Goal: Information Seeking & Learning: Learn about a topic

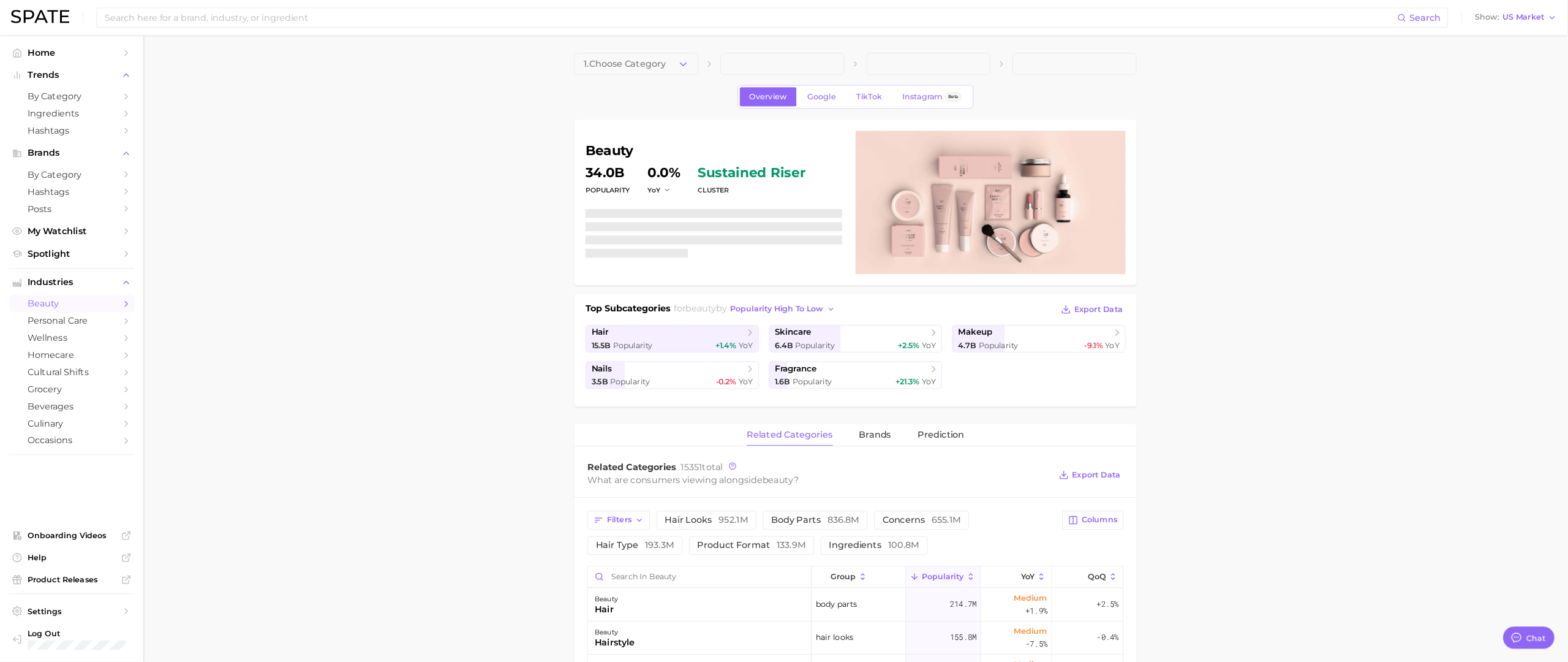
scroll to position [5819, 0]
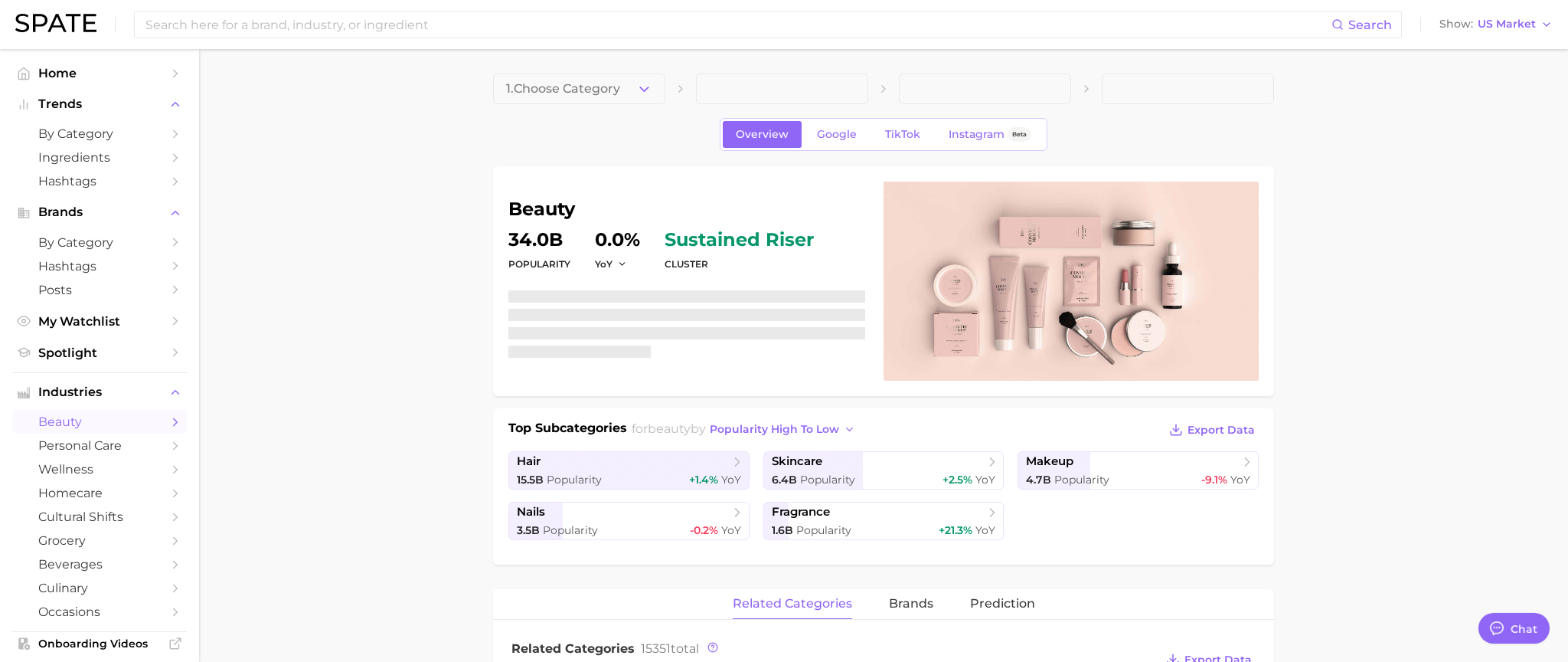
type textarea "x"
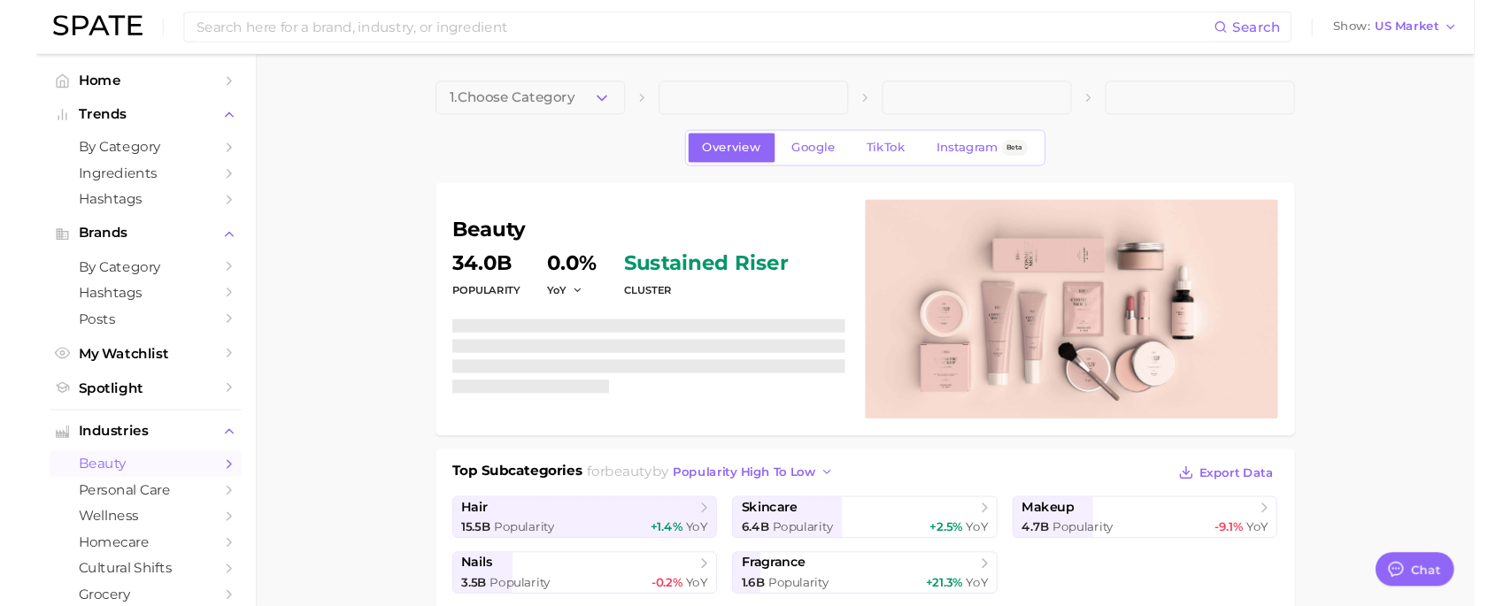
scroll to position [8404, 0]
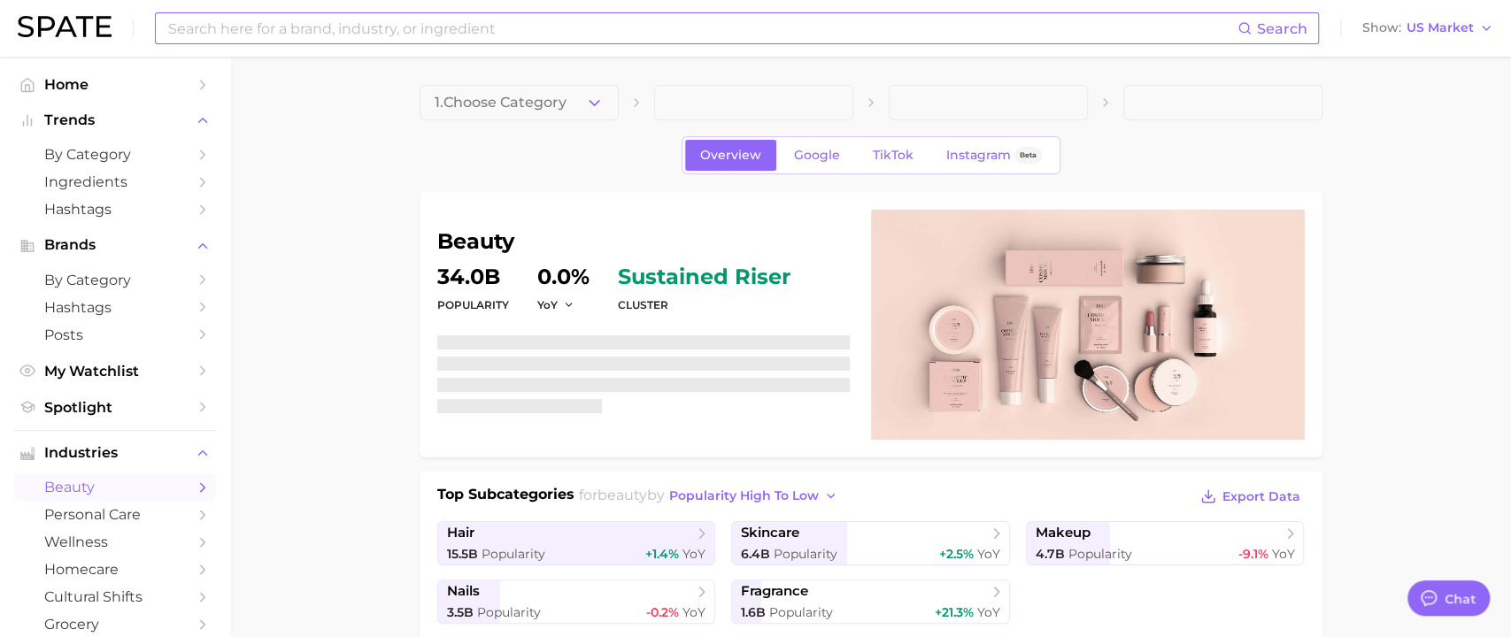
click at [470, 29] on input at bounding box center [701, 28] width 1071 height 30
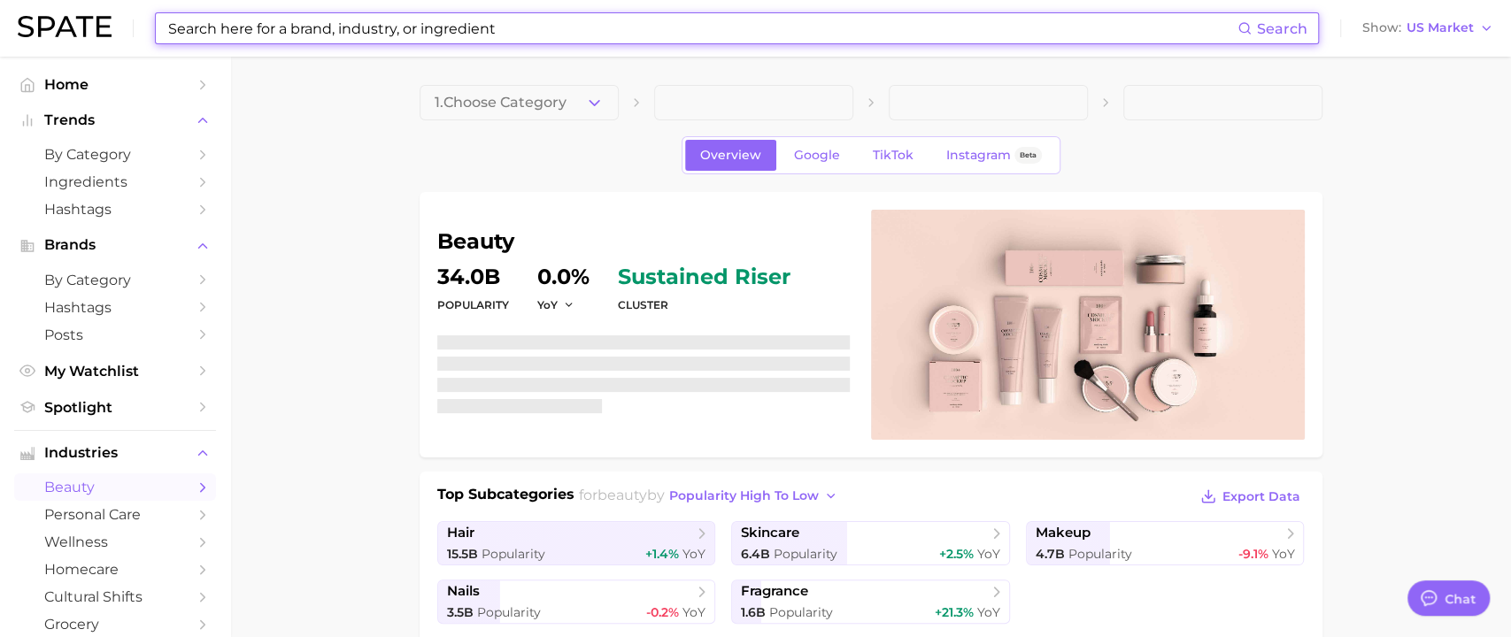
click at [470, 29] on input at bounding box center [701, 28] width 1071 height 30
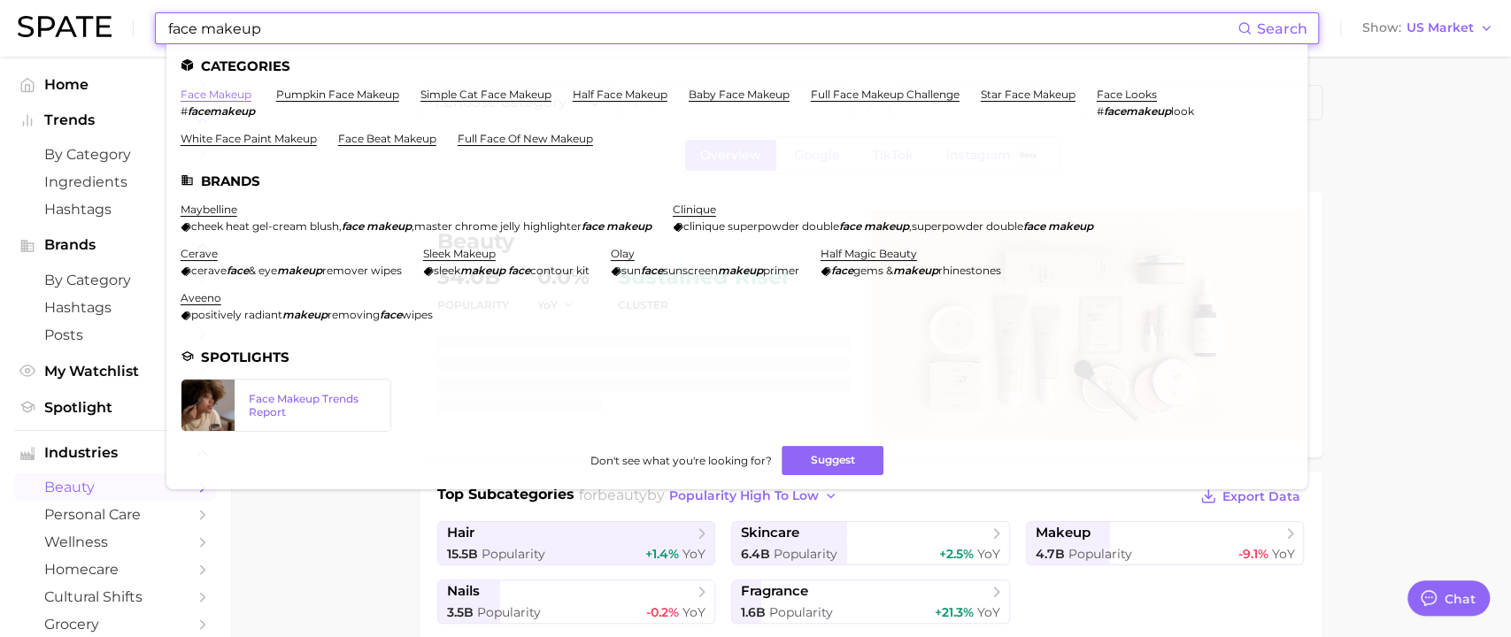
type input "face makeup"
click at [227, 90] on link "face makeup" at bounding box center [216, 94] width 71 height 13
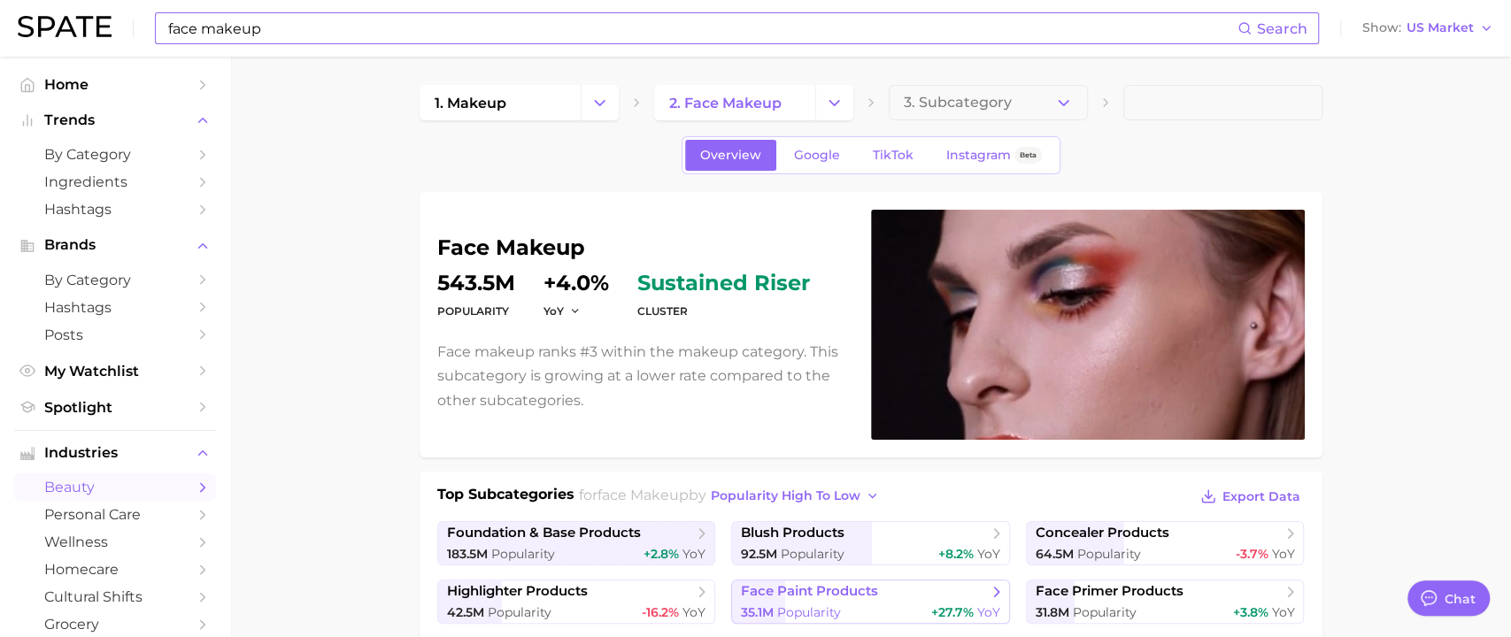
type textarea "x"
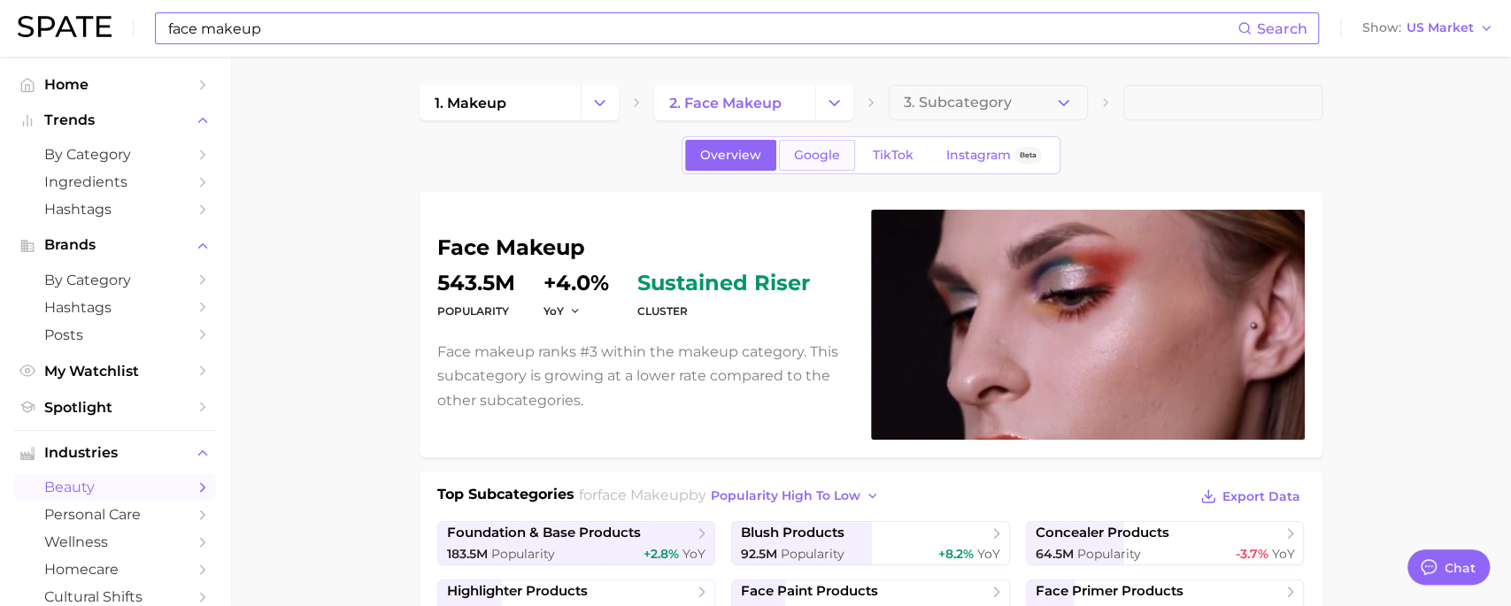
click at [807, 154] on span "Google" at bounding box center [817, 155] width 46 height 15
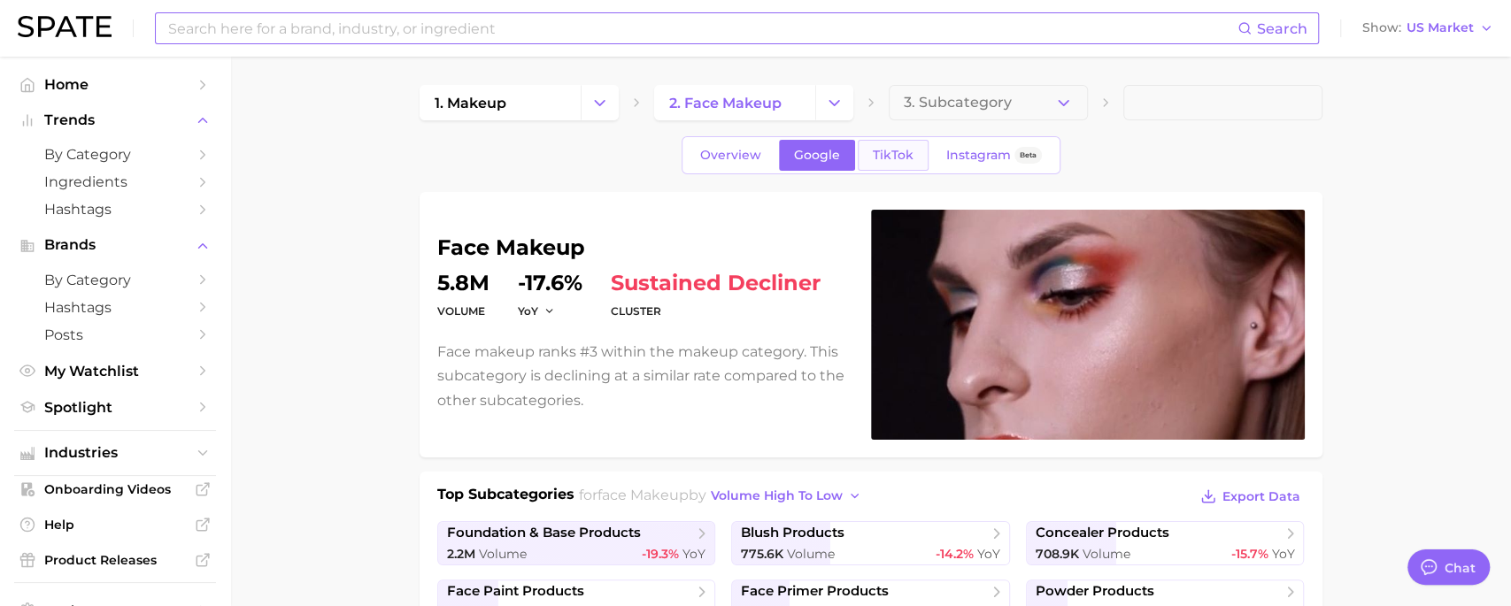
click at [858, 160] on link "TikTok" at bounding box center [892, 155] width 71 height 31
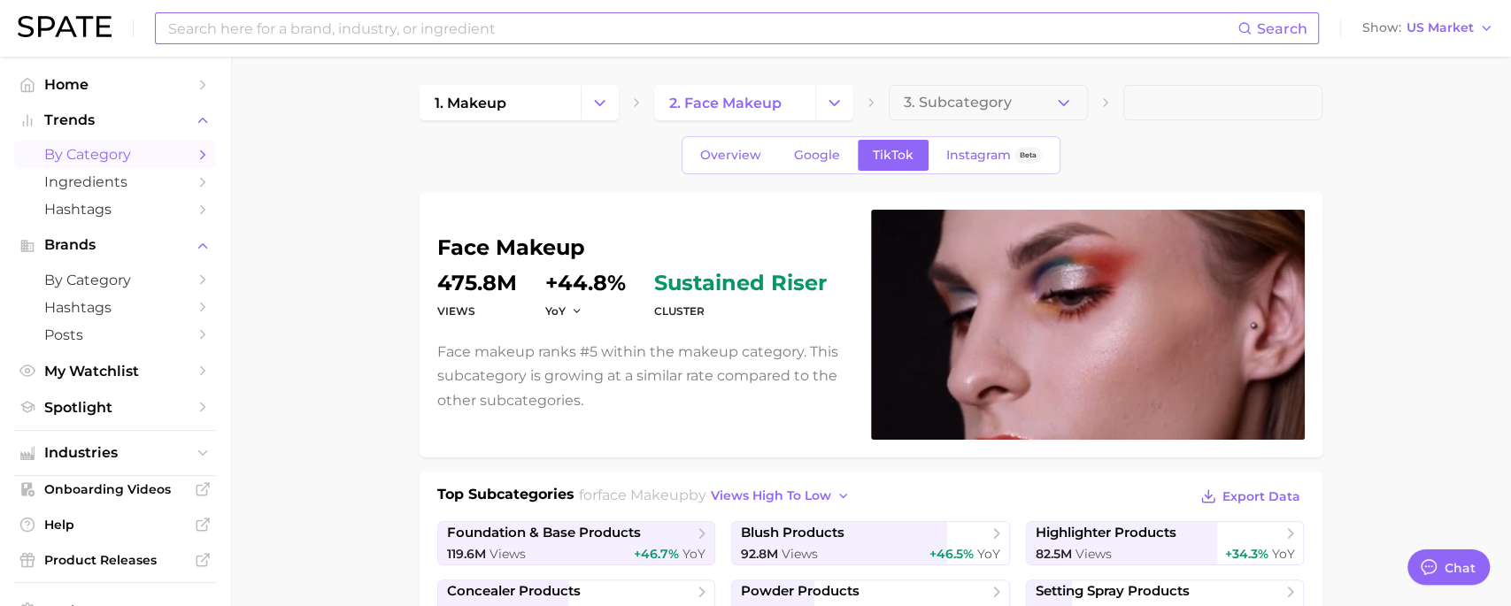
click at [72, 158] on span "by Category" at bounding box center [115, 154] width 142 height 17
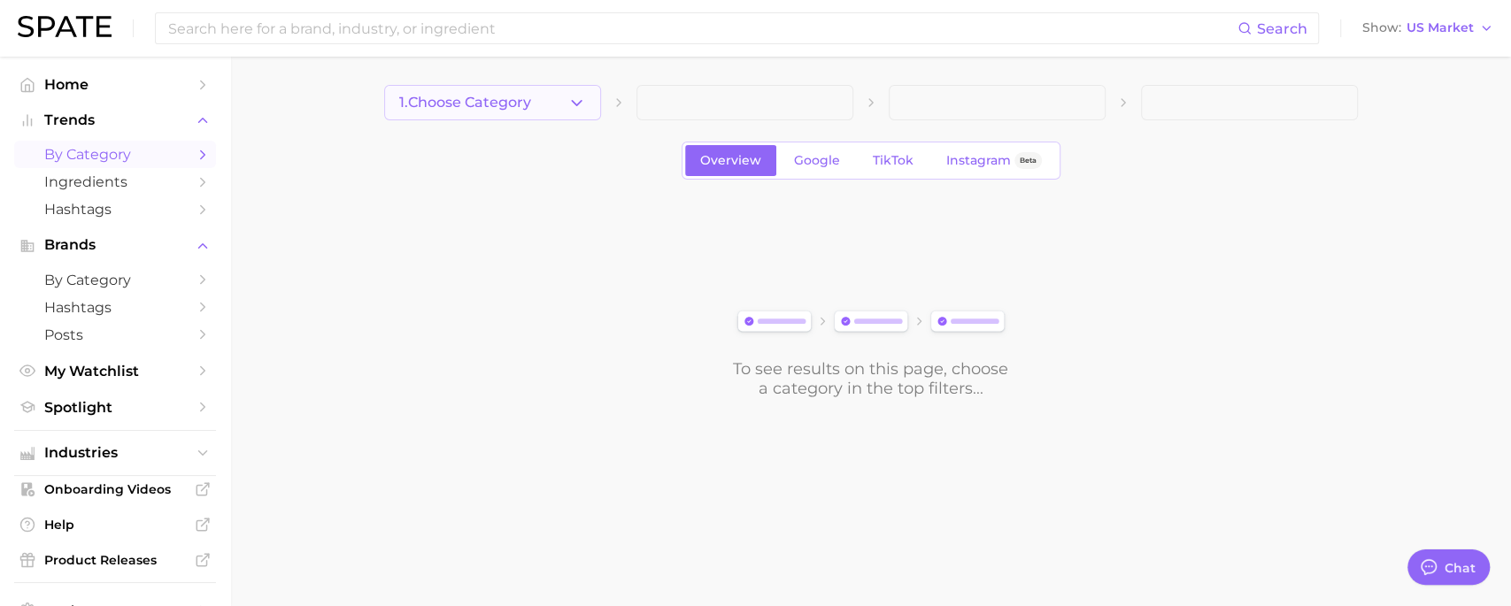
click at [535, 104] on button "1. Choose Category" at bounding box center [492, 102] width 217 height 35
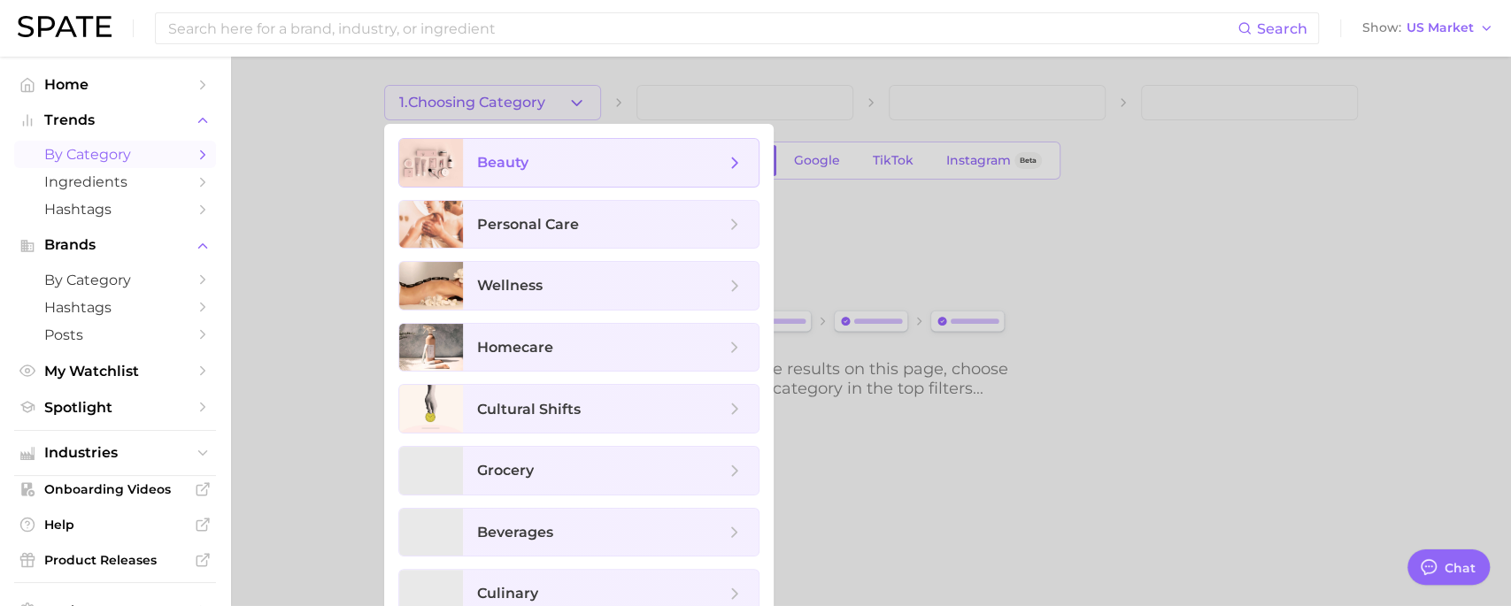
click at [557, 149] on span "beauty" at bounding box center [611, 163] width 296 height 48
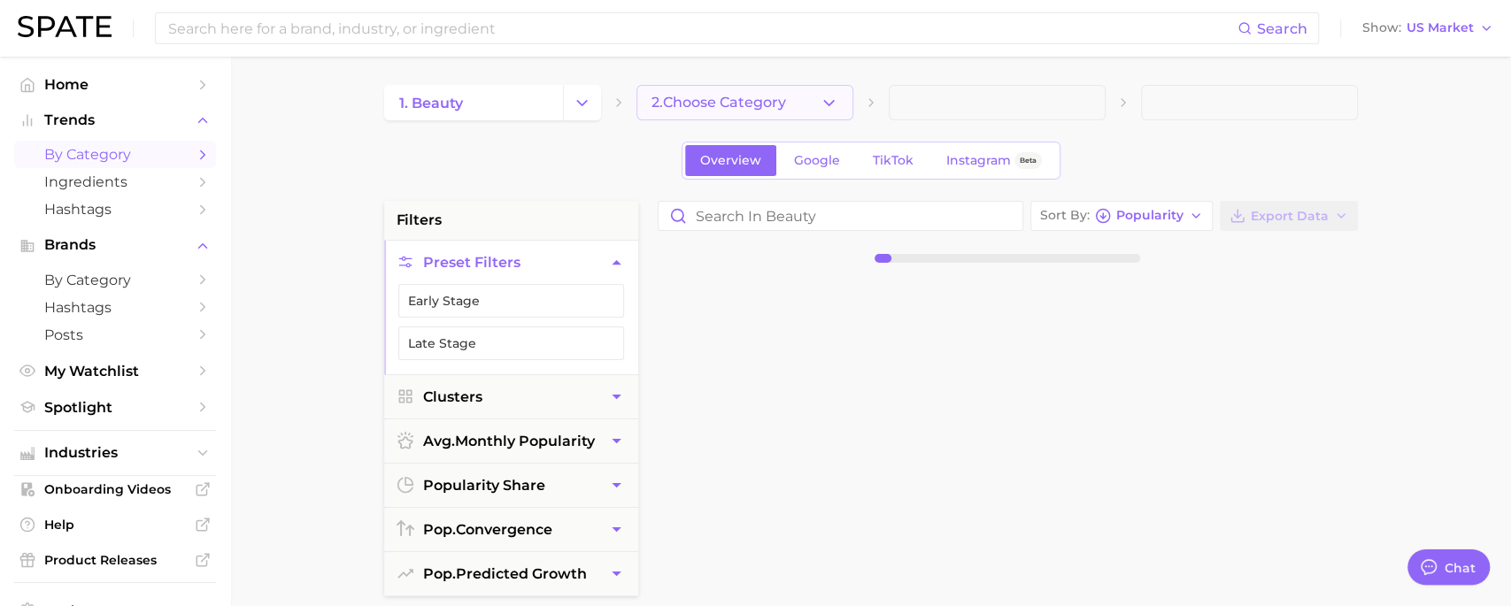
click at [674, 102] on span "2. Choose Category" at bounding box center [718, 103] width 135 height 16
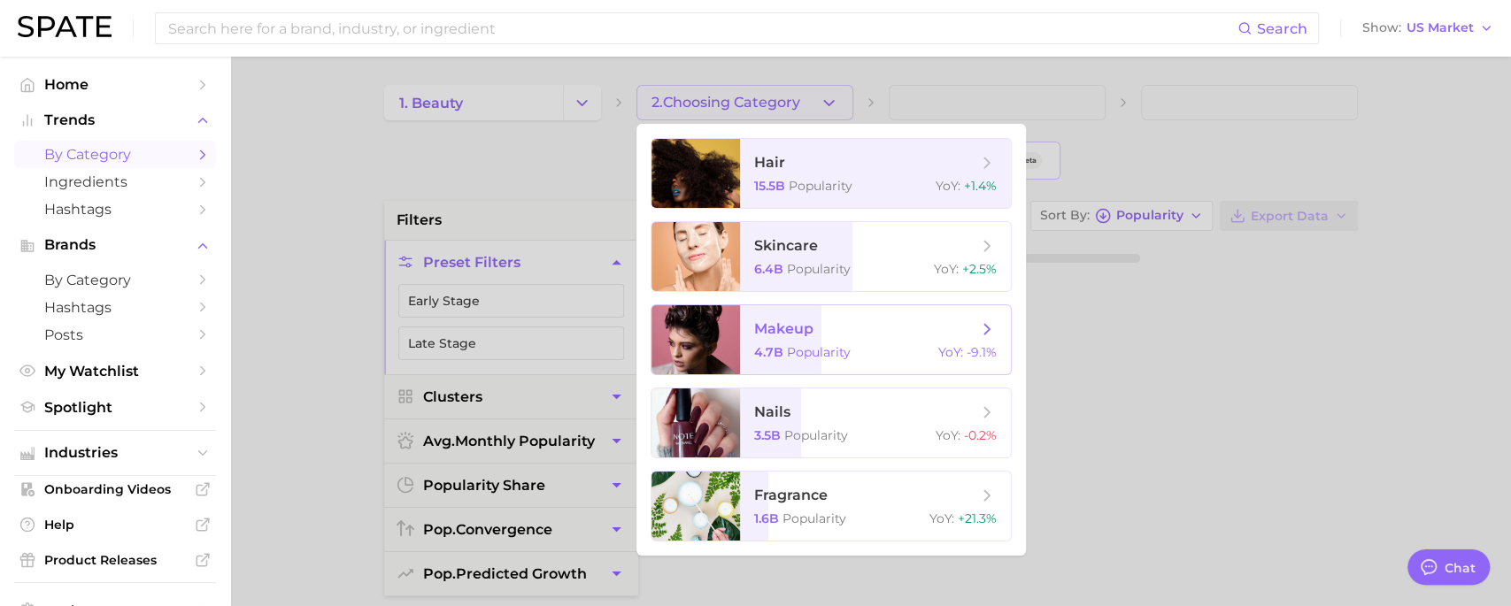
click at [835, 339] on span "makeup 4.7b Popularity YoY : -9.1%" at bounding box center [875, 339] width 271 height 69
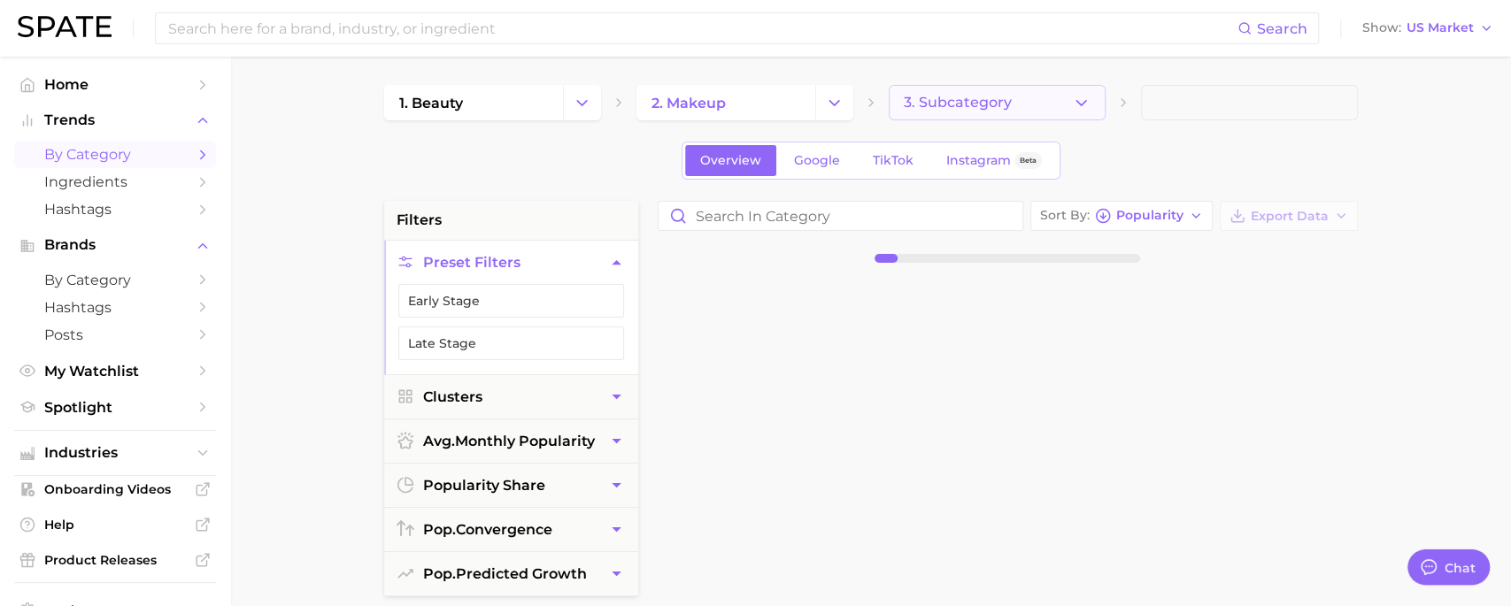
click at [944, 102] on span "3. Subcategory" at bounding box center [957, 103] width 108 height 16
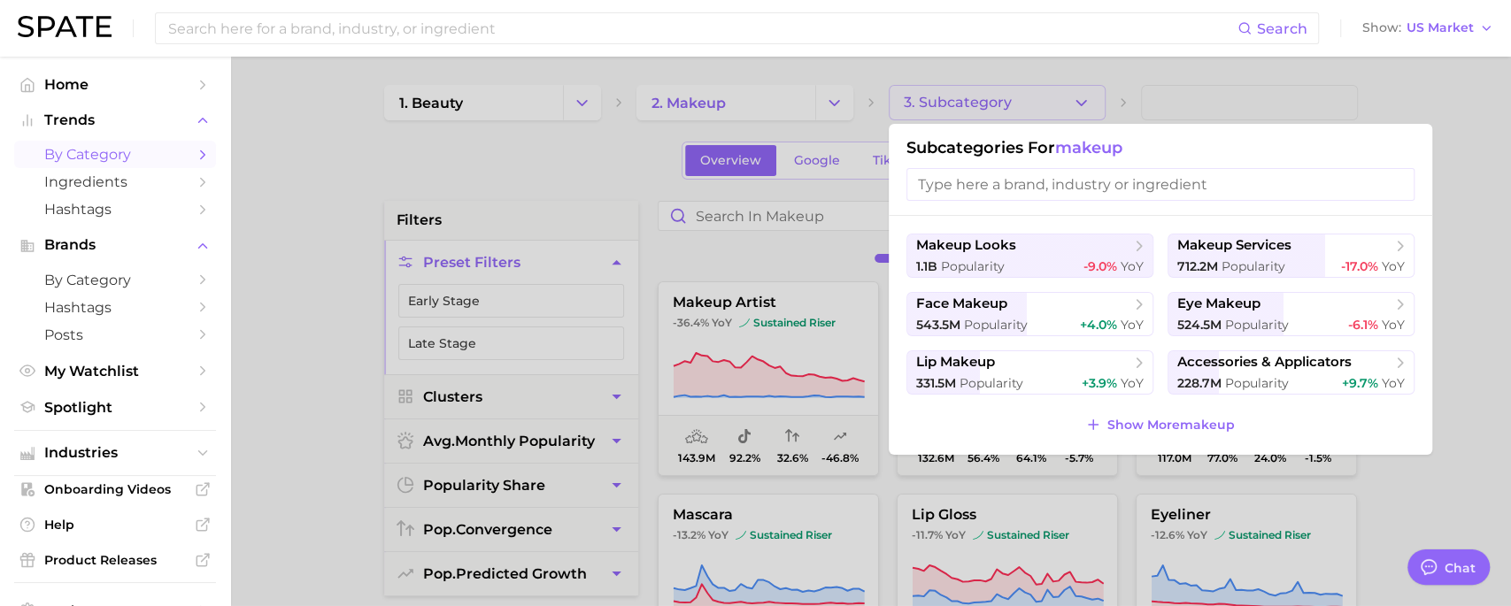
click at [944, 102] on div at bounding box center [755, 303] width 1511 height 606
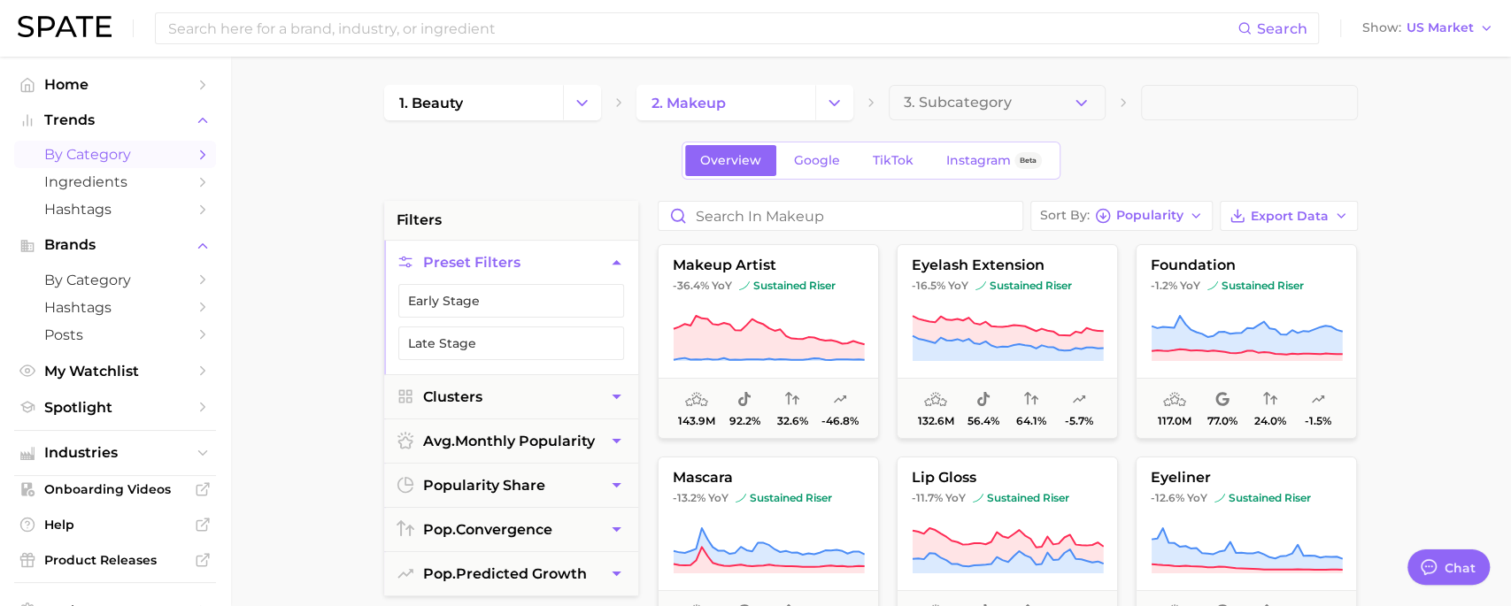
click at [944, 102] on span "3. Subcategory" at bounding box center [957, 103] width 108 height 16
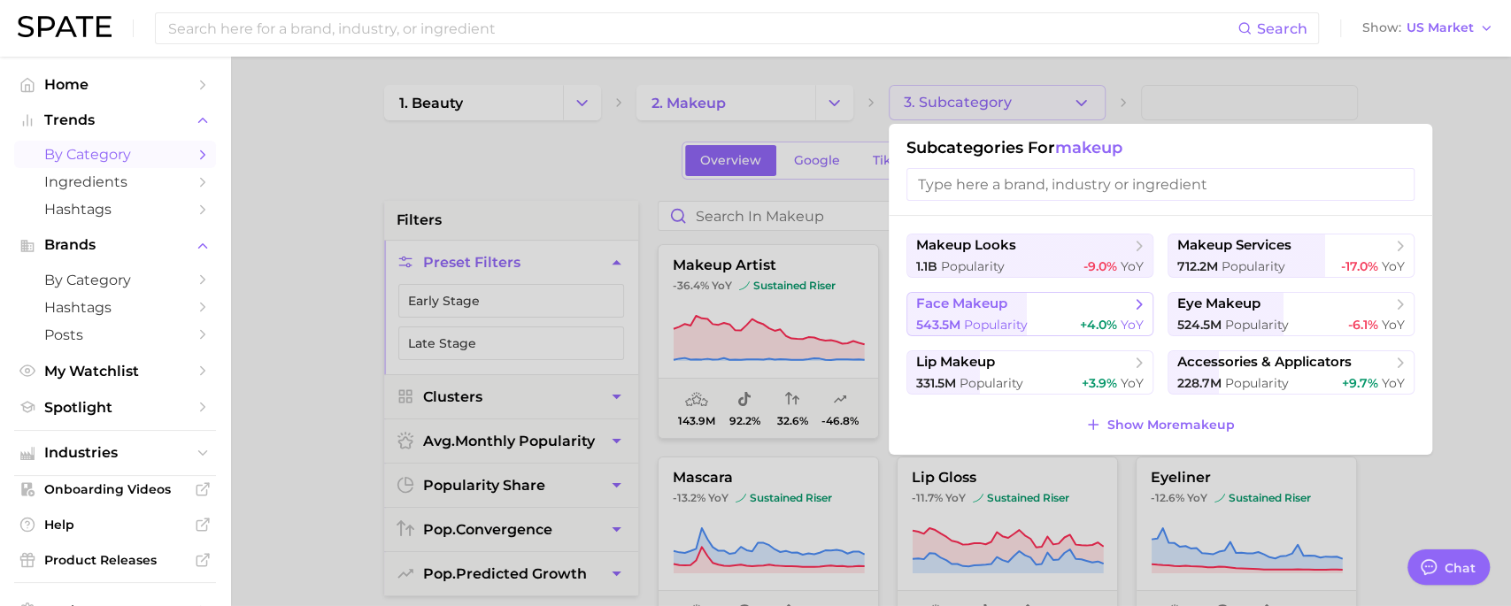
click at [1084, 314] on button "face makeup 543.5m Popularity +4.0% YoY" at bounding box center [1029, 314] width 247 height 44
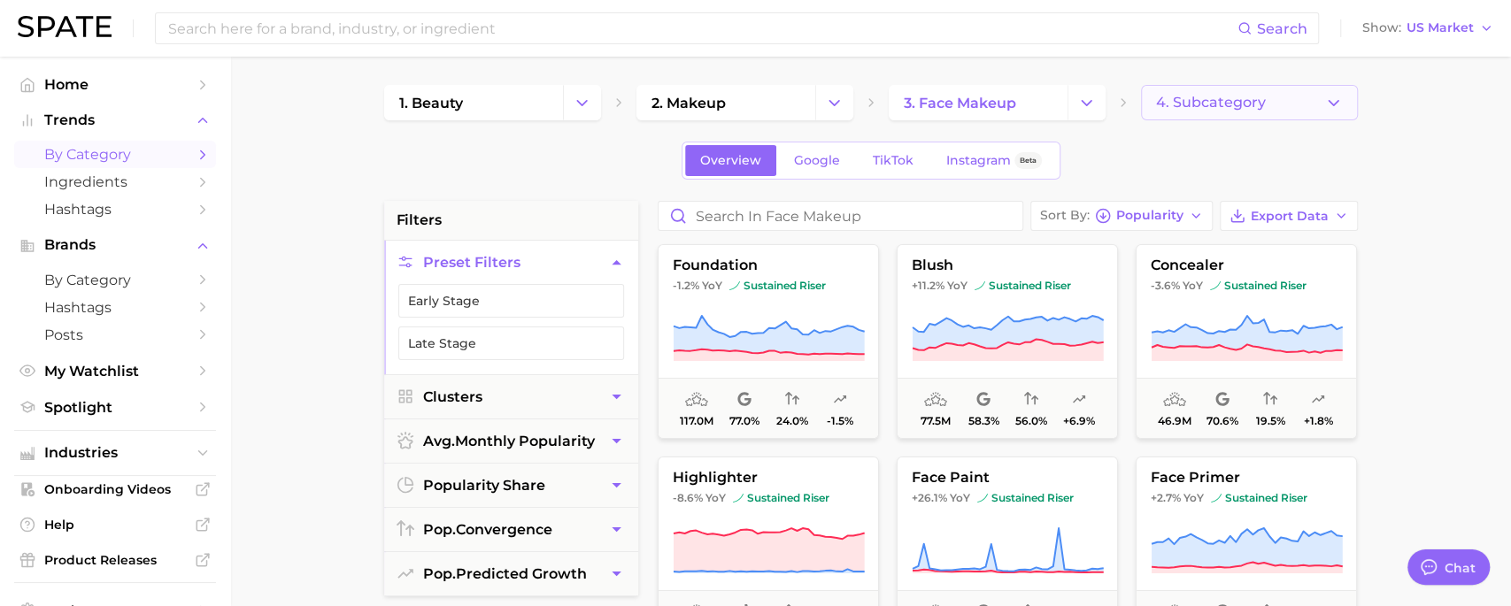
click at [1180, 107] on span "4. Subcategory" at bounding box center [1211, 103] width 110 height 16
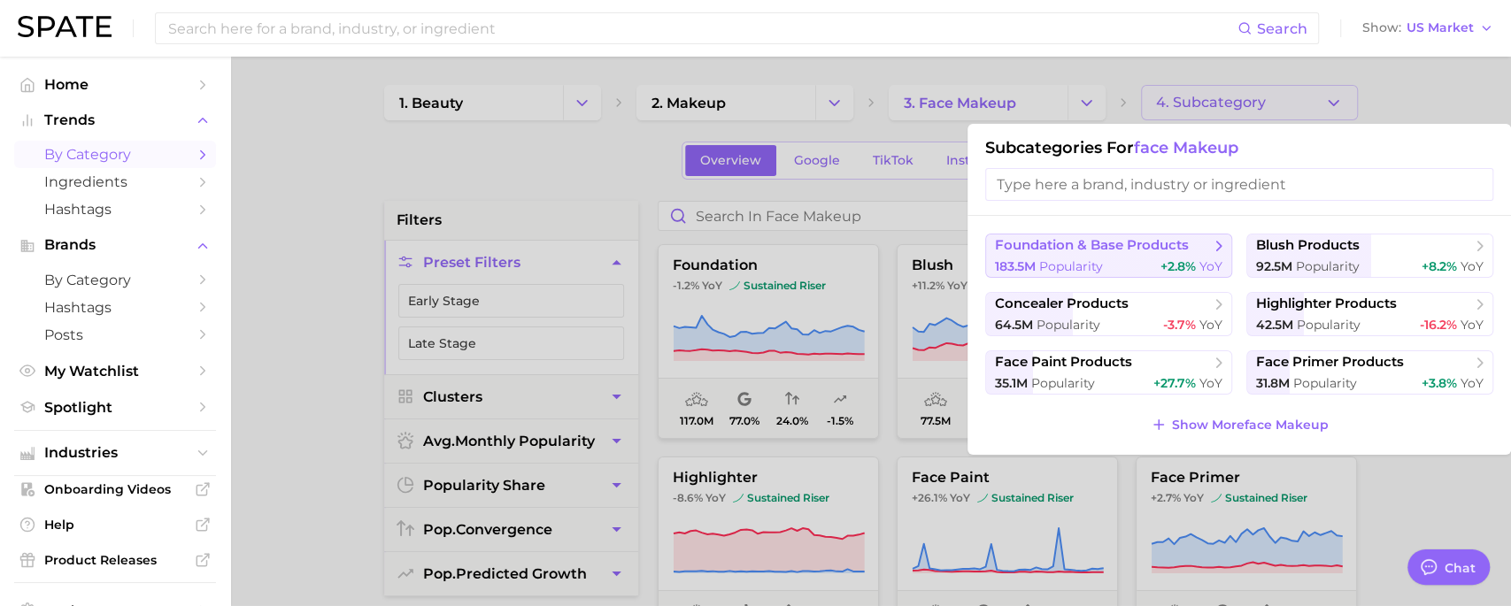
click at [1130, 258] on div "183.5m Popularity +2.8% YoY" at bounding box center [1108, 266] width 227 height 17
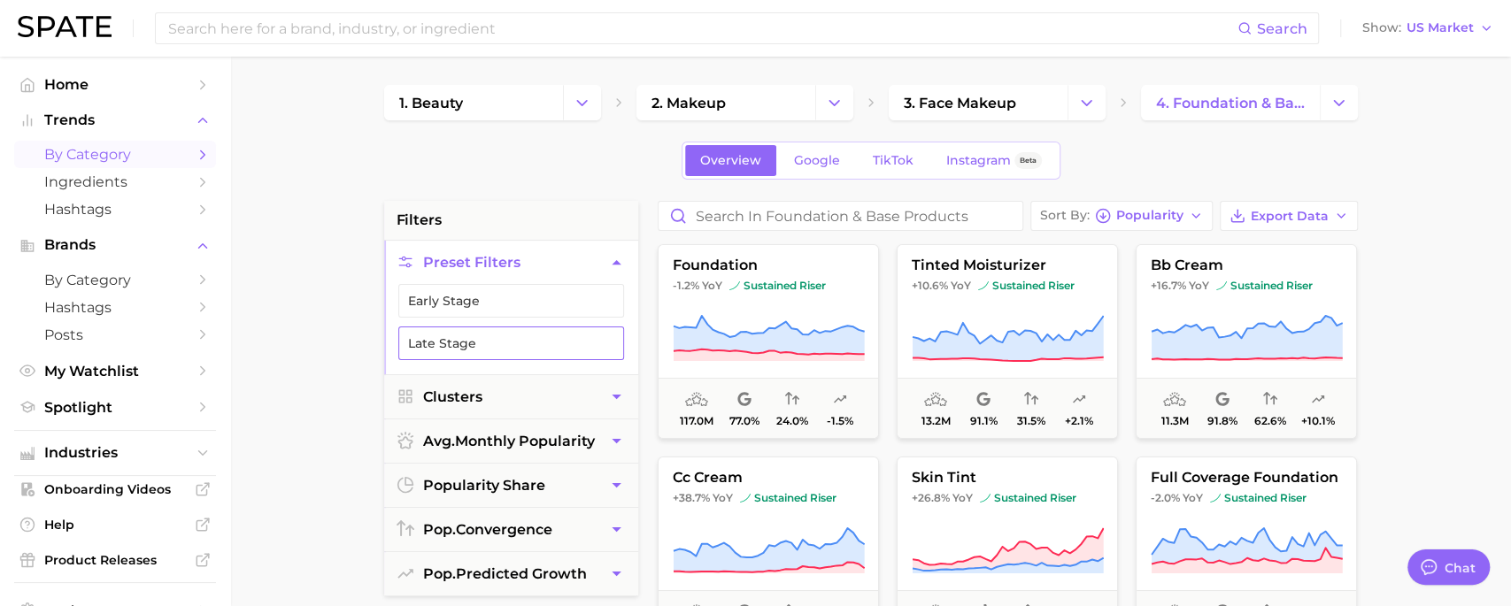
click at [538, 343] on button "Late Stage" at bounding box center [511, 344] width 226 height 34
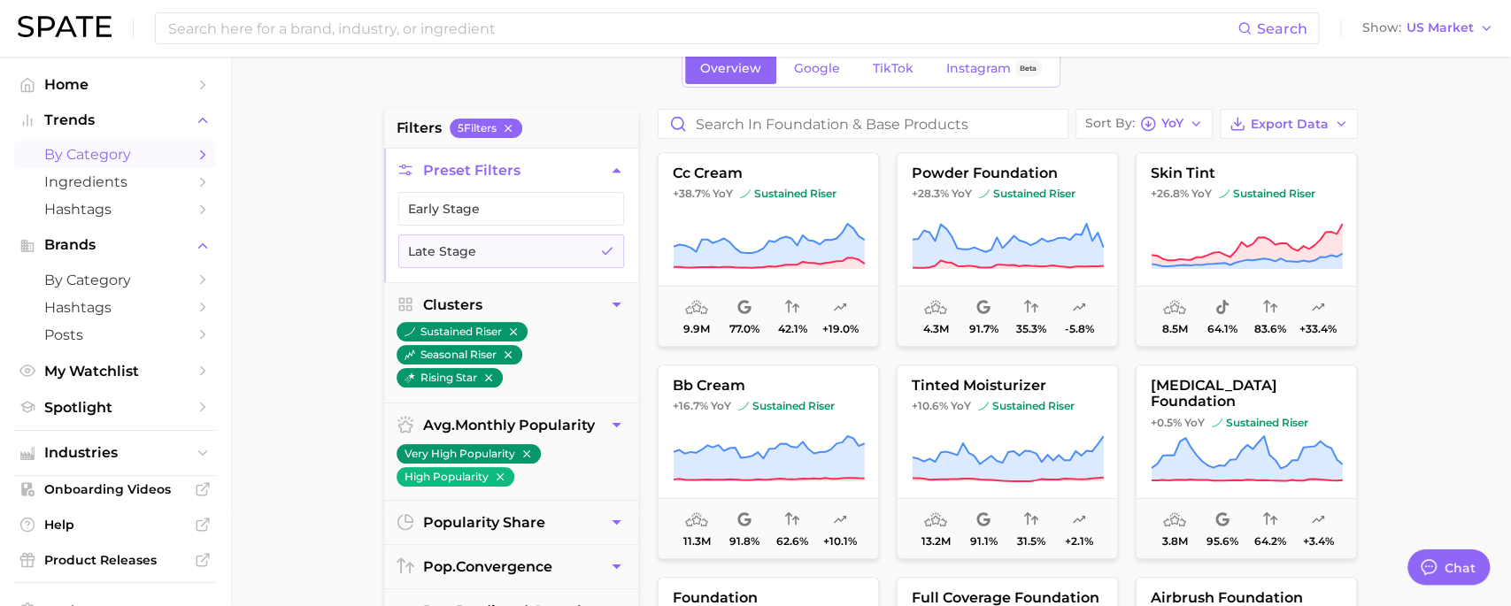
scroll to position [96, 0]
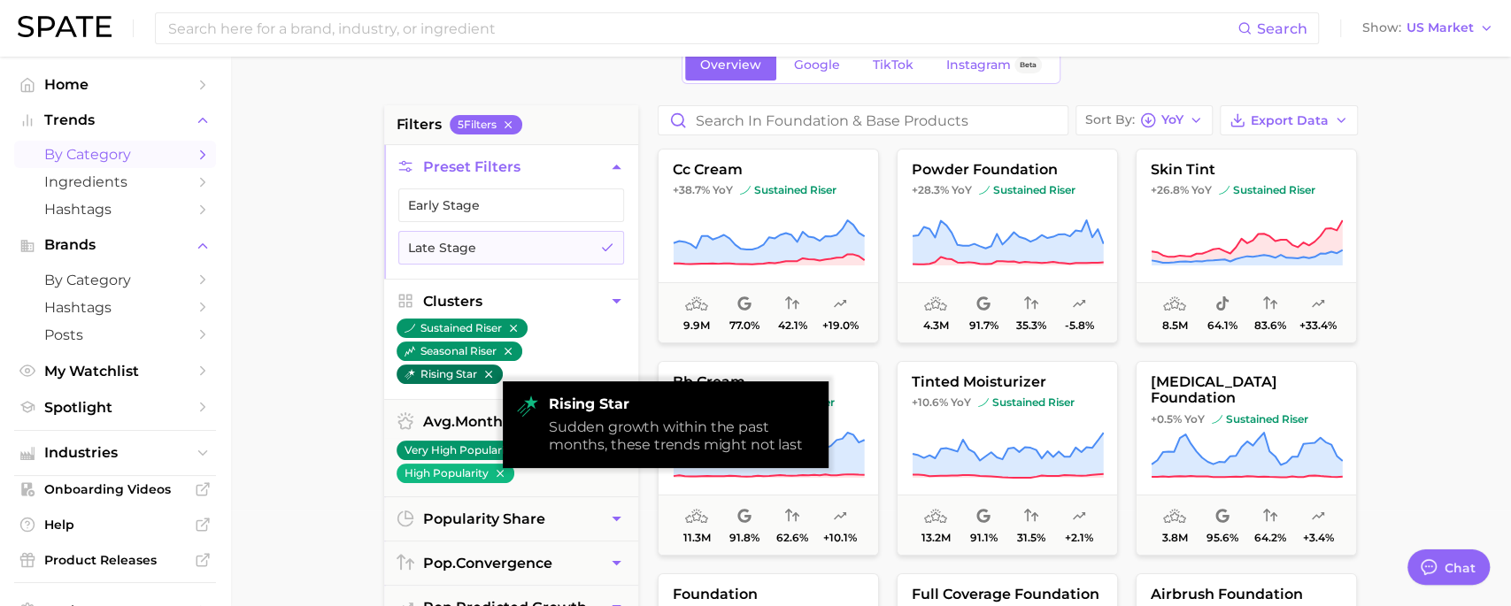
click at [490, 373] on icon "button" at bounding box center [487, 374] width 7 height 7
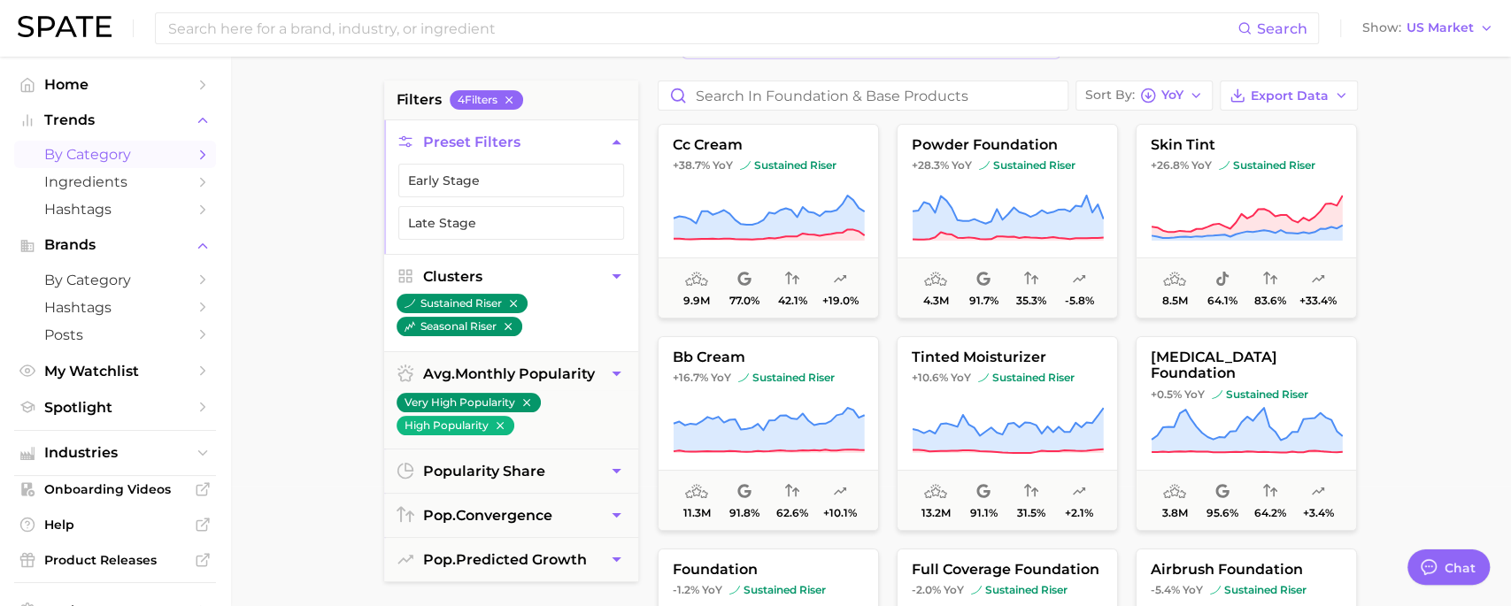
scroll to position [124, 0]
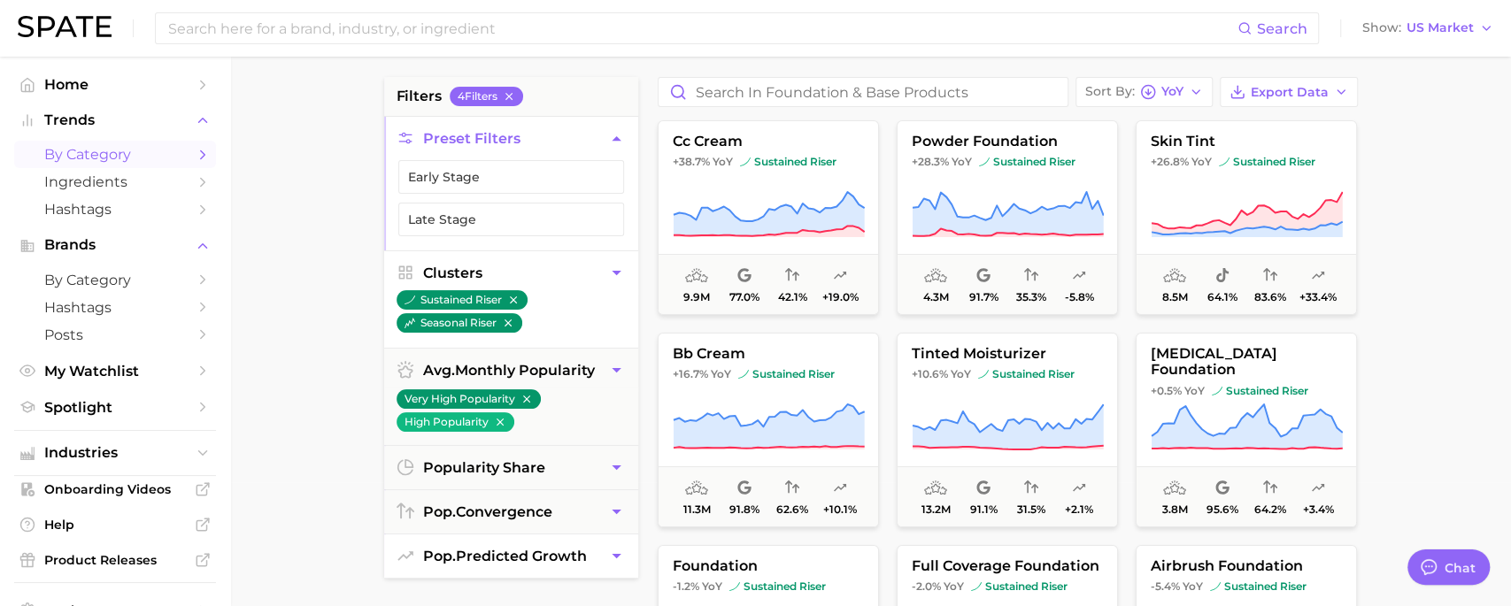
click at [500, 562] on button "pop. predicted growth" at bounding box center [511, 555] width 254 height 43
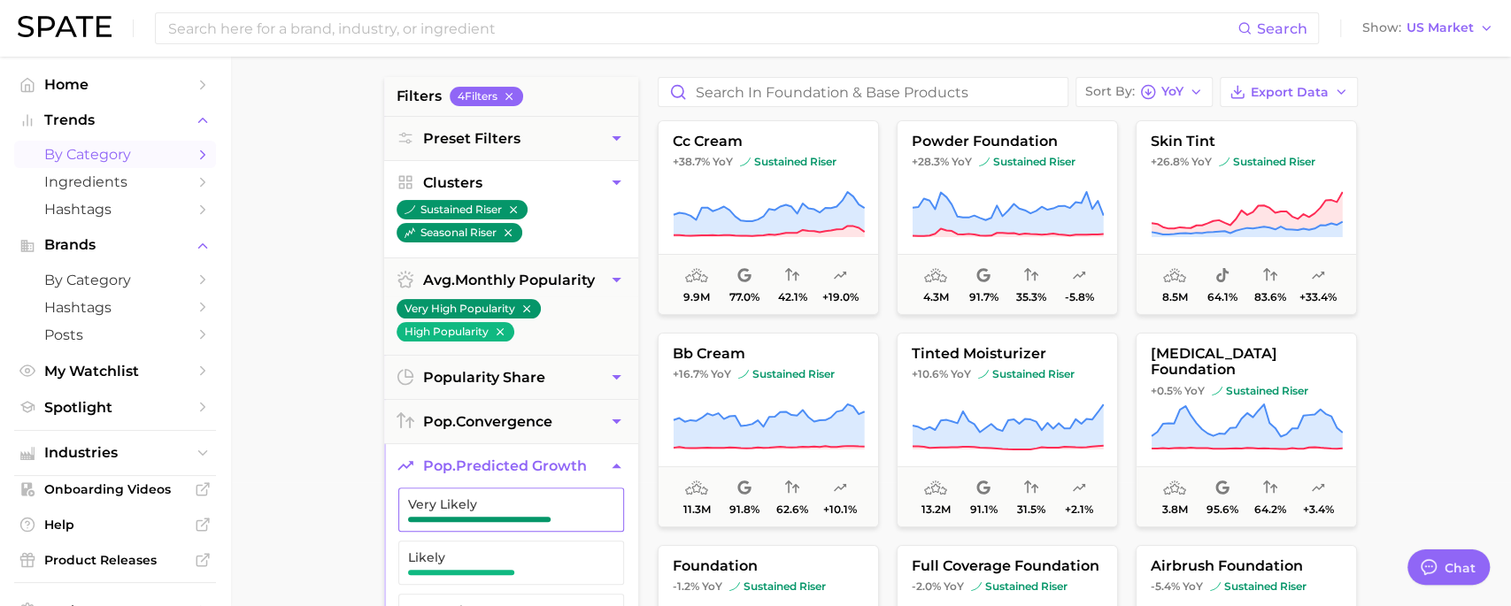
click at [517, 517] on span "button" at bounding box center [479, 519] width 142 height 5
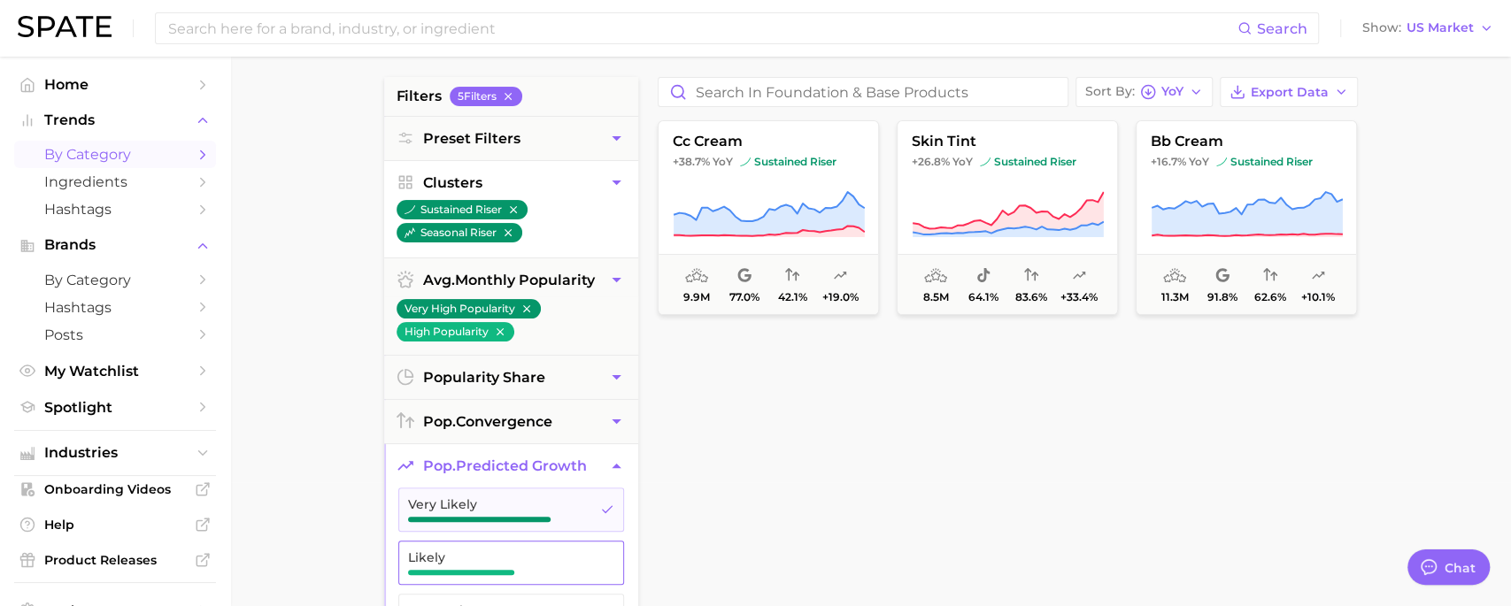
click at [512, 545] on button "Likely" at bounding box center [511, 563] width 226 height 44
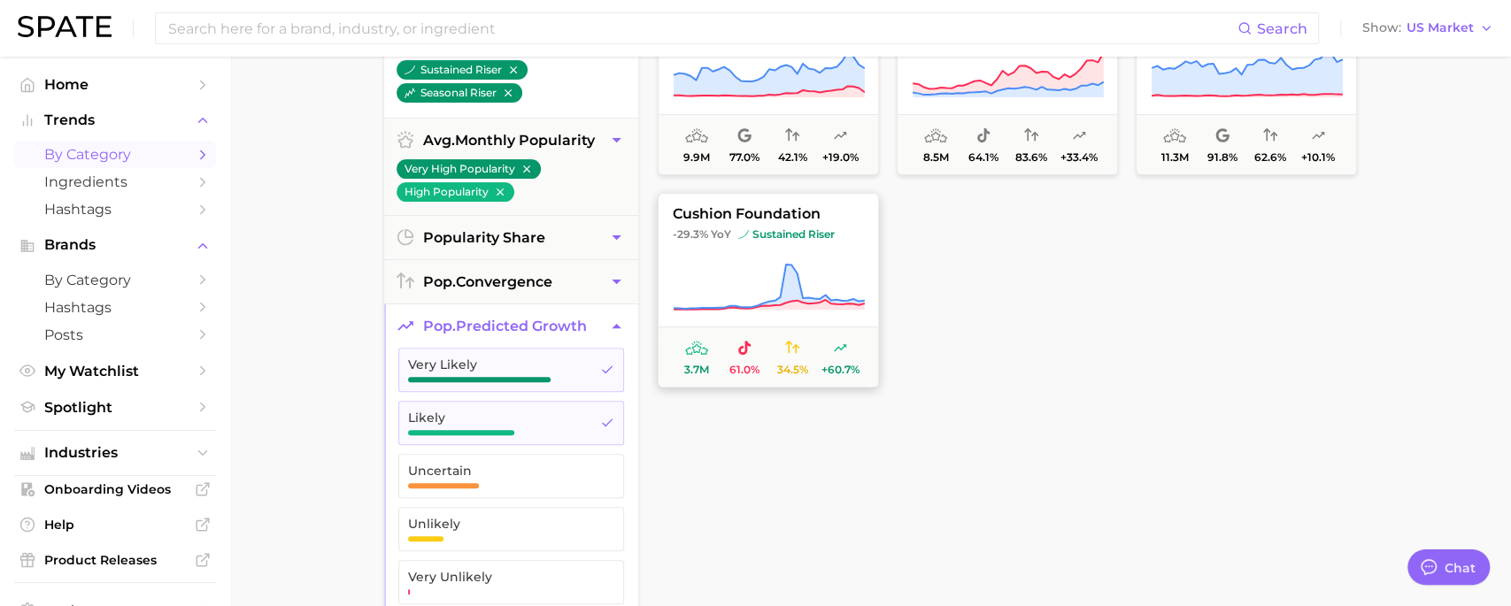
scroll to position [266, 0]
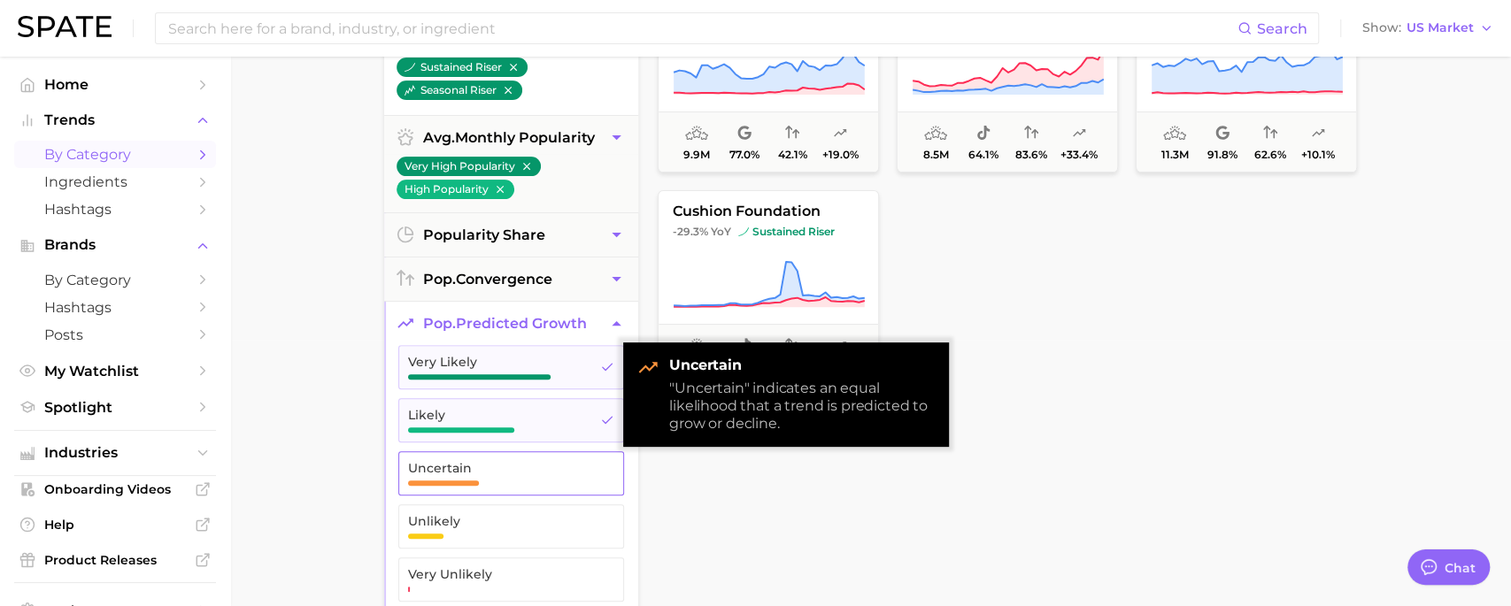
click at [583, 461] on span "Uncertain" at bounding box center [497, 468] width 178 height 14
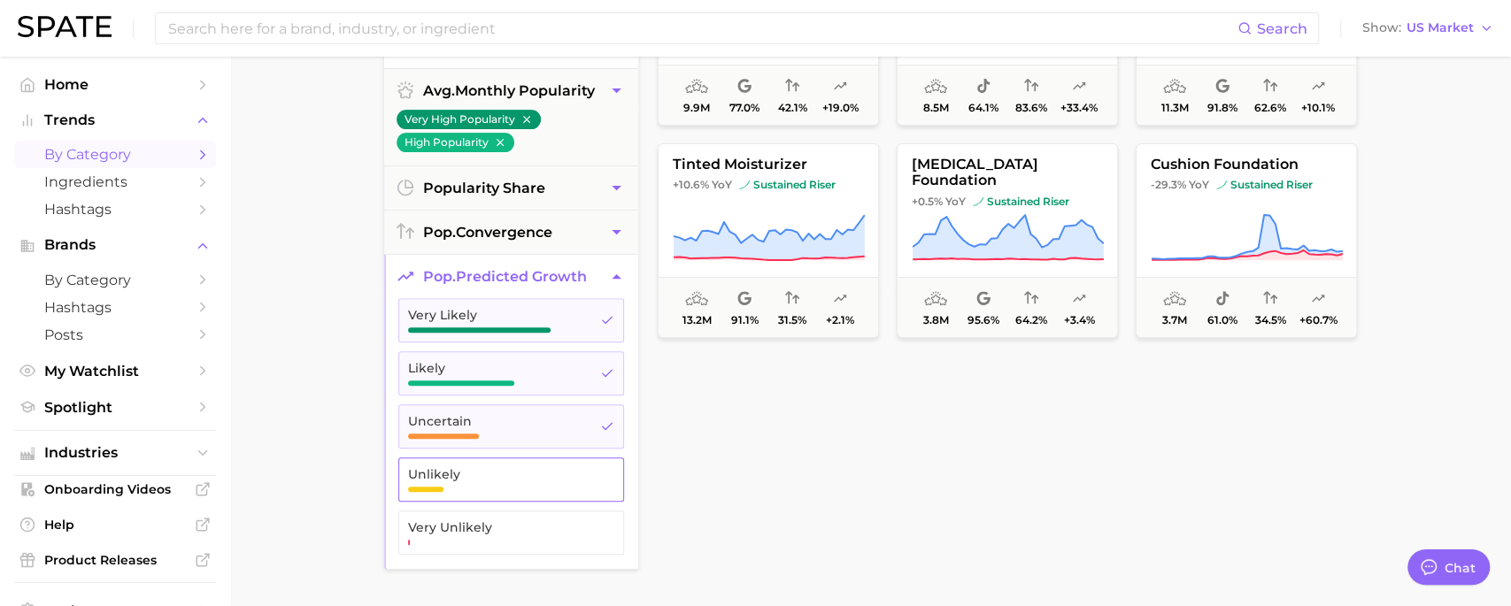
scroll to position [339, 0]
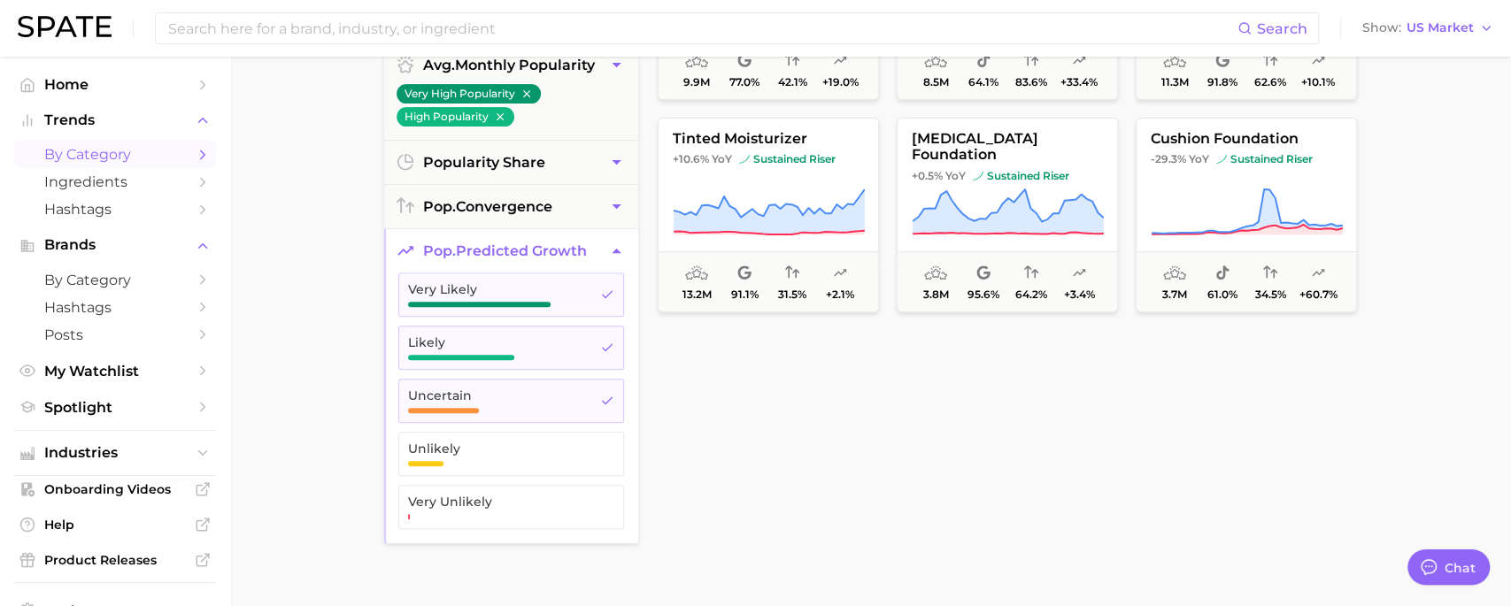
click at [558, 471] on ul "Very Likely Likely Uncertain Unlikely Very Unlikely" at bounding box center [511, 408] width 254 height 271
click at [546, 457] on span "Unlikely" at bounding box center [497, 454] width 178 height 25
click at [549, 499] on span "Very Unlikely" at bounding box center [497, 502] width 178 height 14
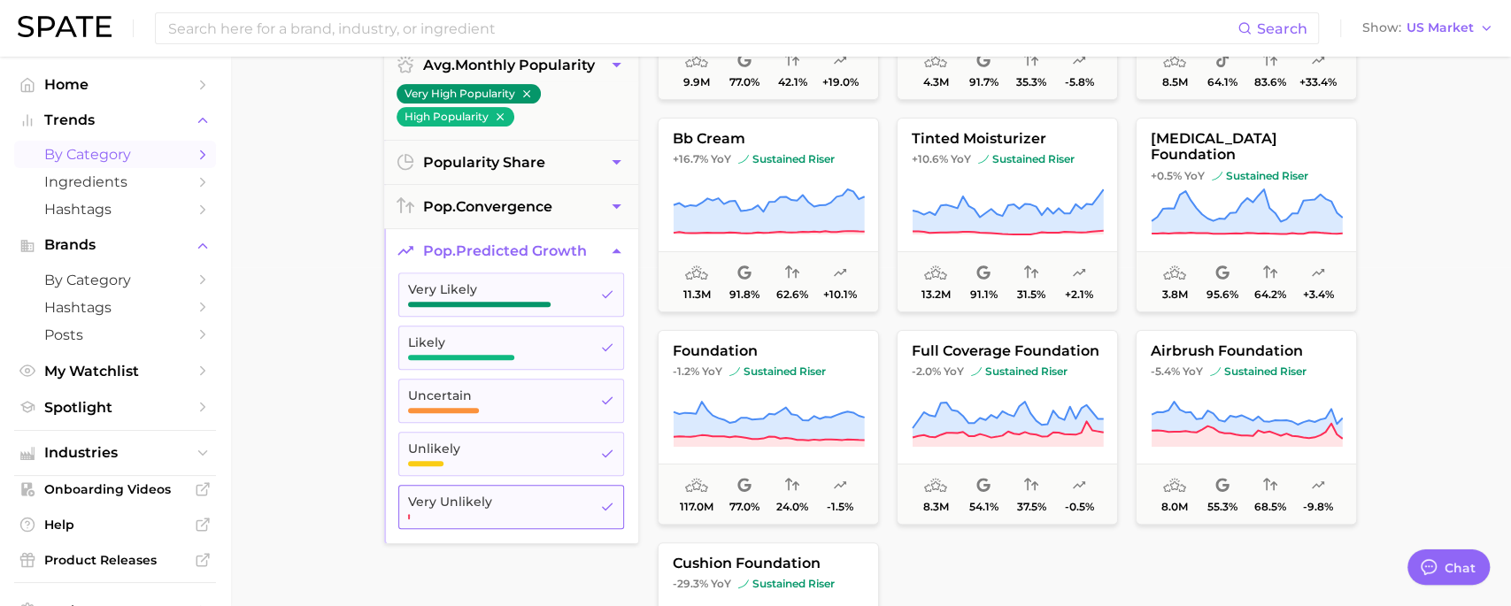
click at [538, 495] on span "Very Unlikely" at bounding box center [497, 502] width 178 height 14
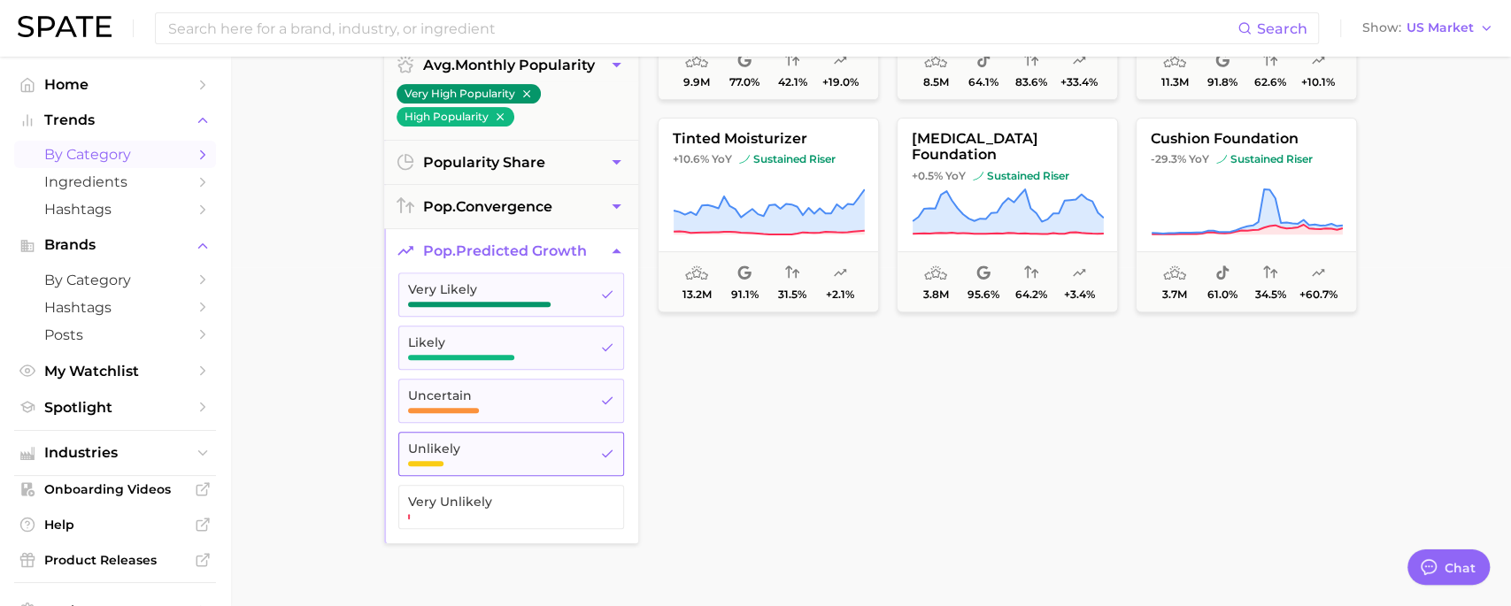
click at [535, 458] on span "Unlikely" at bounding box center [497, 454] width 178 height 25
click at [520, 401] on span "Uncertain" at bounding box center [497, 400] width 178 height 25
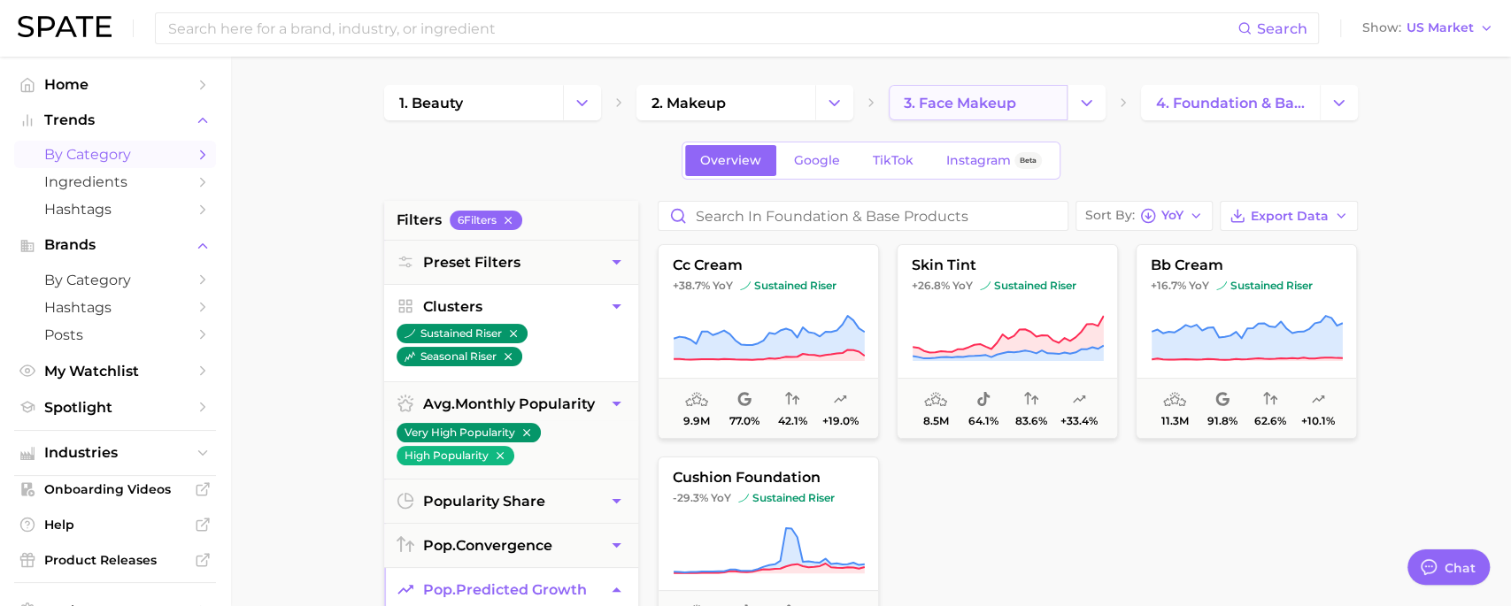
click at [925, 111] on link "3. face makeup" at bounding box center [977, 102] width 179 height 35
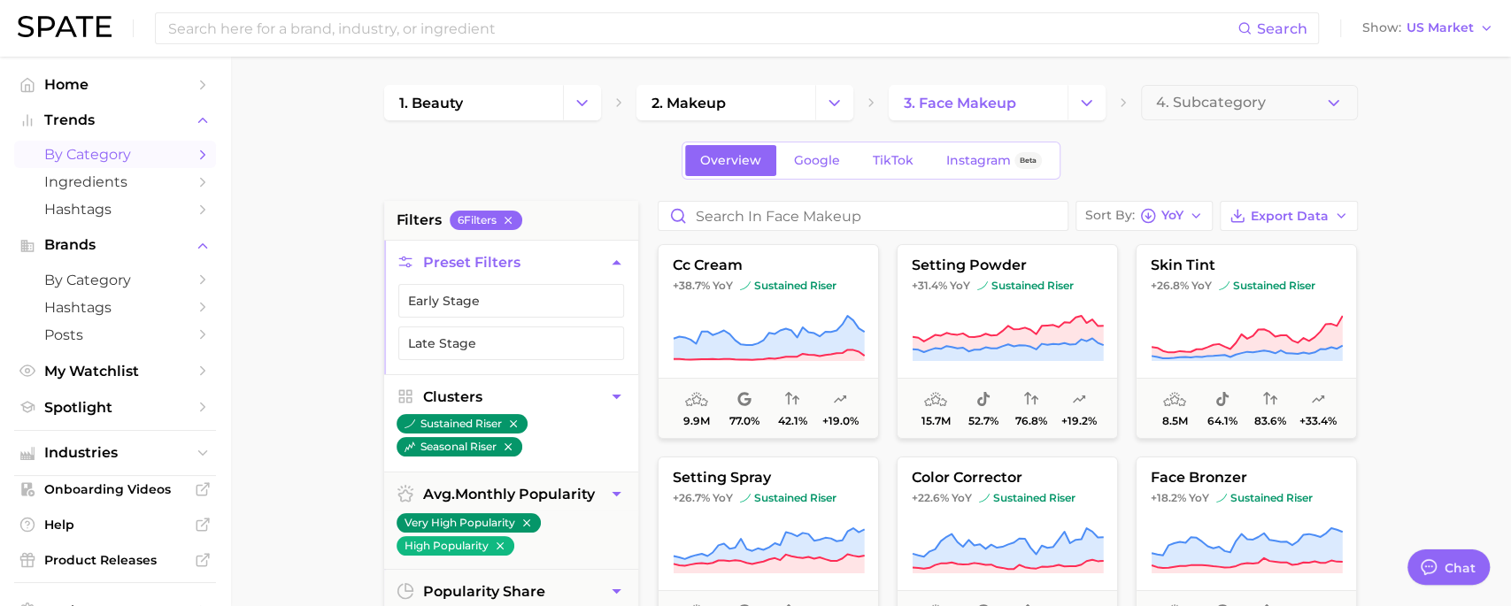
click at [614, 400] on icon "button" at bounding box center [616, 397] width 19 height 19
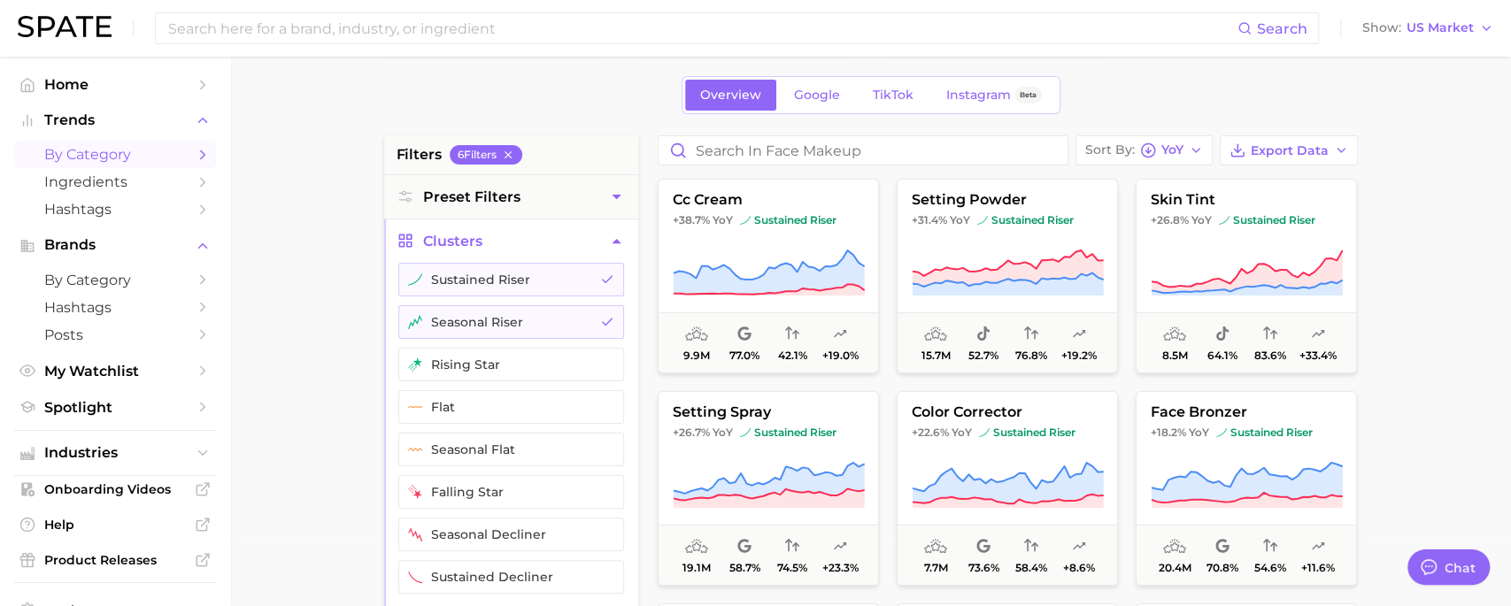
scroll to position [62, 0]
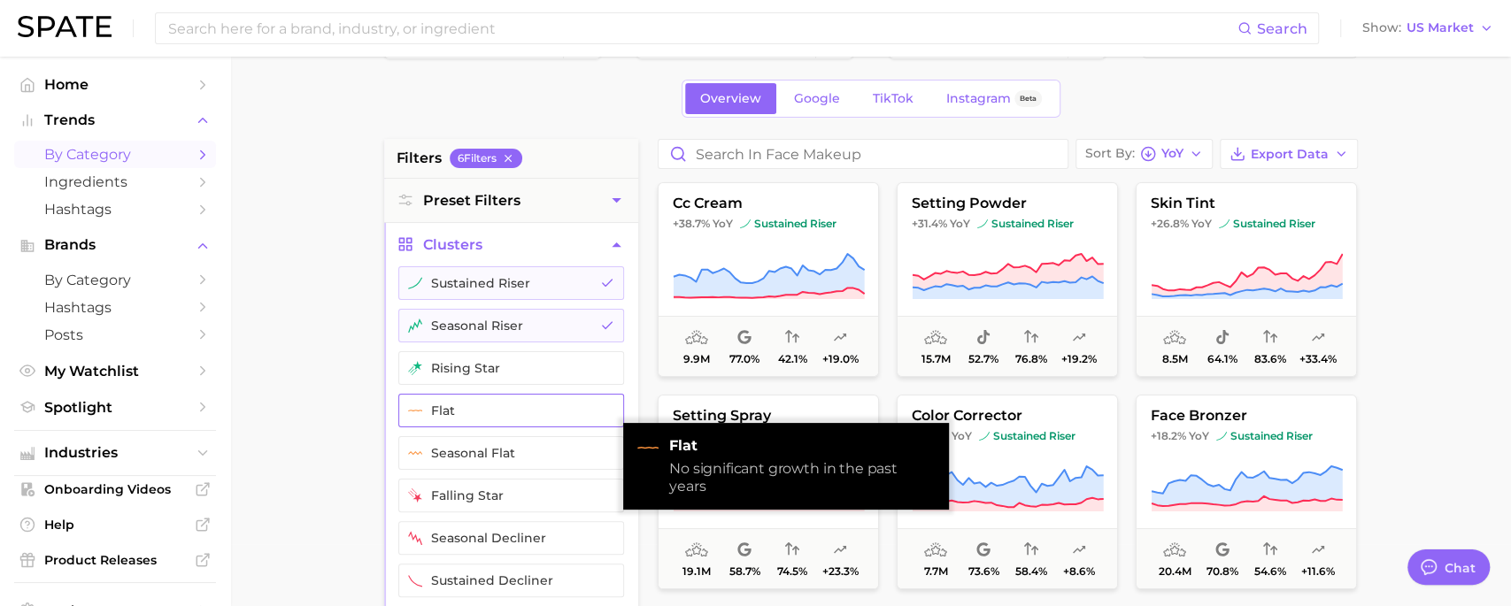
click at [603, 409] on icon "button" at bounding box center [607, 411] width 14 height 14
click at [554, 436] on button "seasonal flat" at bounding box center [511, 453] width 226 height 34
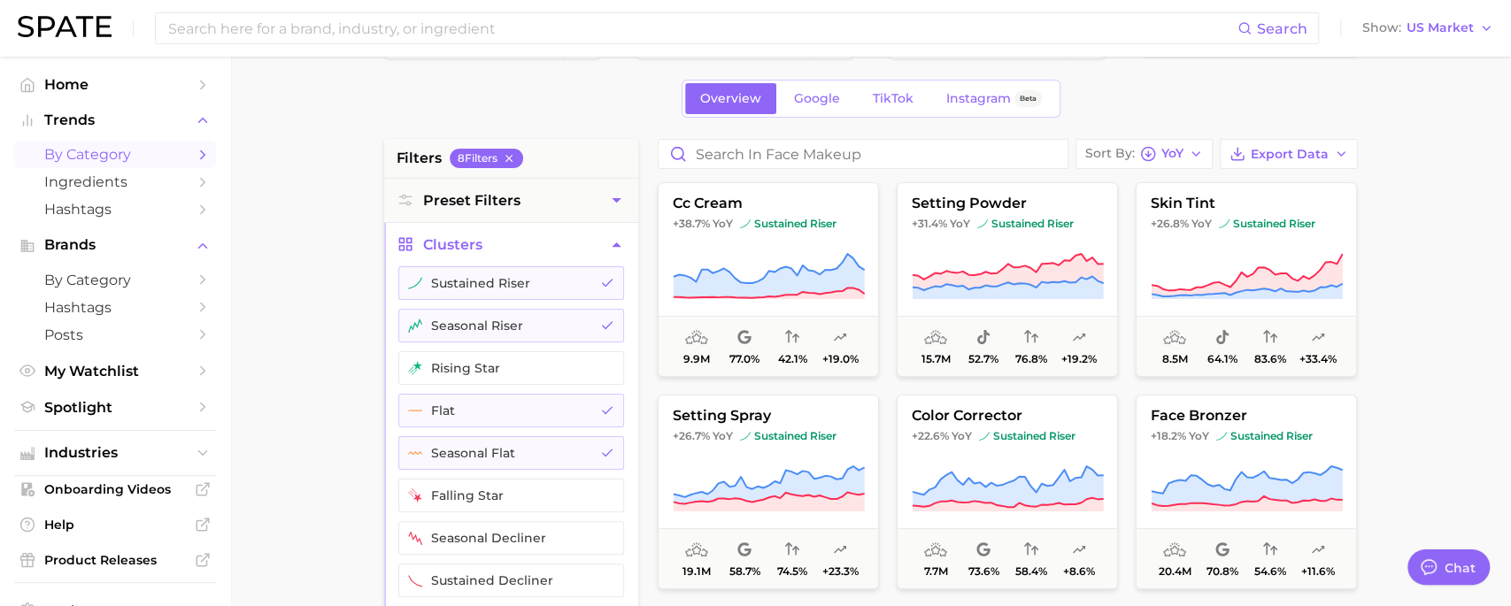
click at [950, 236] on button "setting powder +31.4% YoY sustained riser 15.7m 52.7% 76.8% +19.2%" at bounding box center [1006, 279] width 221 height 195
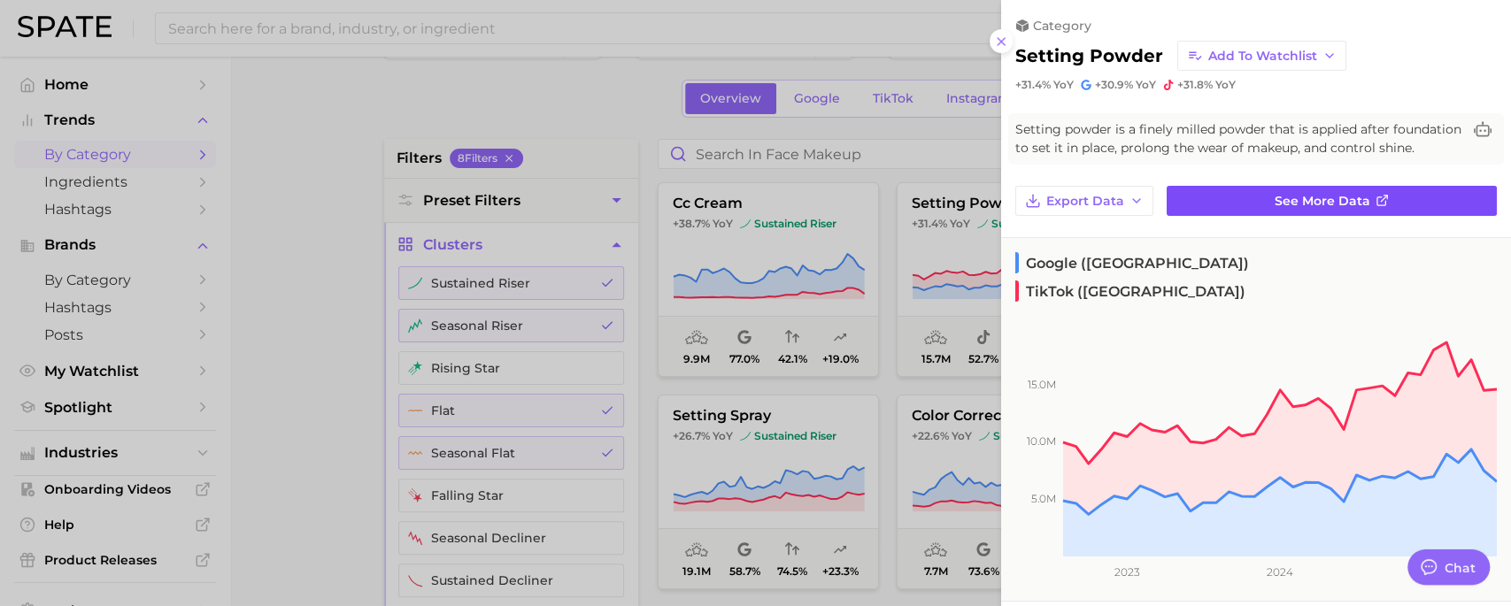
click at [1193, 188] on link "See more data" at bounding box center [1331, 201] width 330 height 30
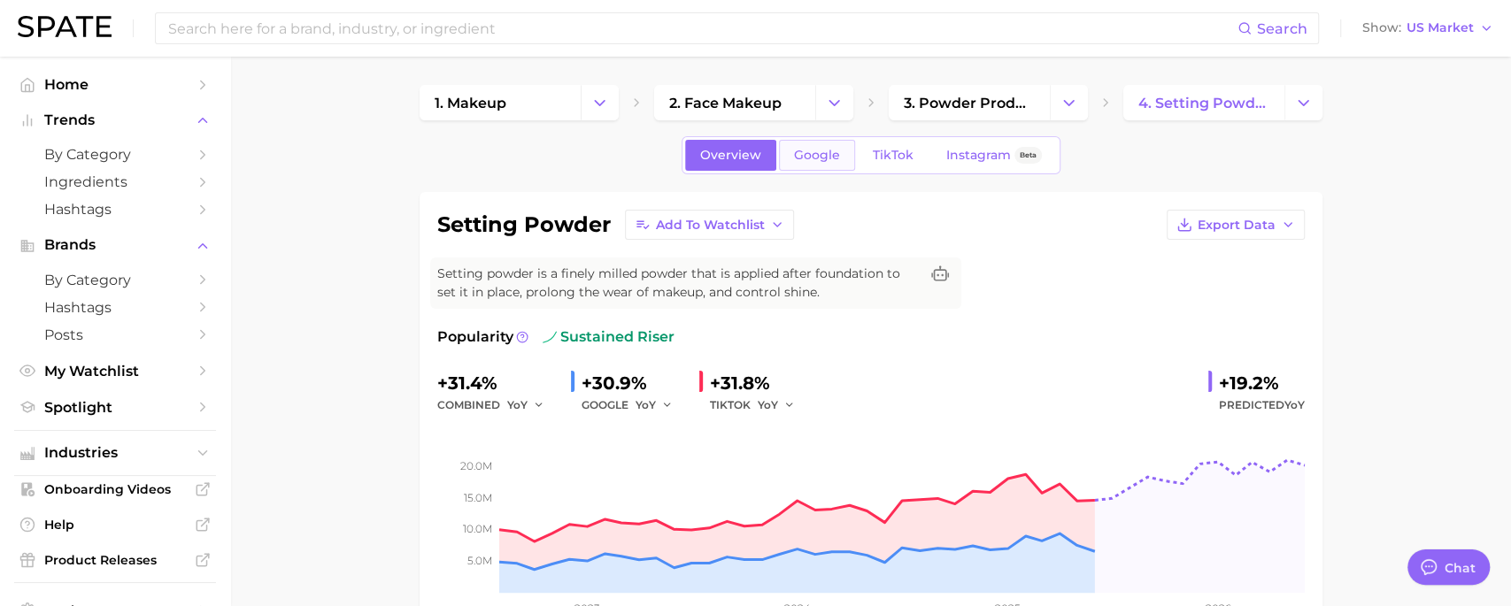
click at [812, 165] on link "Google" at bounding box center [817, 155] width 76 height 31
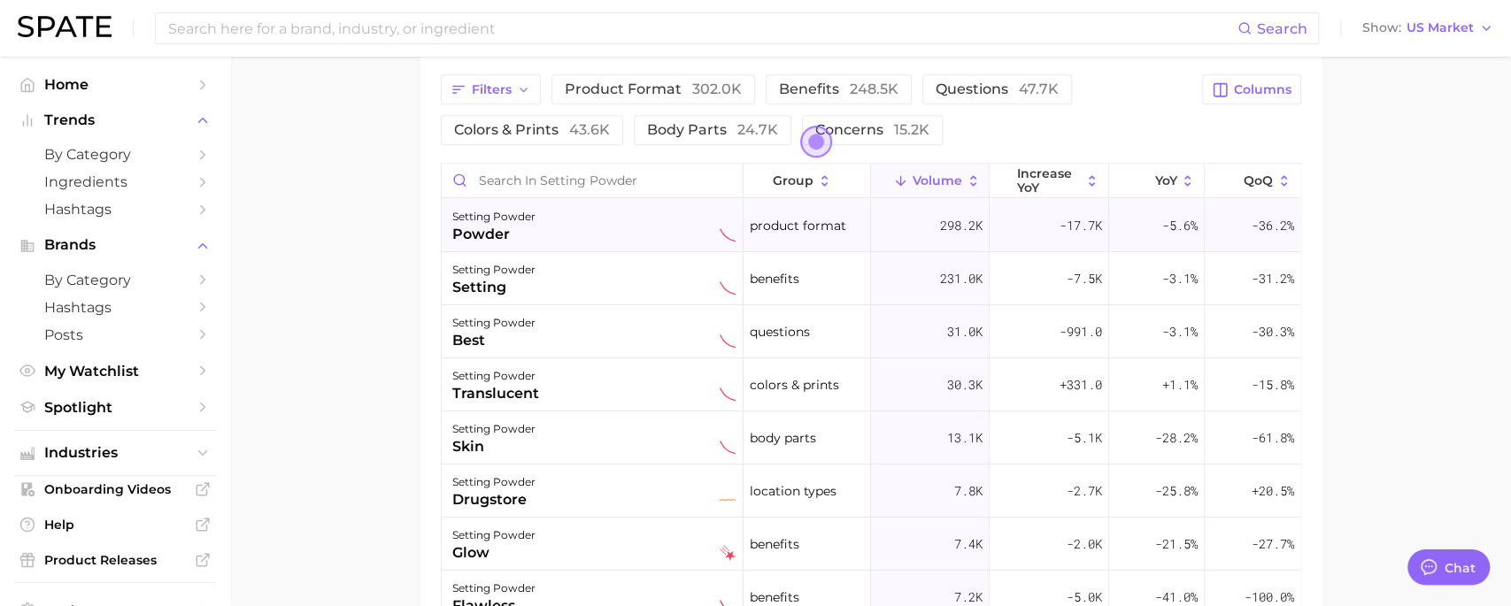
click at [702, 233] on div "setting powder powder" at bounding box center [593, 225] width 283 height 39
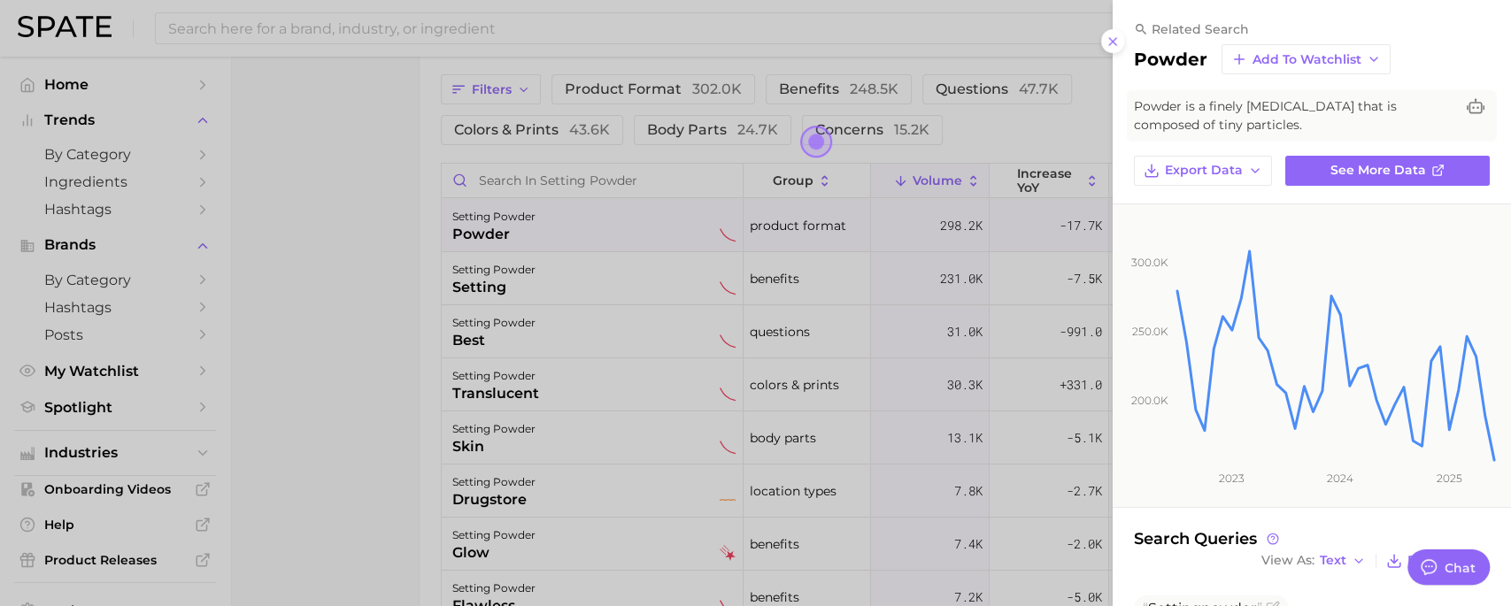
click at [702, 233] on div at bounding box center [755, 303] width 1511 height 606
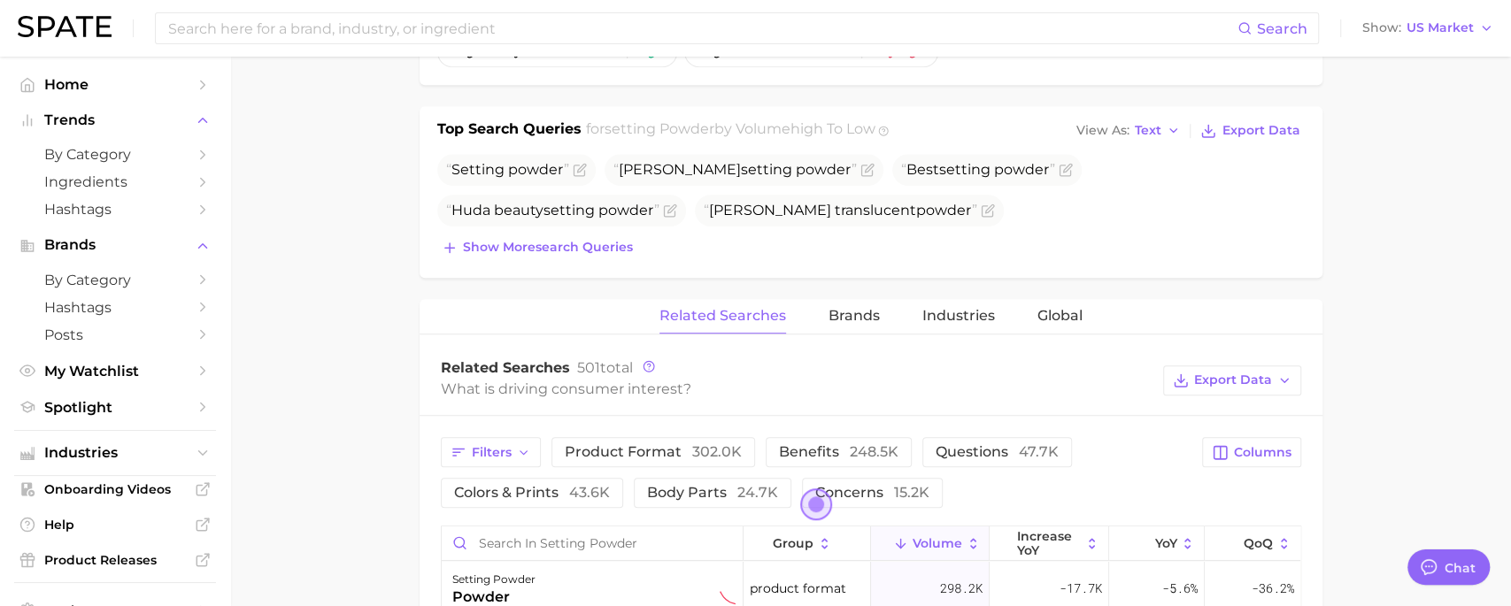
scroll to position [563, 0]
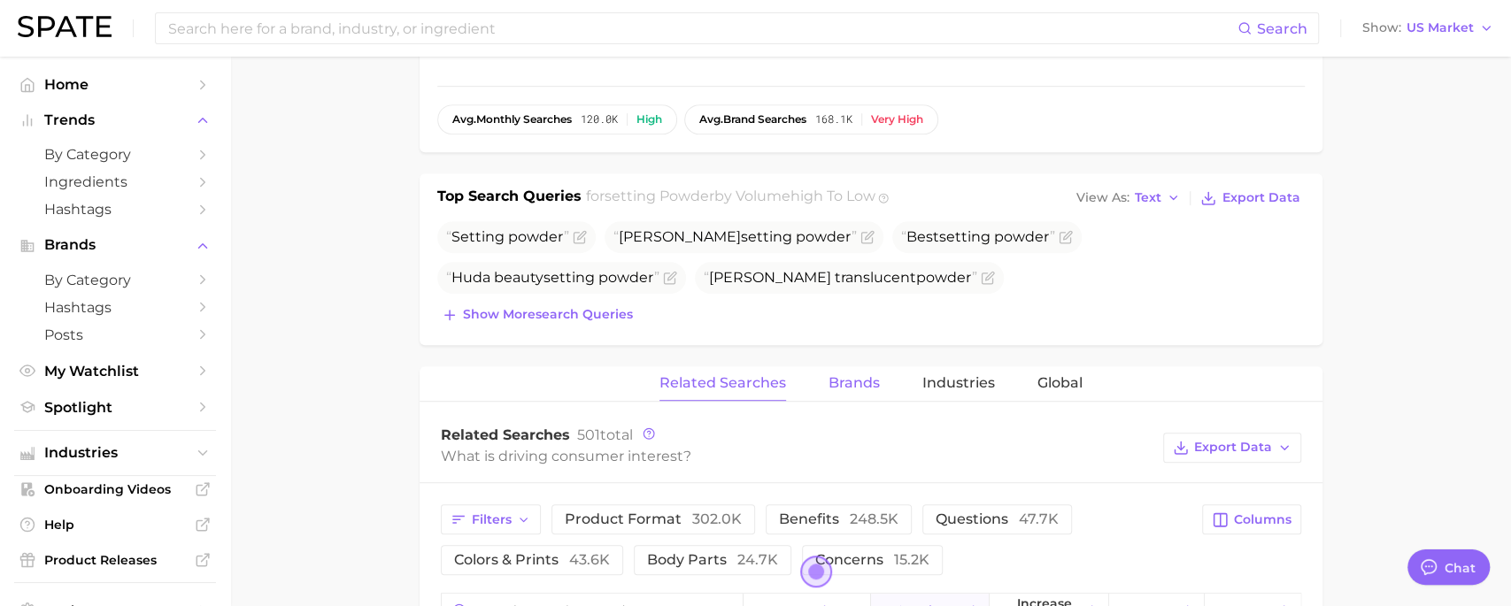
click at [842, 377] on span "Brands" at bounding box center [853, 383] width 51 height 16
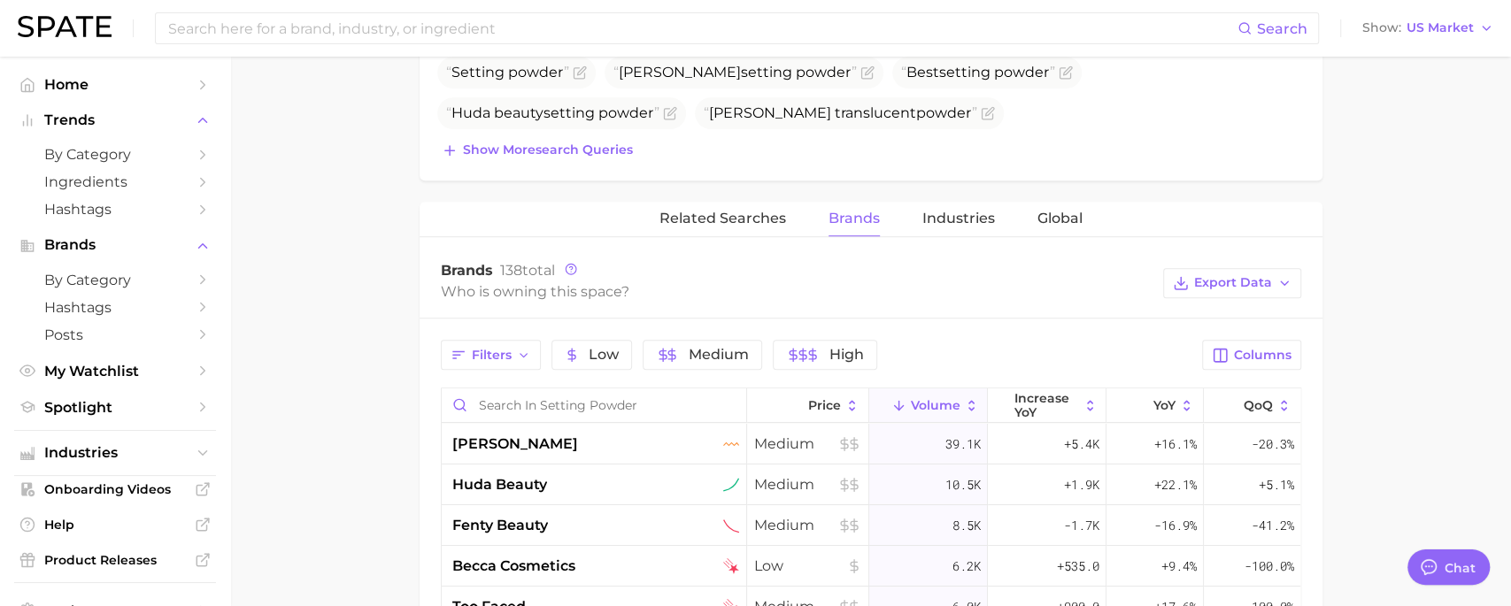
scroll to position [727, 0]
click at [1061, 391] on span "increase YoY" at bounding box center [1046, 405] width 65 height 28
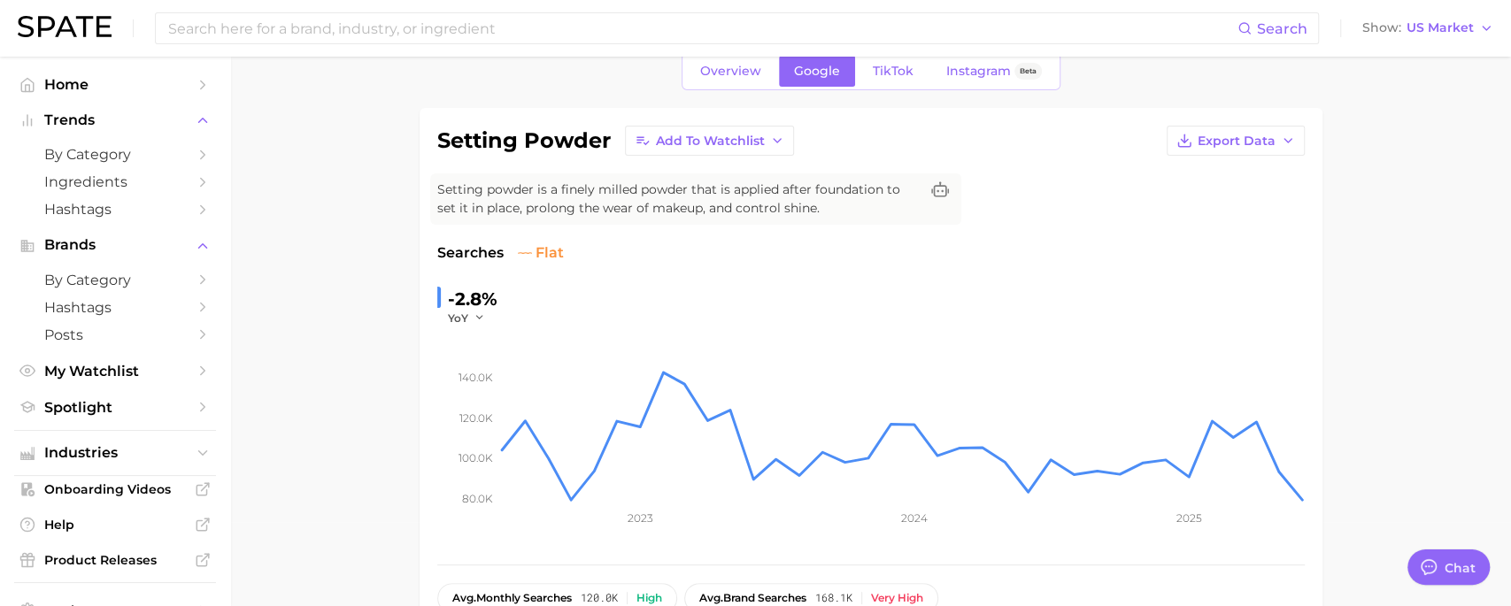
scroll to position [0, 0]
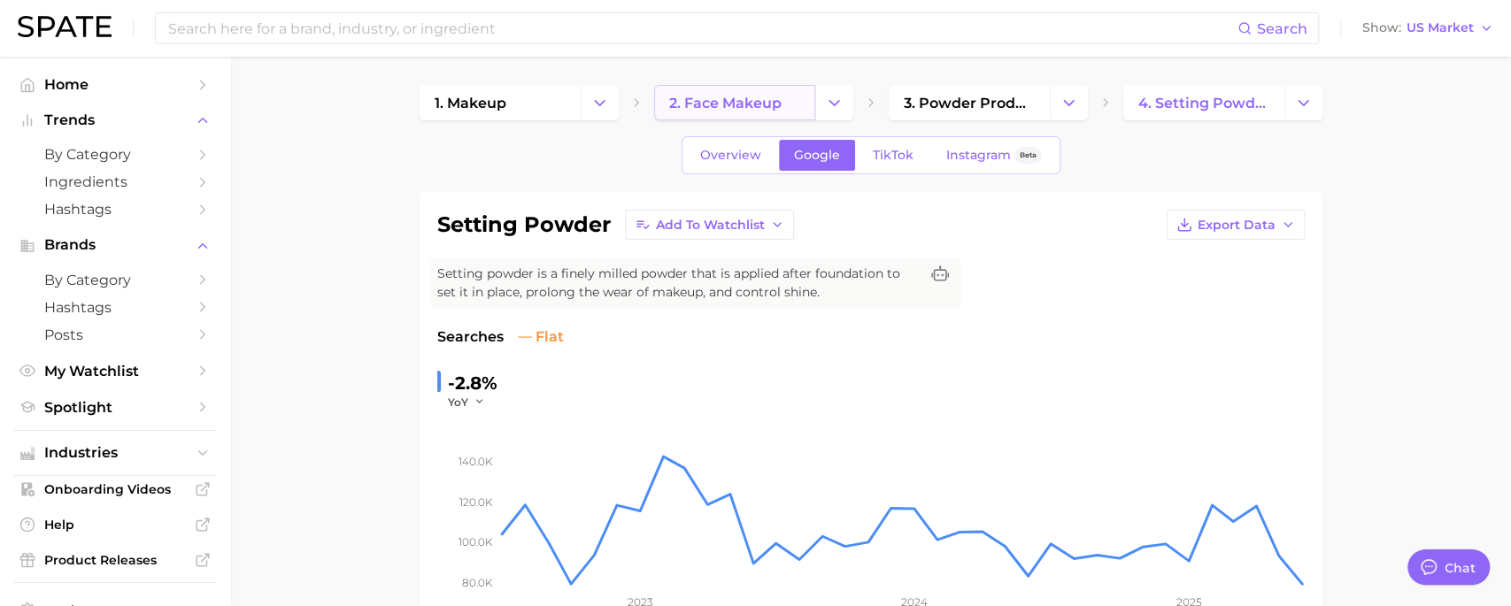
click at [800, 107] on link "2. face makeup" at bounding box center [734, 102] width 161 height 35
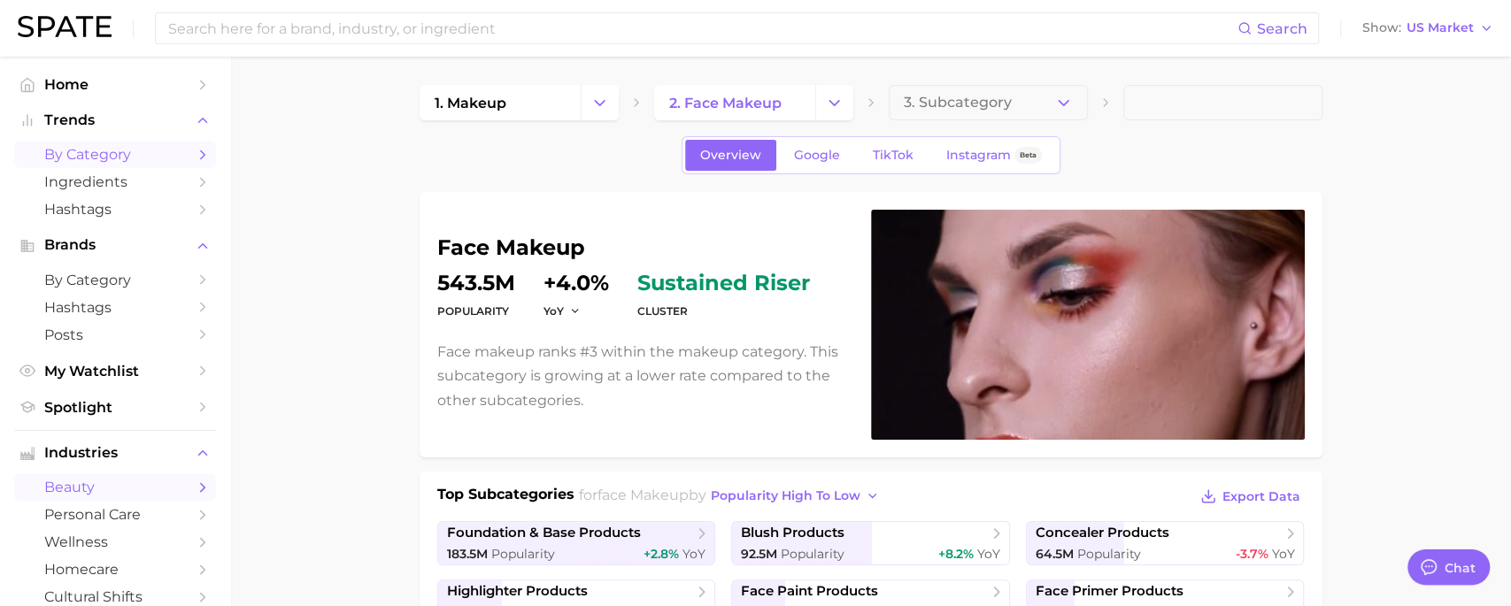
click at [92, 150] on span "by Category" at bounding box center [115, 154] width 142 height 17
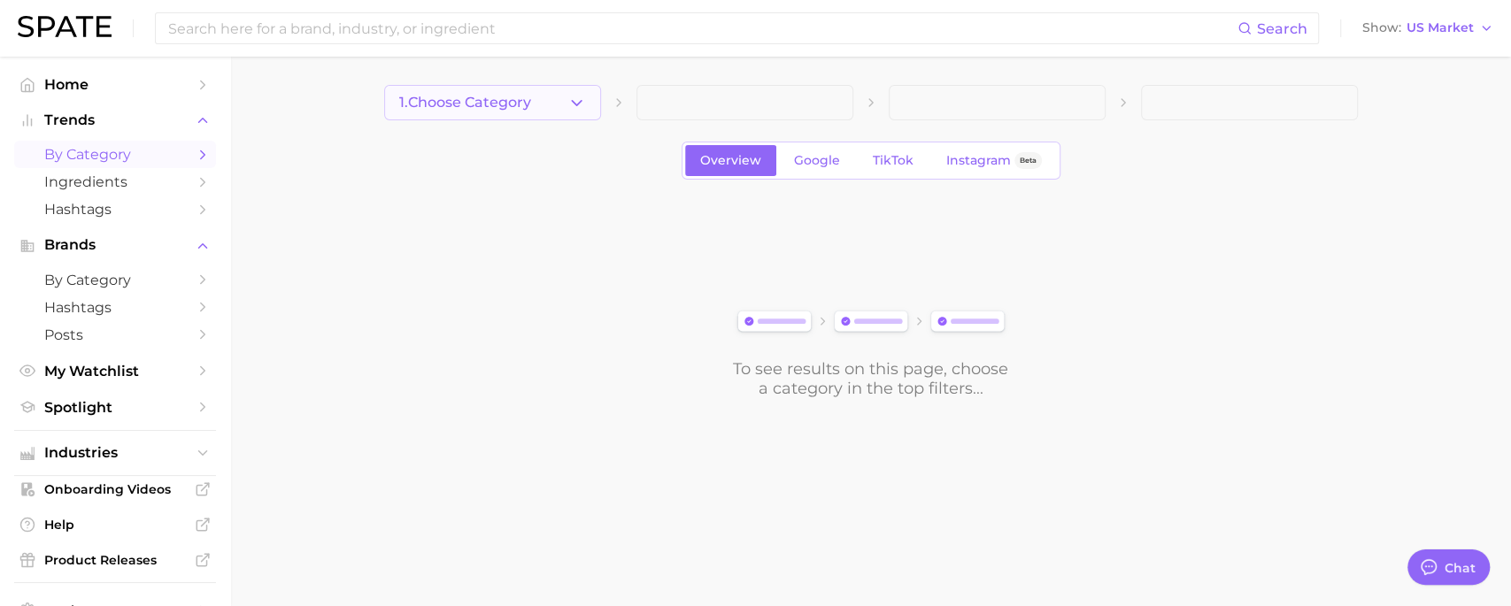
click at [494, 104] on span "1. Choose Category" at bounding box center [465, 103] width 132 height 16
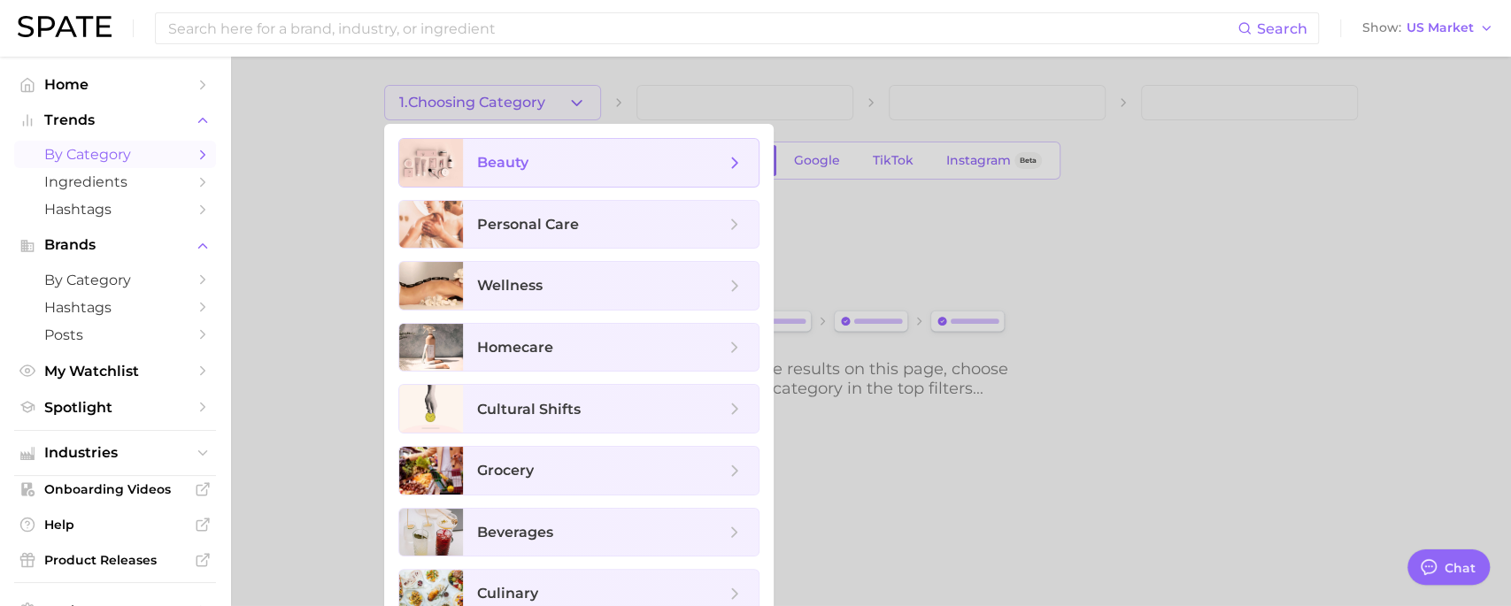
click at [517, 146] on span "beauty" at bounding box center [611, 163] width 296 height 48
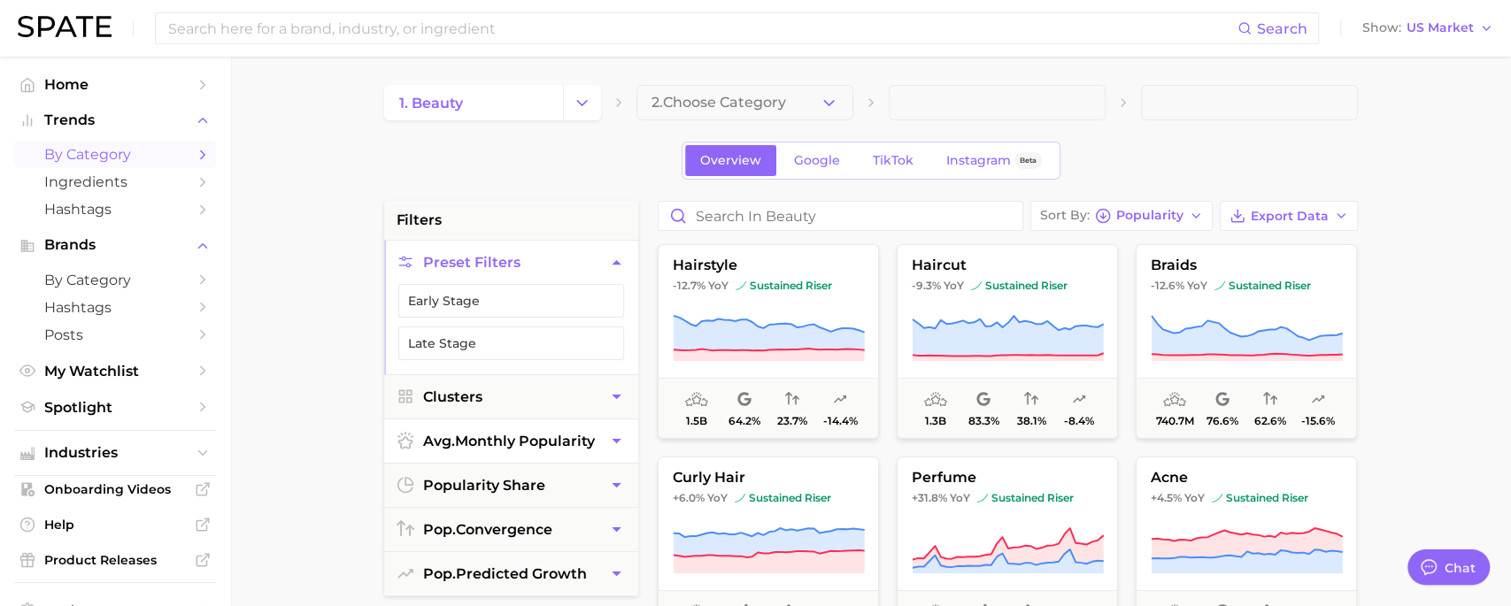
click at [551, 450] on button "avg. monthly popularity" at bounding box center [511, 440] width 254 height 43
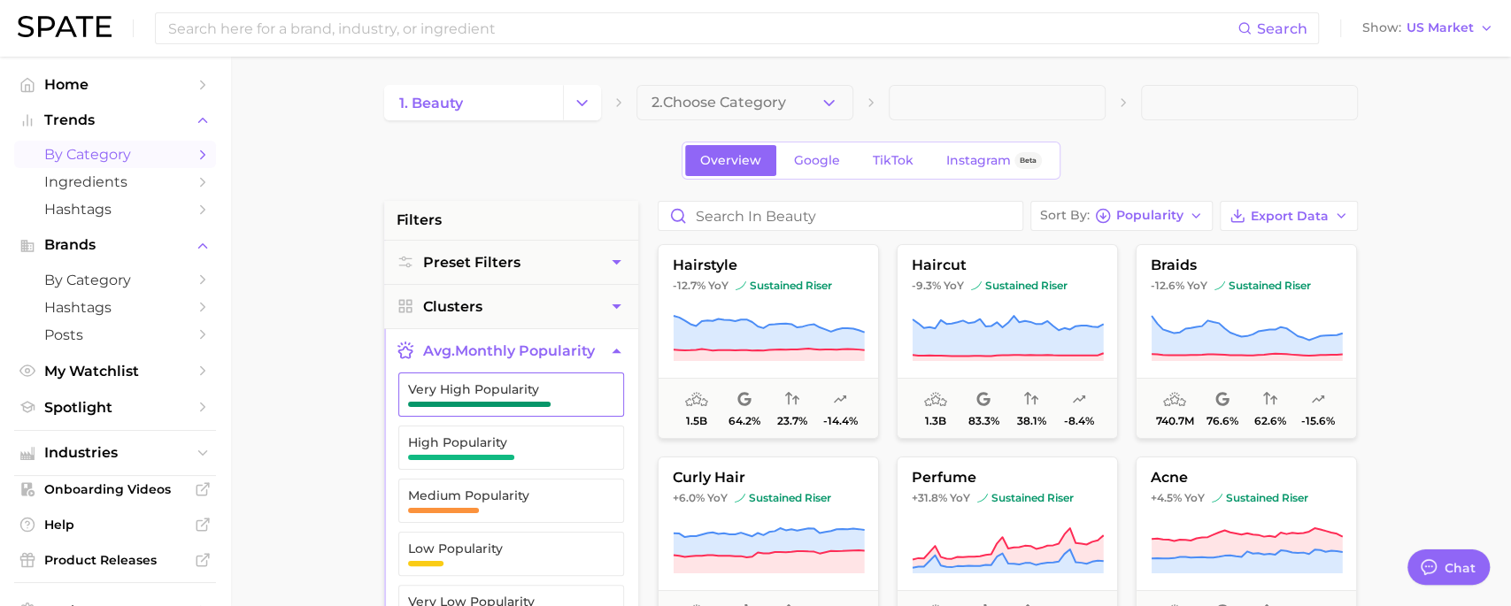
click at [543, 413] on button "Very High Popularity" at bounding box center [511, 395] width 226 height 44
click at [541, 442] on span "High Popularity" at bounding box center [497, 442] width 178 height 14
click at [592, 355] on span "avg. monthly popularity" at bounding box center [509, 350] width 172 height 17
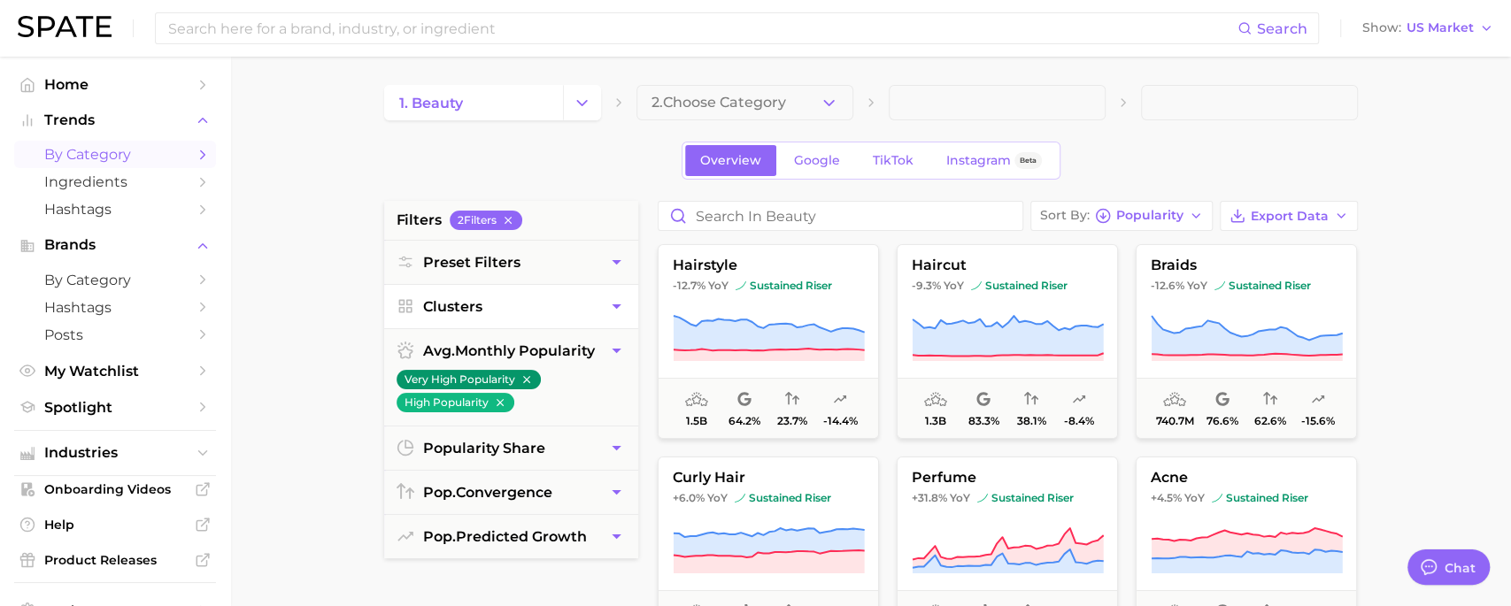
click at [569, 310] on button "Clusters" at bounding box center [511, 306] width 254 height 43
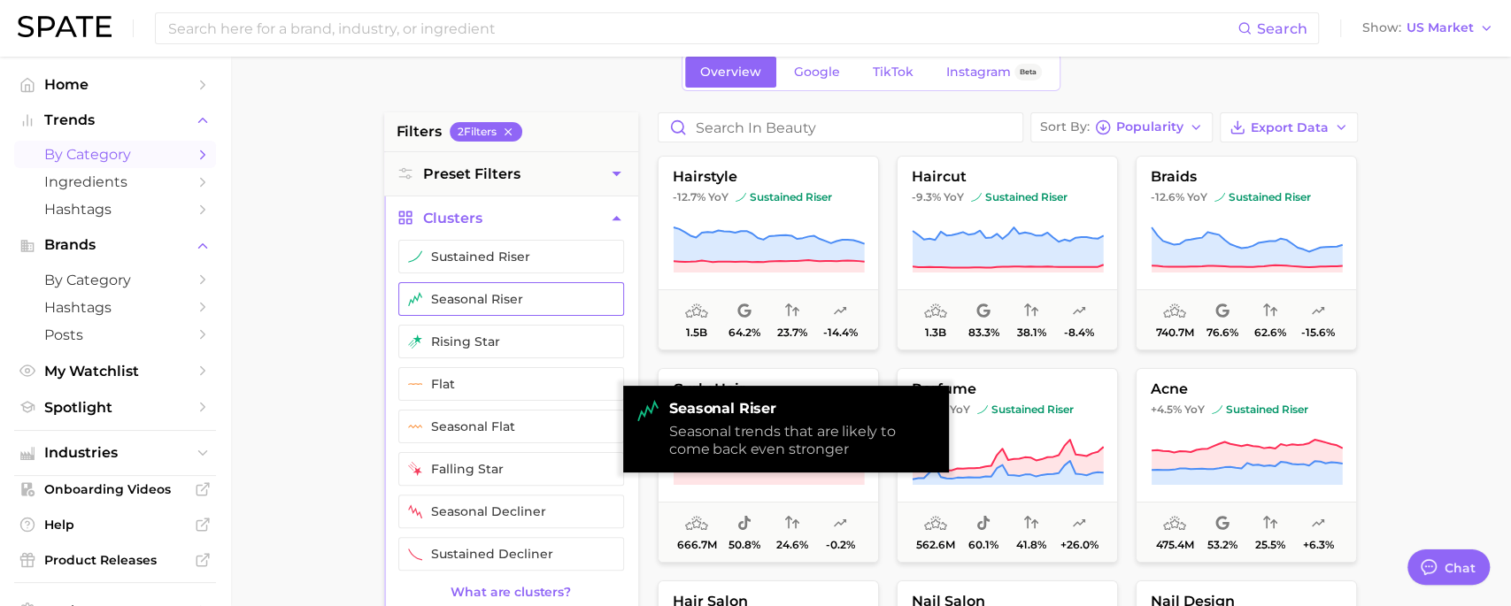
scroll to position [92, 0]
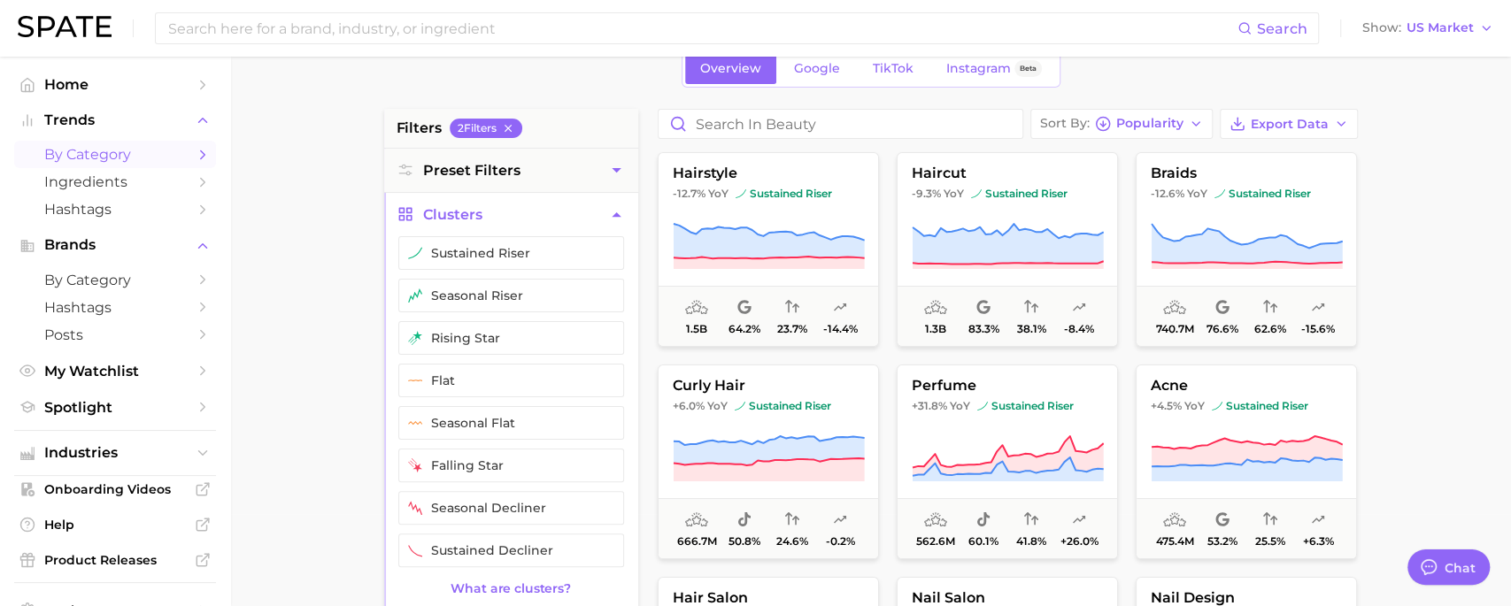
click at [496, 193] on button "Clusters" at bounding box center [511, 214] width 254 height 43
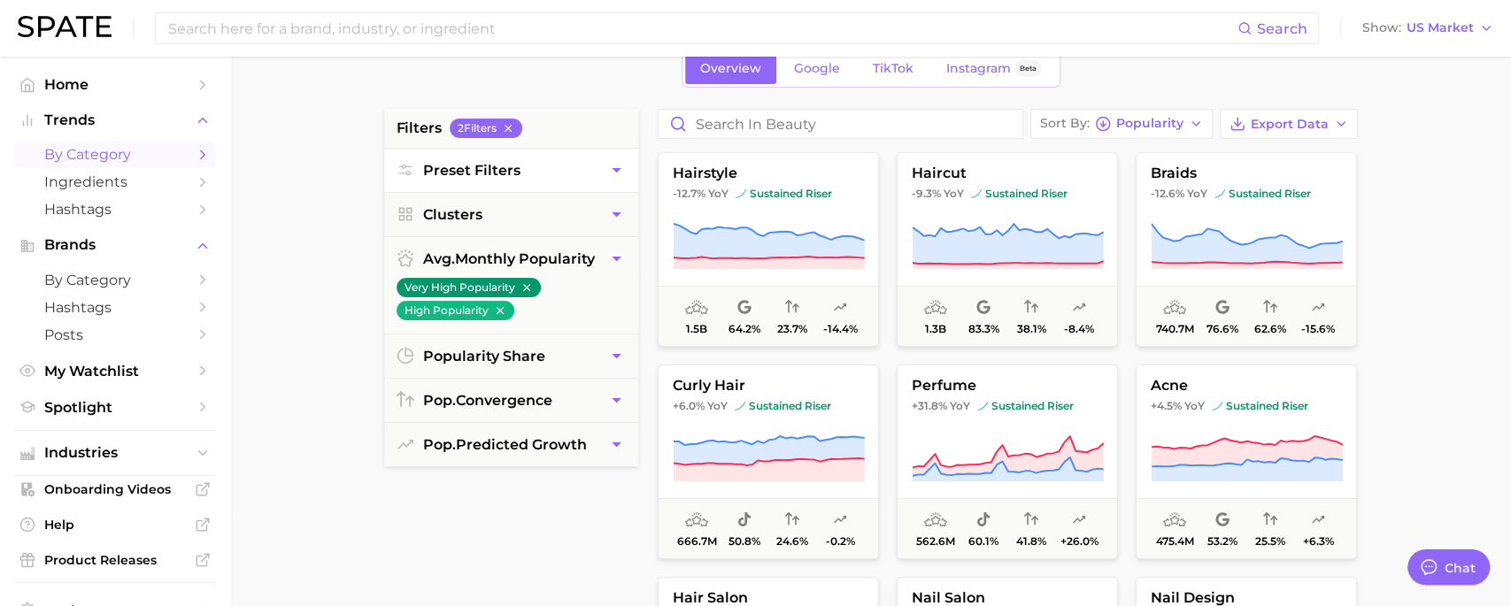
click at [496, 175] on span "Preset Filters" at bounding box center [471, 170] width 97 height 17
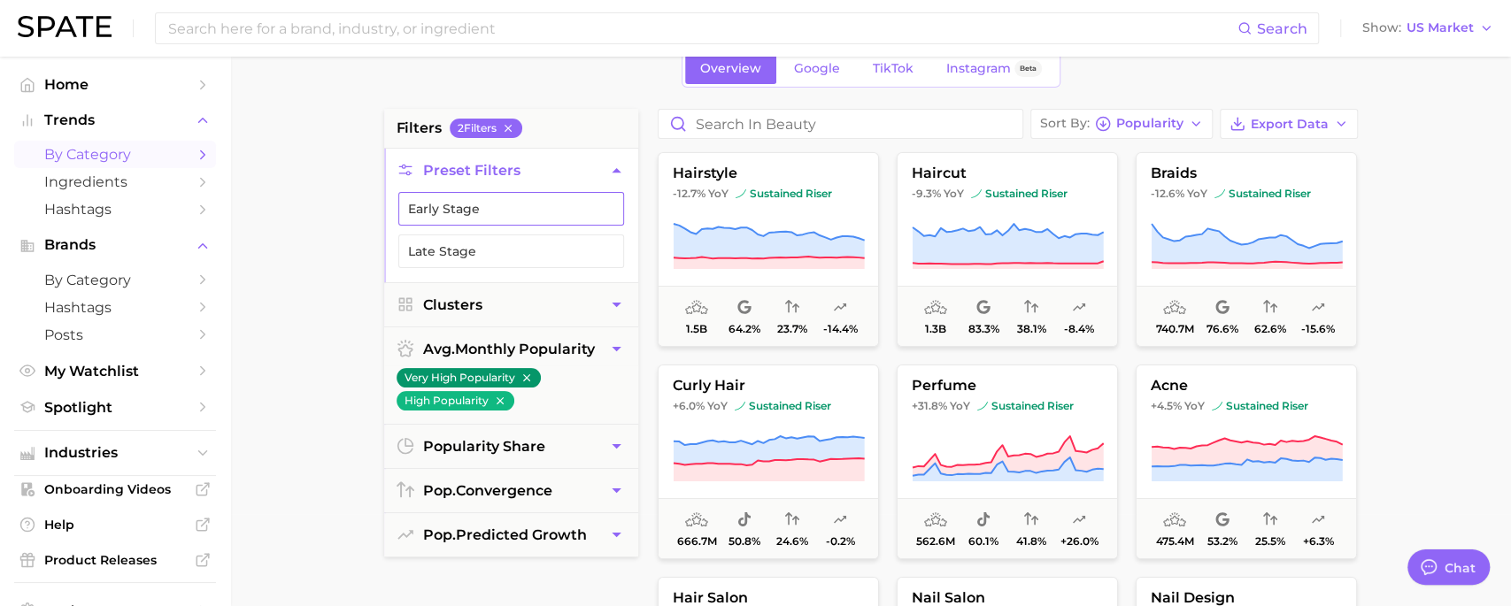
click at [499, 207] on button "Early Stage" at bounding box center [511, 209] width 226 height 34
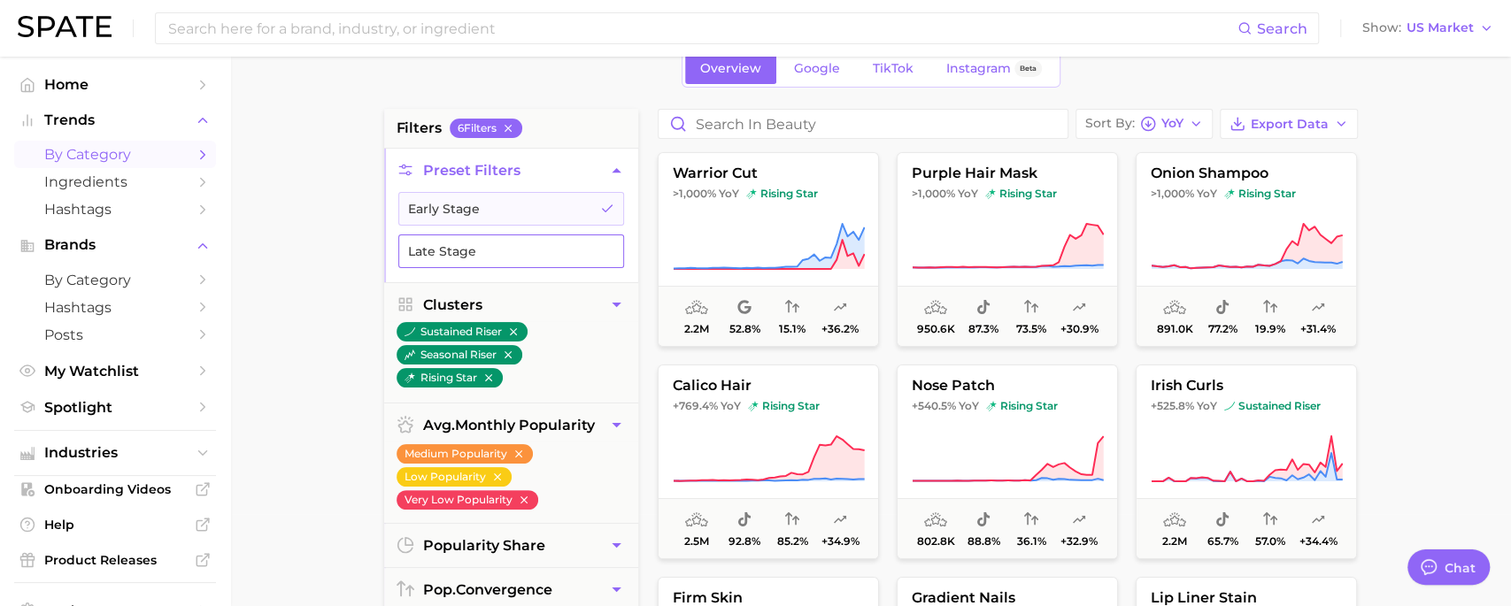
click at [495, 234] on button "Late Stage" at bounding box center [511, 251] width 226 height 34
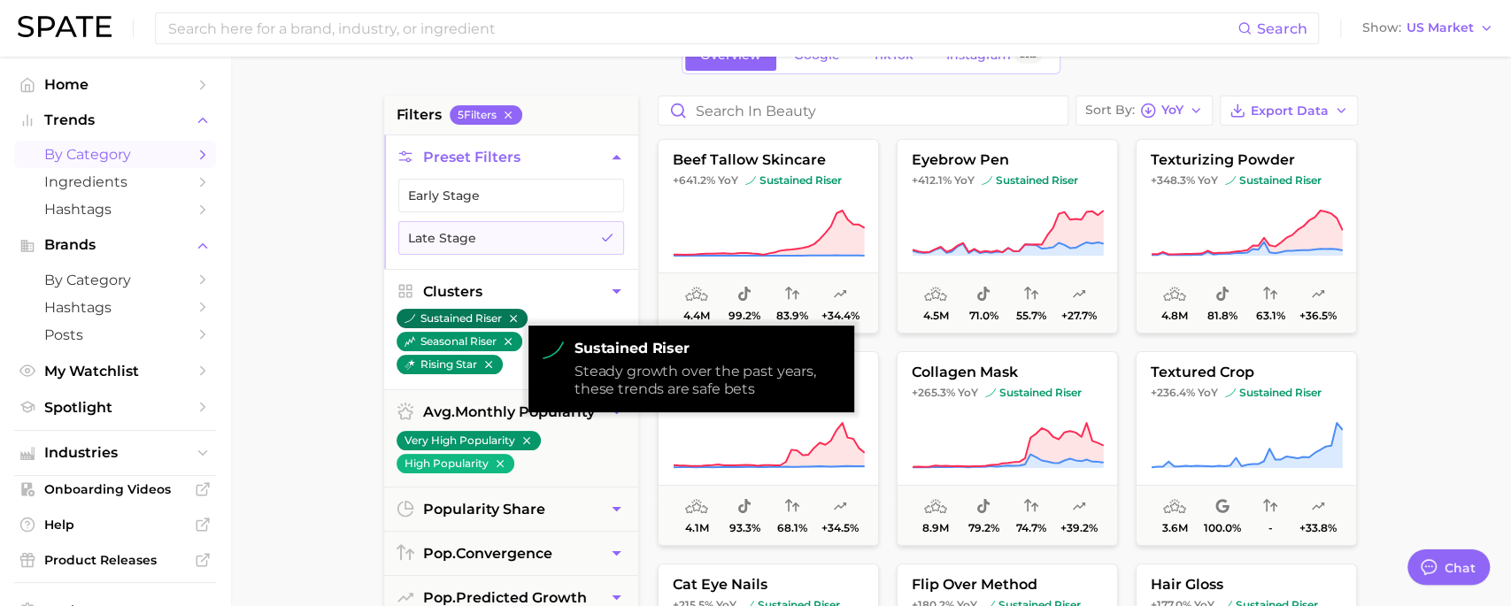
scroll to position [108, 0]
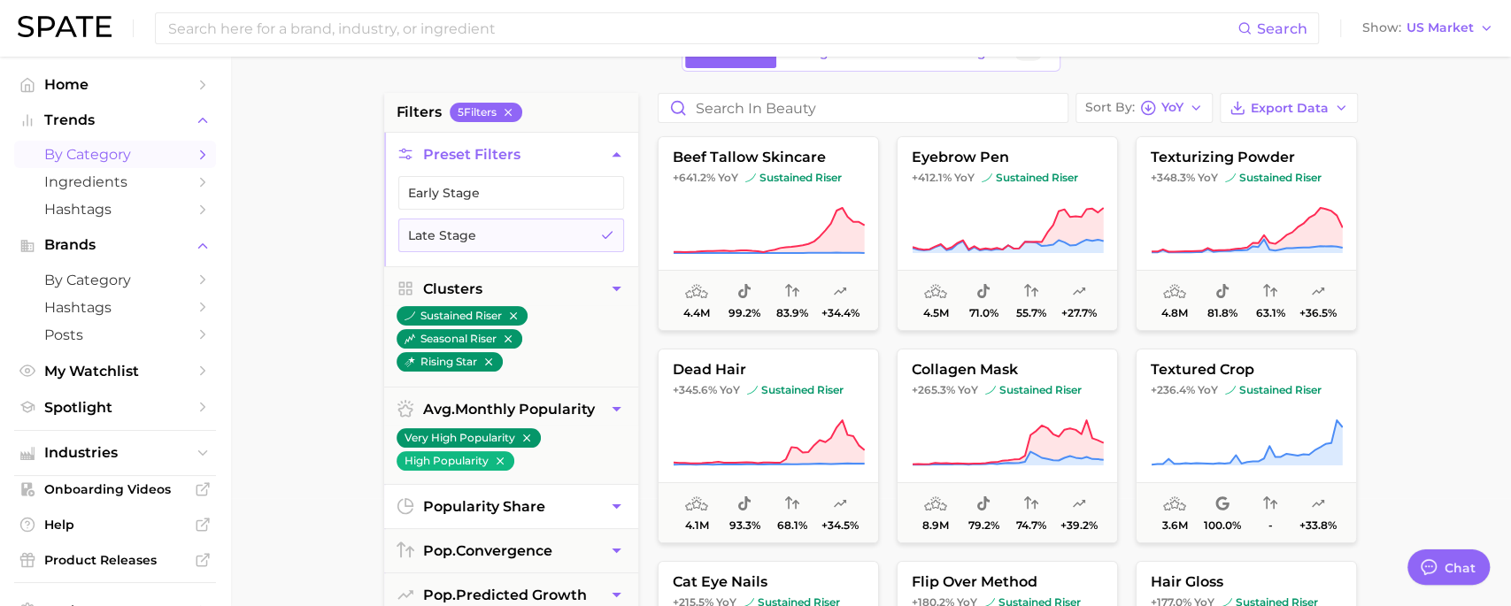
click at [563, 511] on button "popularity share" at bounding box center [511, 506] width 254 height 43
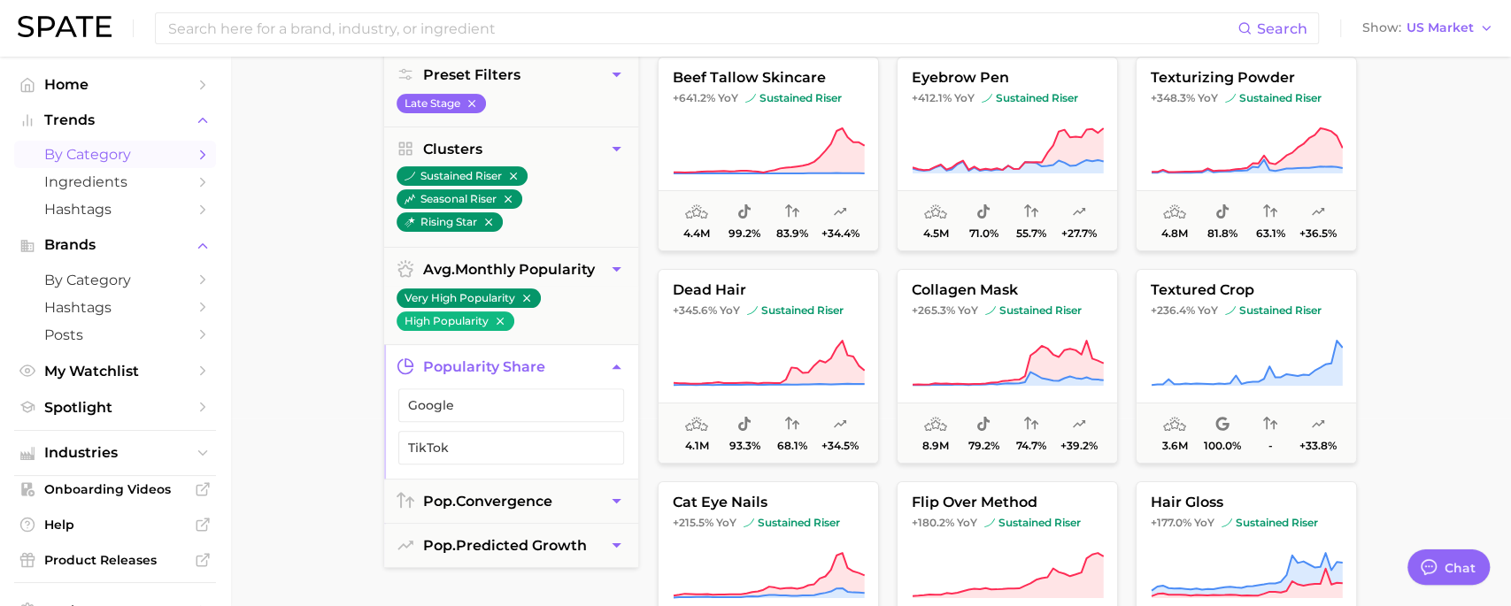
scroll to position [189, 0]
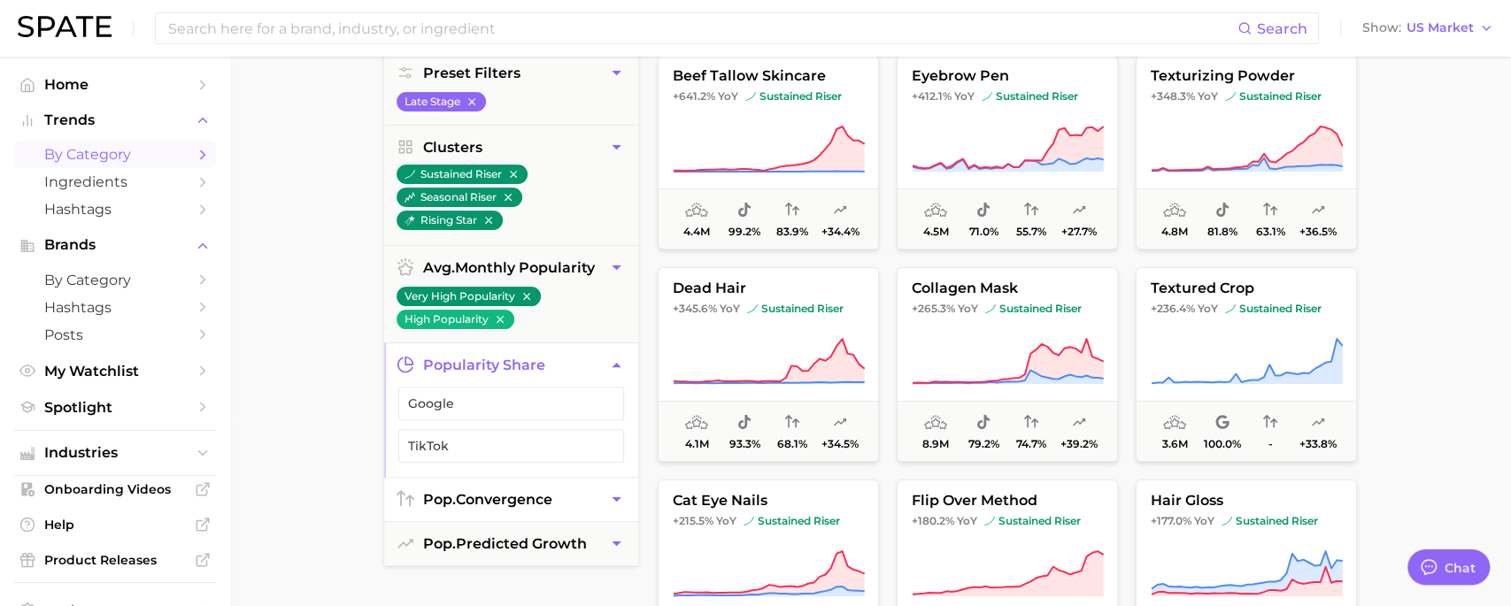
click at [573, 487] on button "pop. convergence" at bounding box center [511, 499] width 254 height 43
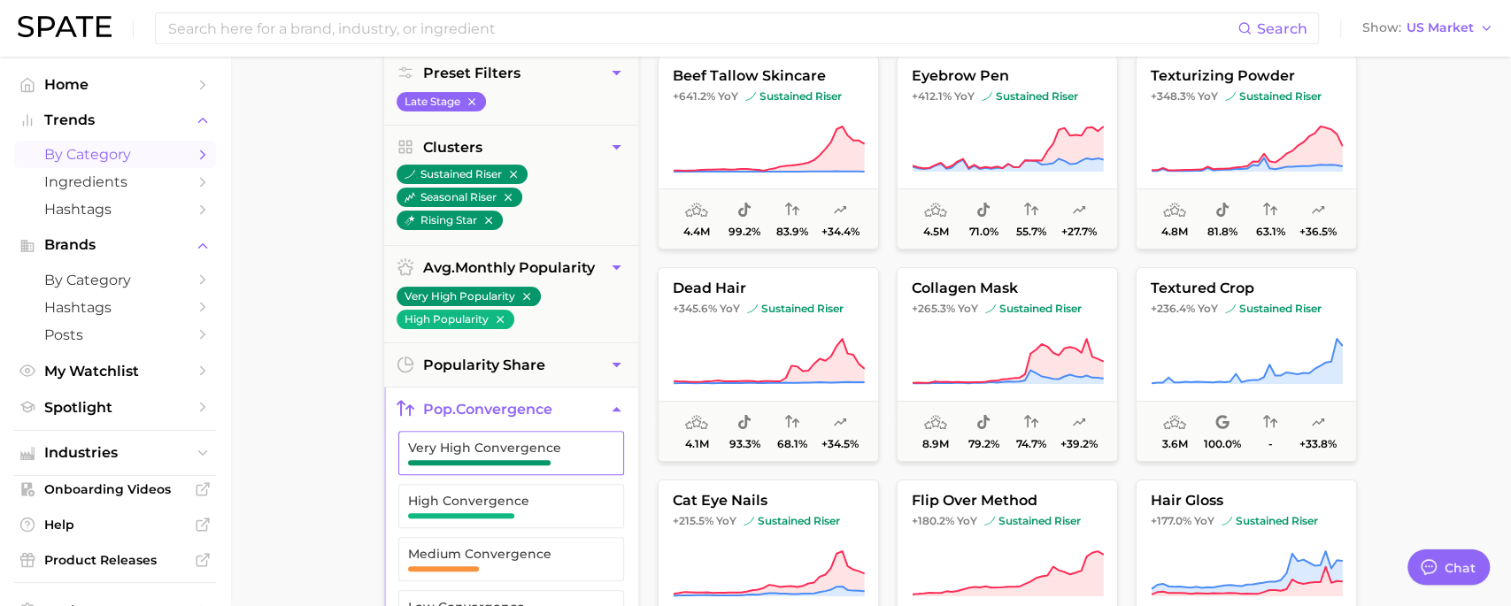
click at [567, 453] on span "Very High Convergence" at bounding box center [497, 453] width 178 height 25
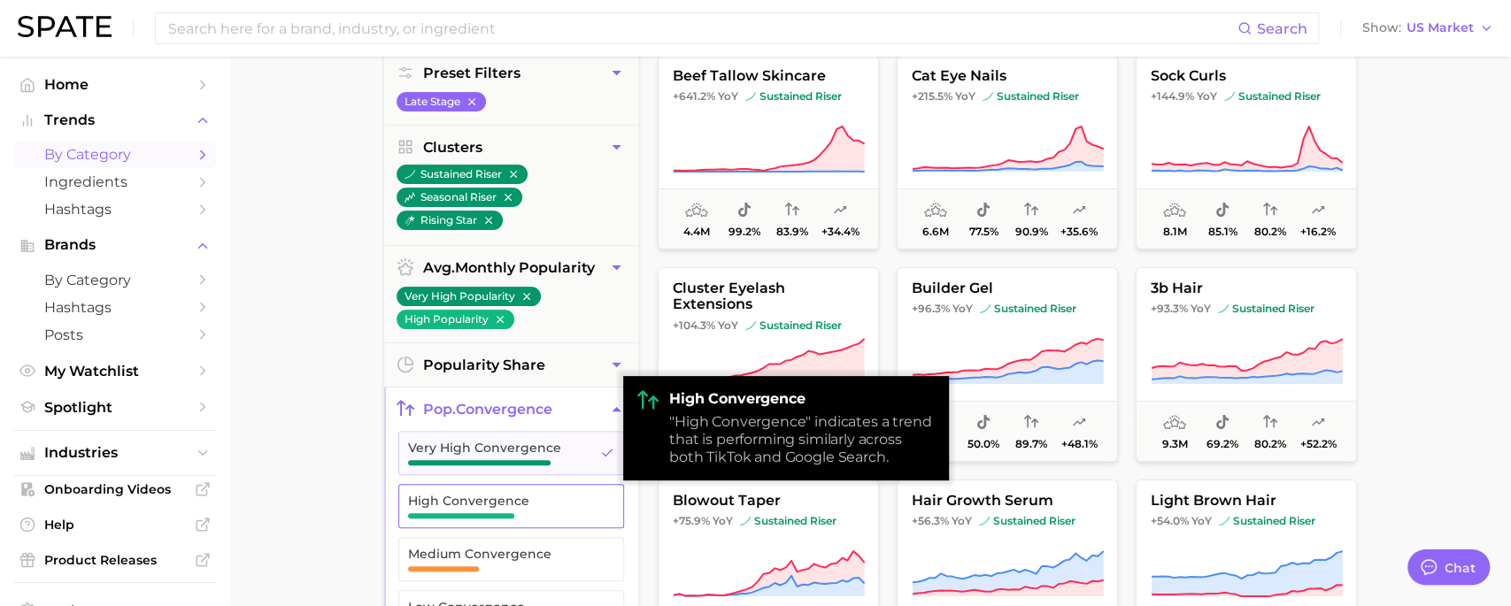
click at [557, 494] on span "High Convergence" at bounding box center [497, 501] width 178 height 14
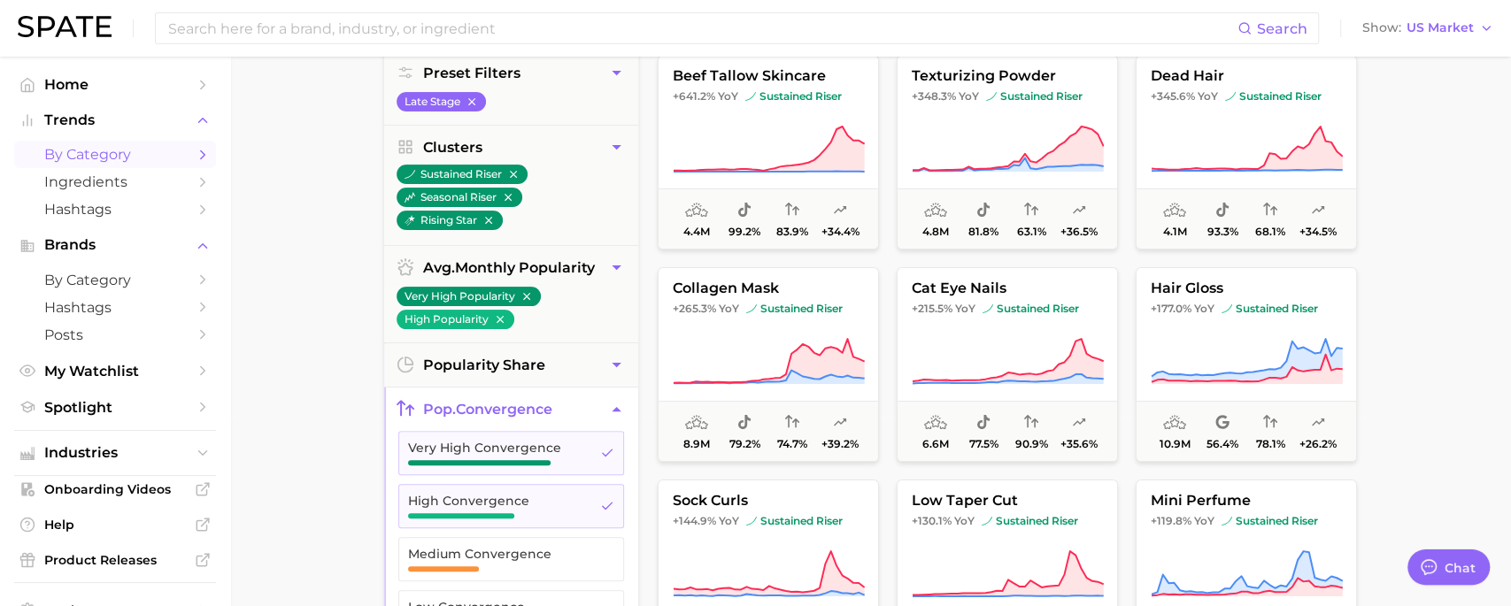
click at [342, 469] on main "1. beauty 2. Choose Category Overview Google TikTok Instagram Beta filters 7 Fi…" at bounding box center [870, 538] width 1280 height 1342
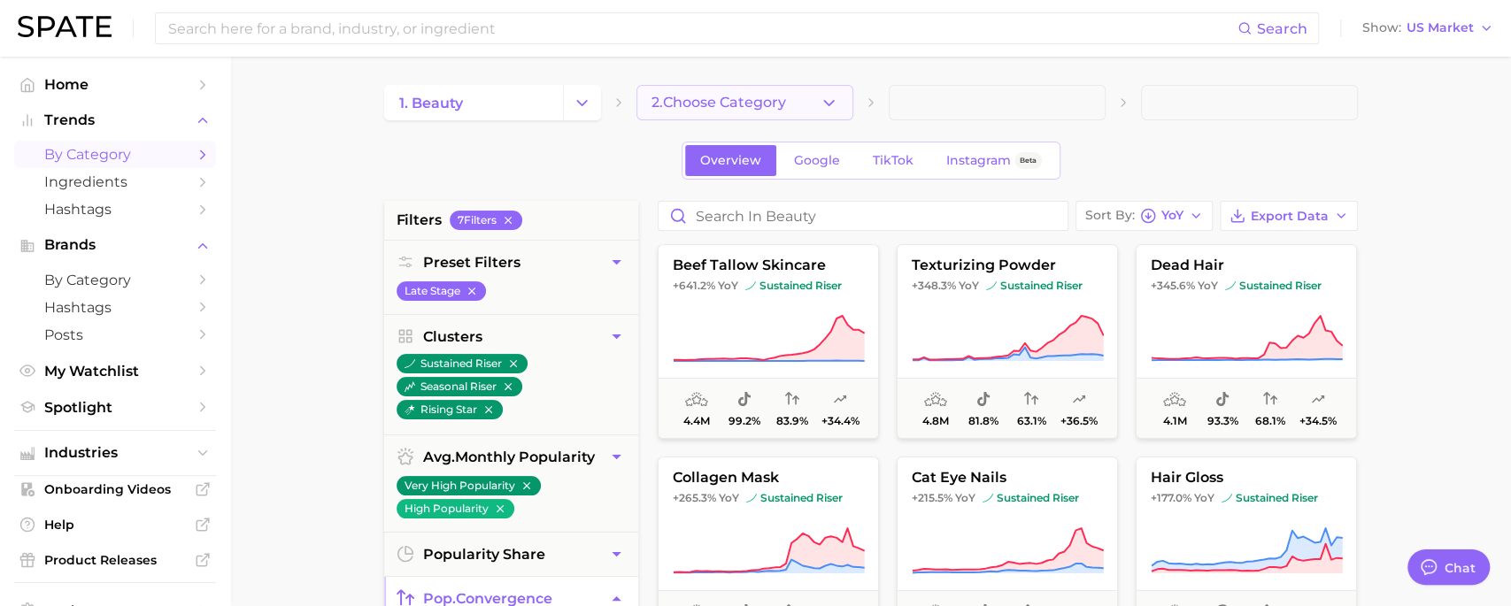
click at [811, 104] on button "2. Choose Category" at bounding box center [744, 102] width 217 height 35
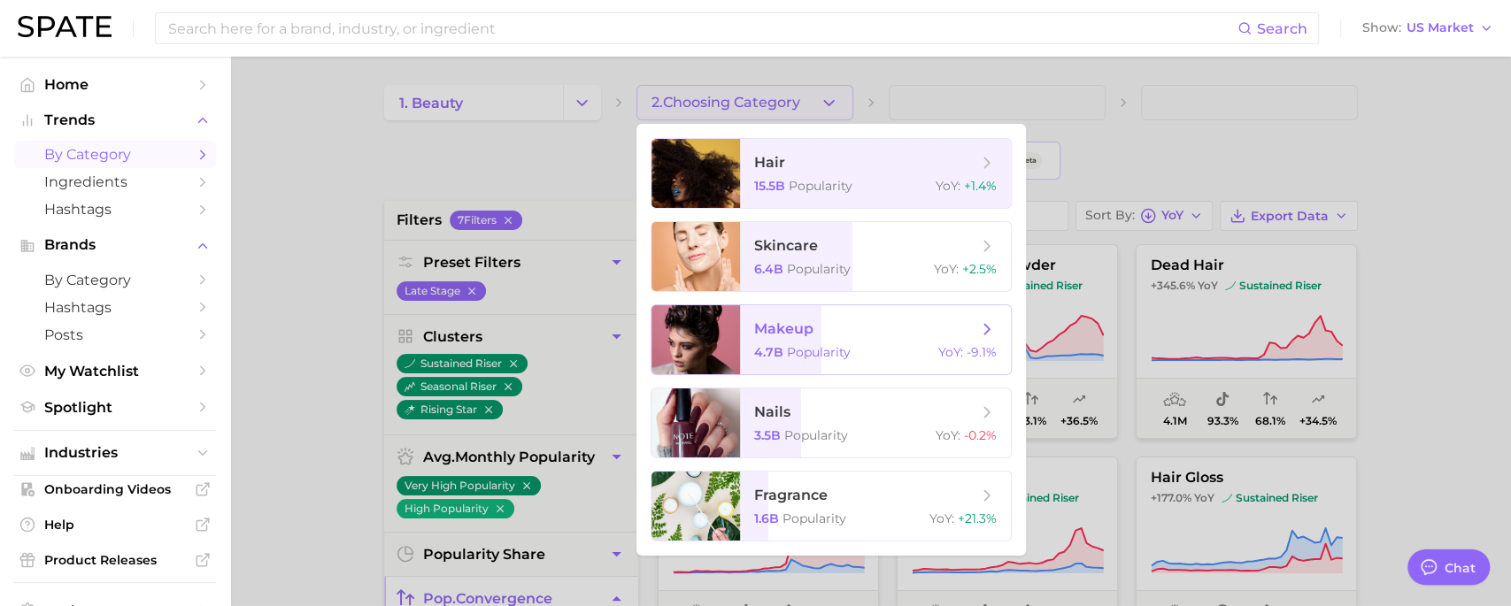
click at [818, 328] on span "makeup" at bounding box center [865, 328] width 223 height 19
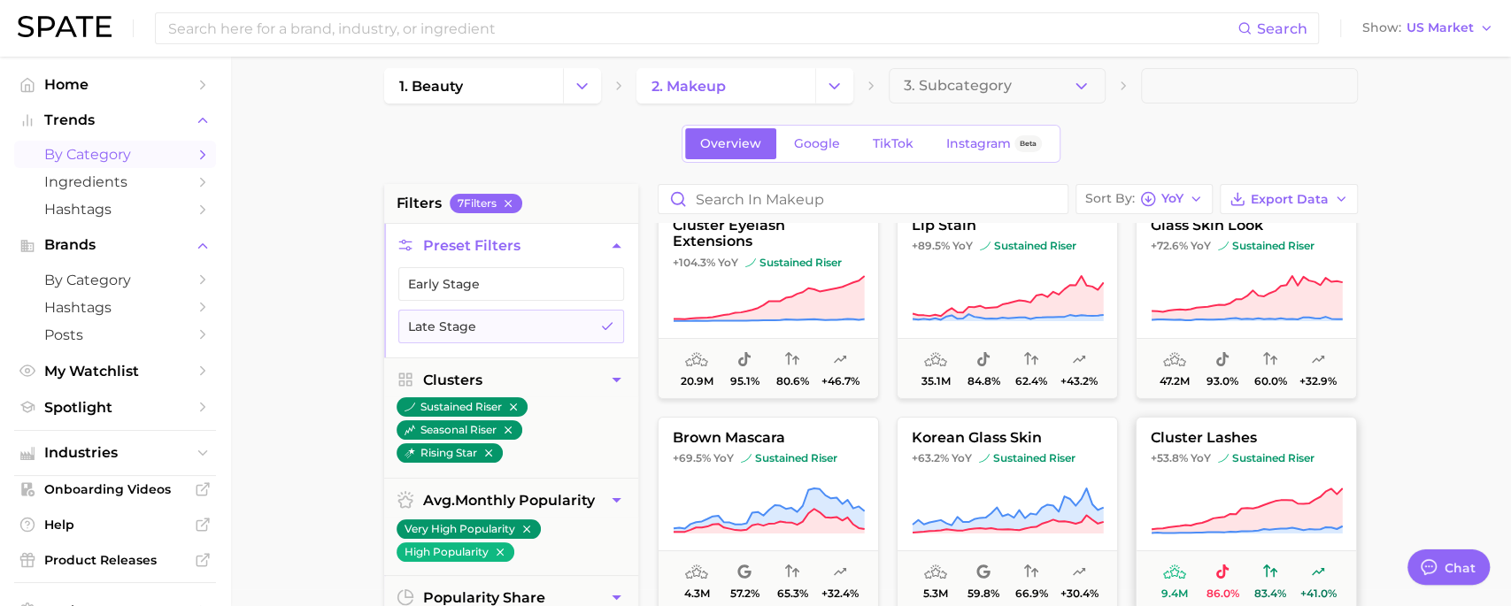
scroll to position [25, 0]
click at [559, 36] on input at bounding box center [701, 28] width 1071 height 30
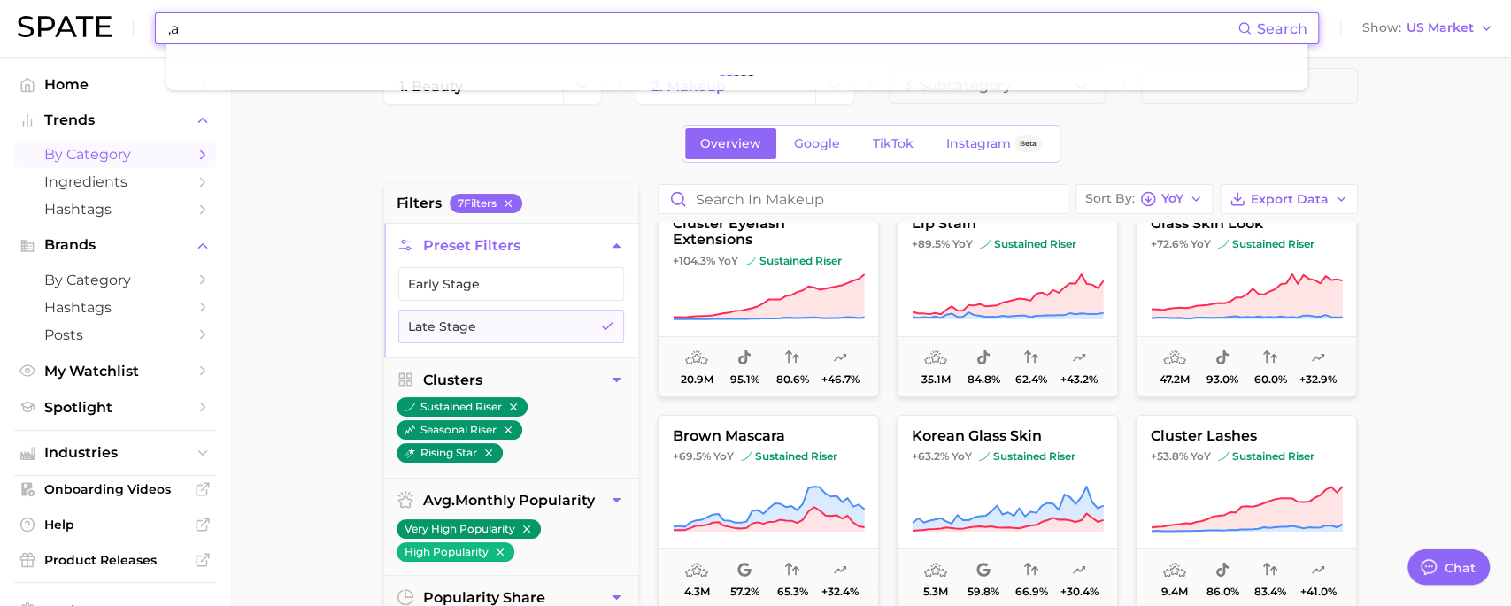
type input ","
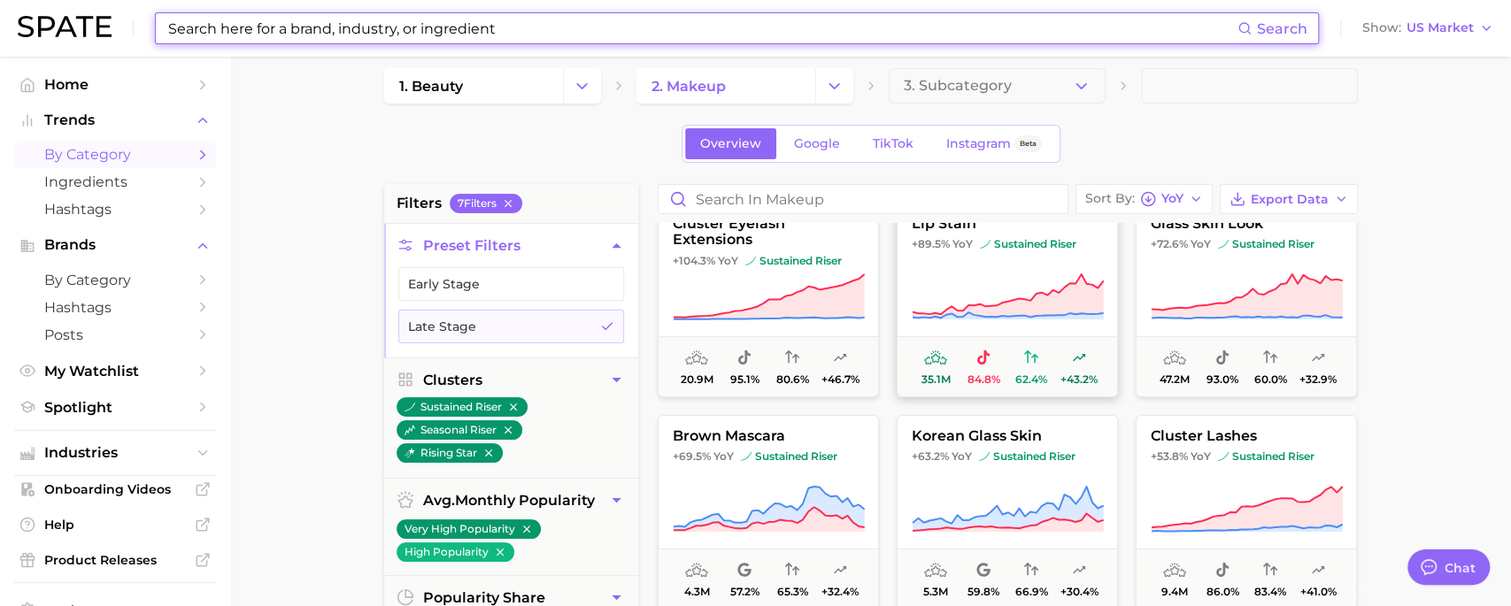
scroll to position [0, 0]
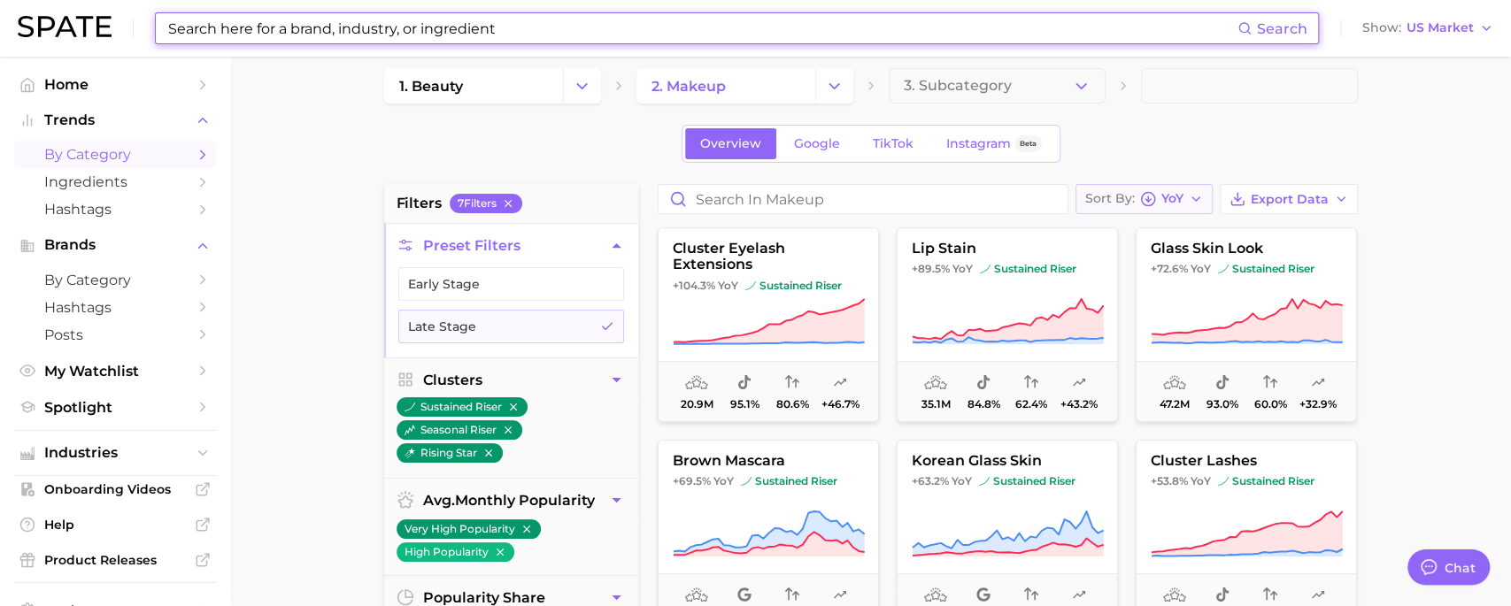
click at [1143, 204] on icon "button" at bounding box center [1148, 199] width 16 height 16
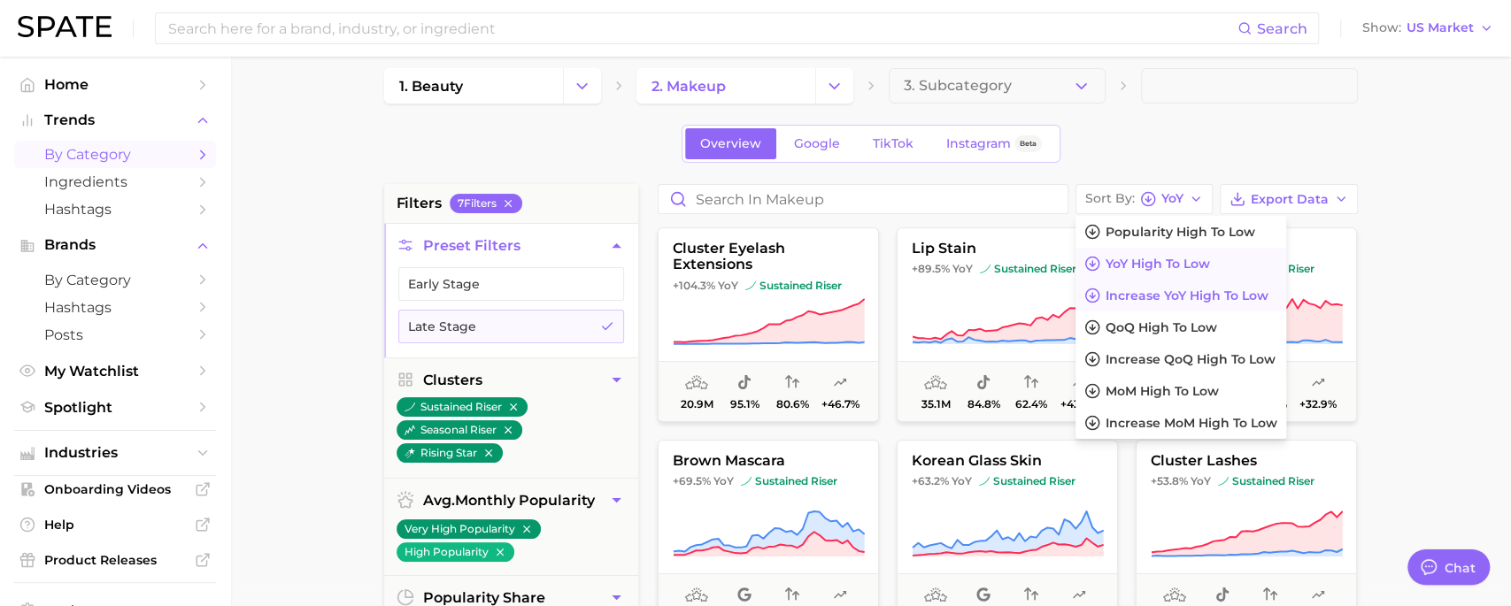
click at [1152, 292] on span "Increase YoY high to low" at bounding box center [1186, 295] width 163 height 15
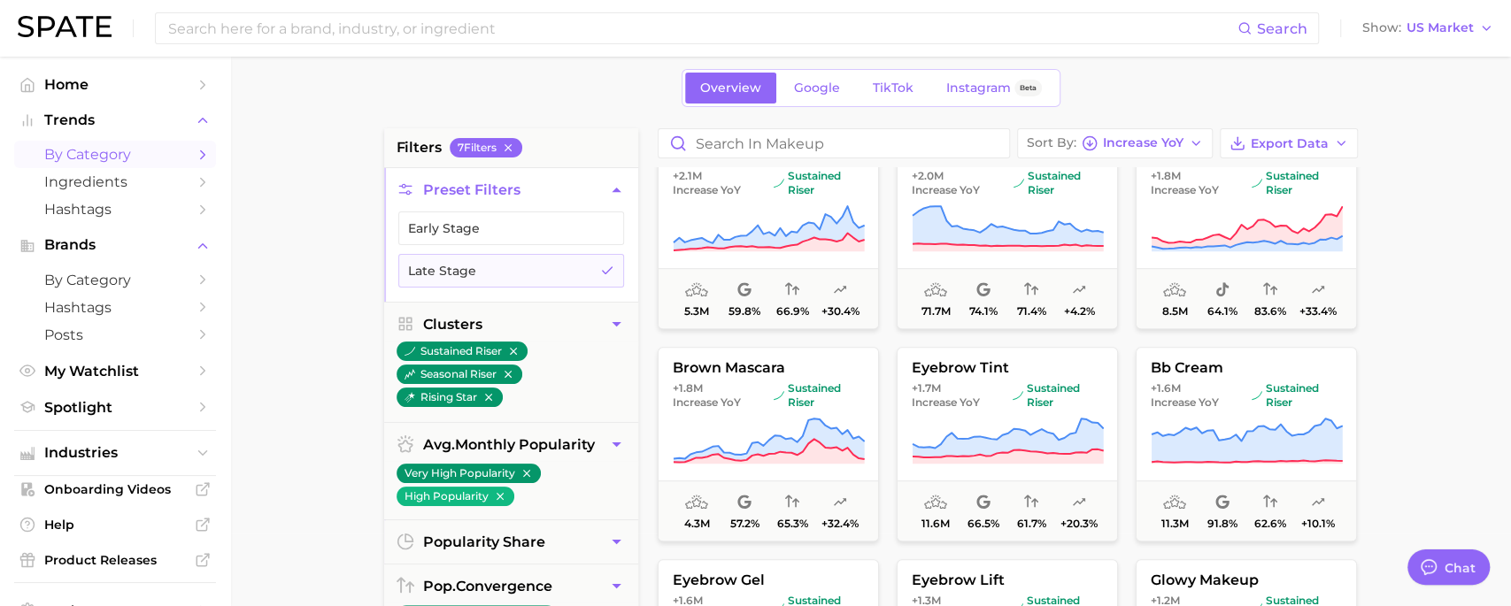
scroll to position [710, 0]
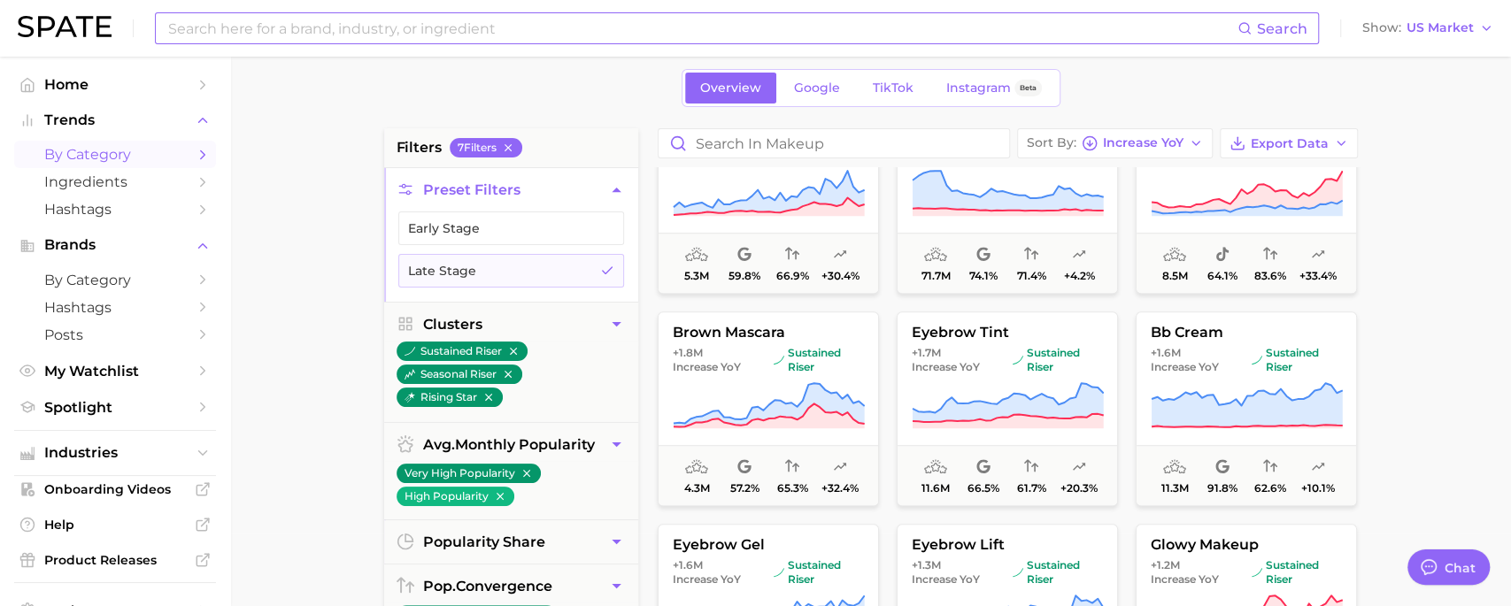
click at [402, 25] on input at bounding box center [701, 28] width 1071 height 30
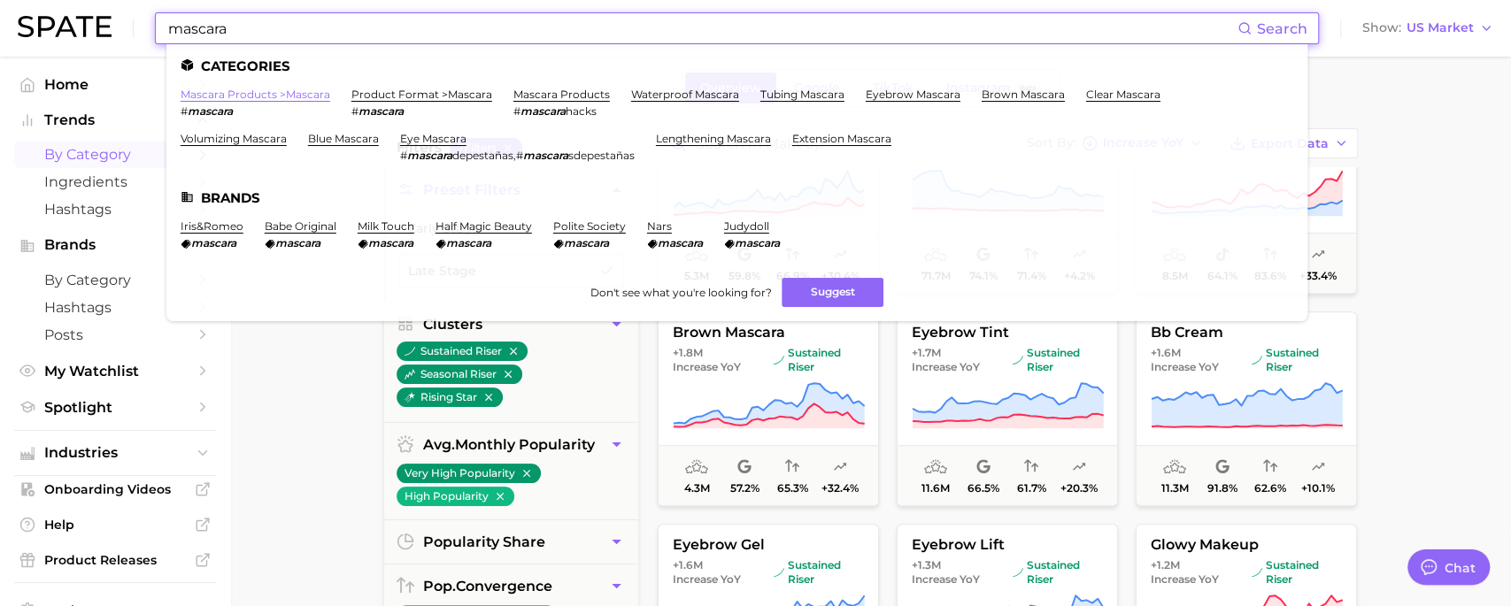
type input "mascara"
click at [270, 92] on link "mascara products > mascara" at bounding box center [256, 94] width 150 height 13
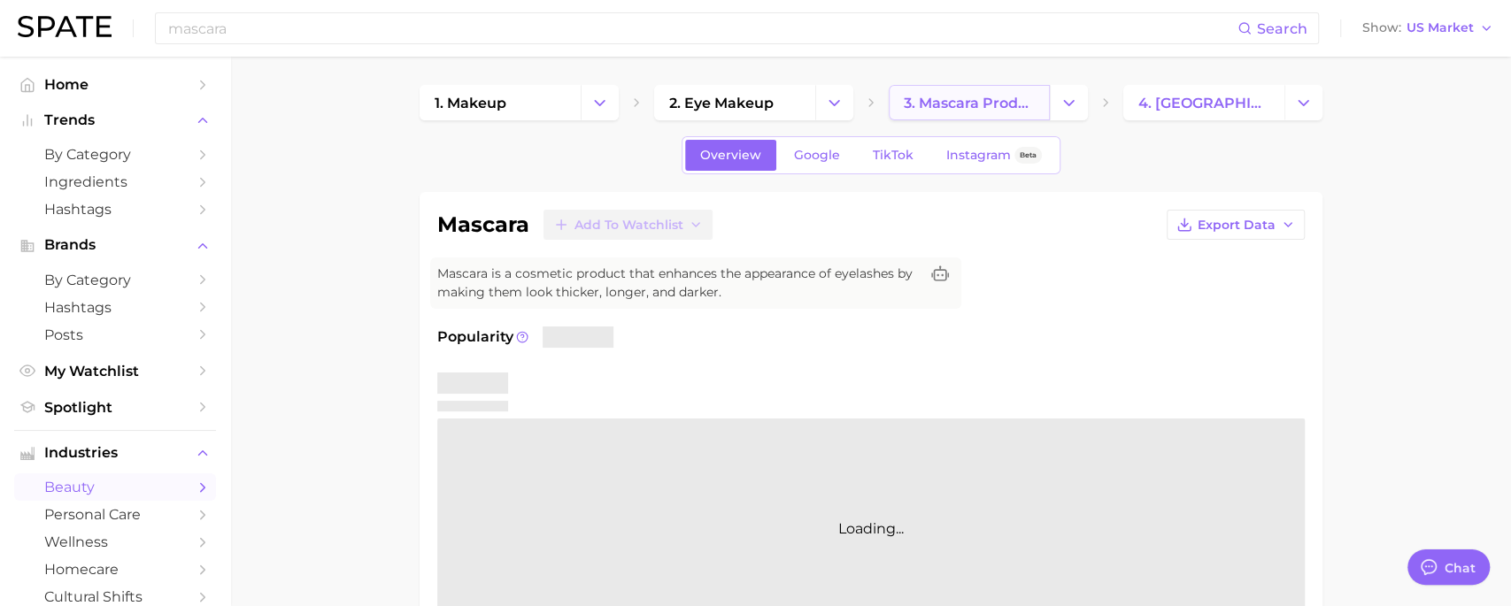
click at [965, 101] on span "3. mascara products" at bounding box center [968, 103] width 131 height 17
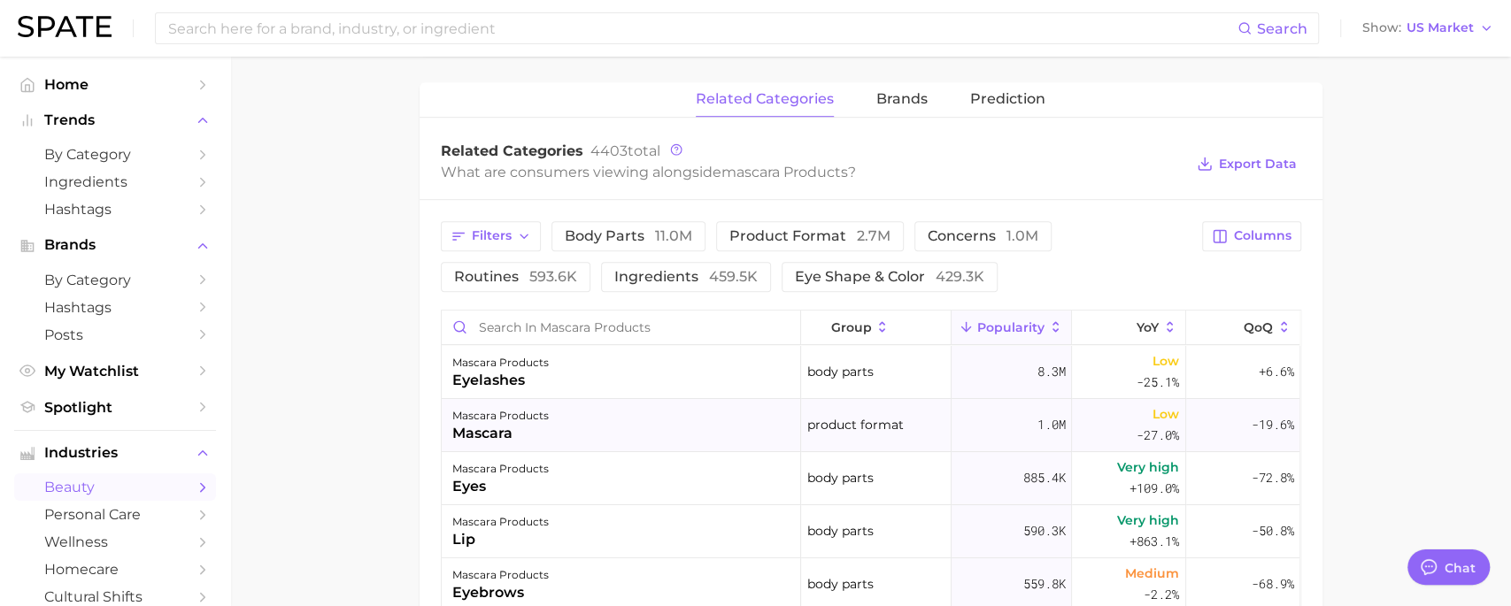
scroll to position [736, 0]
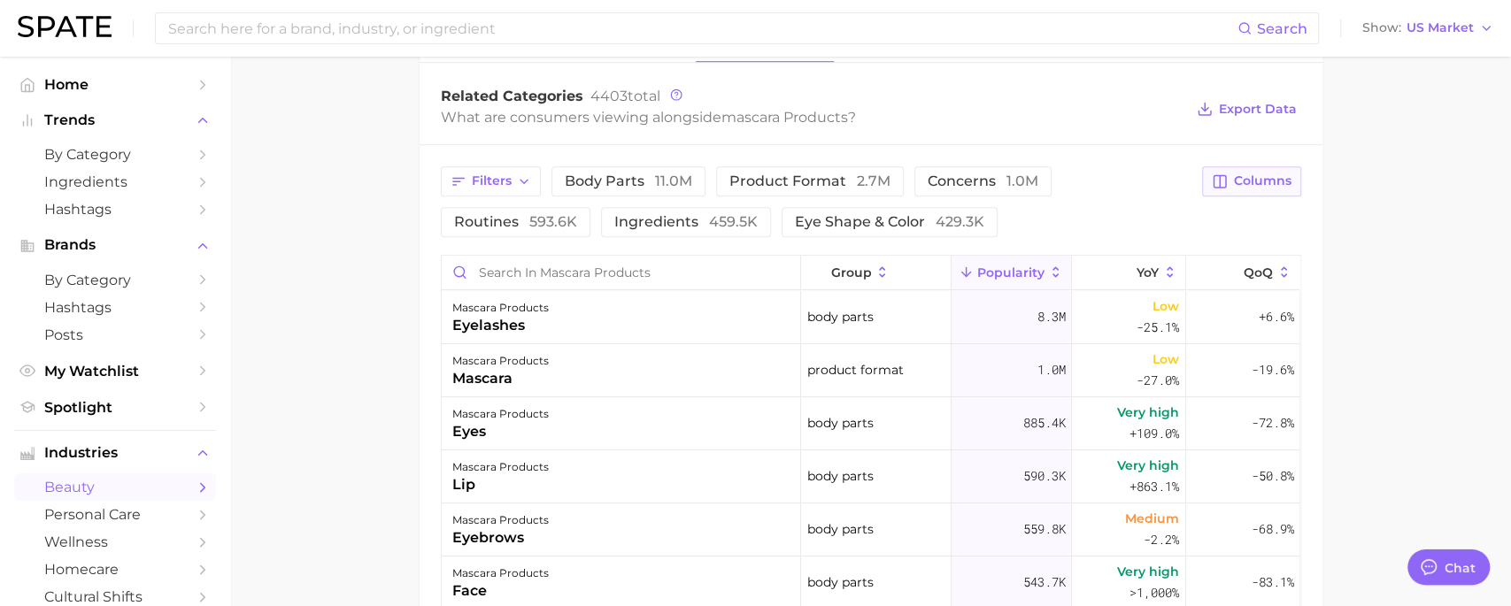
click at [1235, 181] on span "Columns" at bounding box center [1263, 180] width 58 height 15
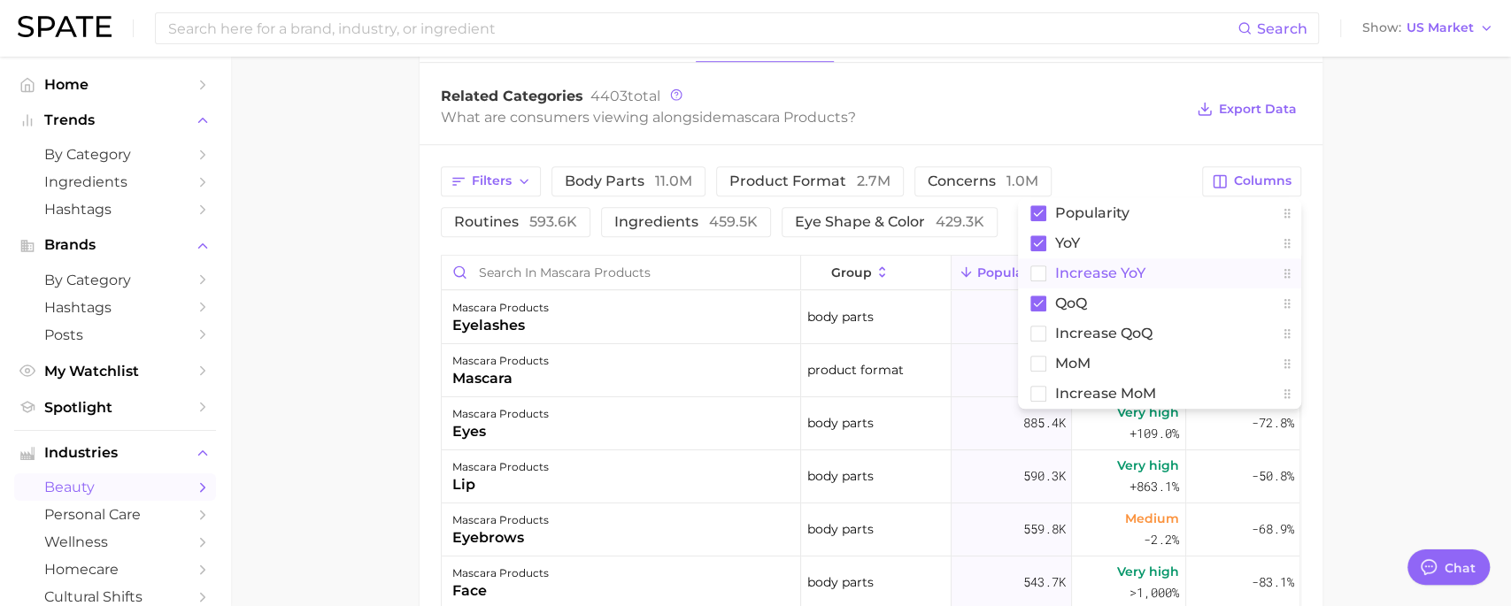
click at [1120, 271] on span "Increase YoY" at bounding box center [1100, 272] width 90 height 15
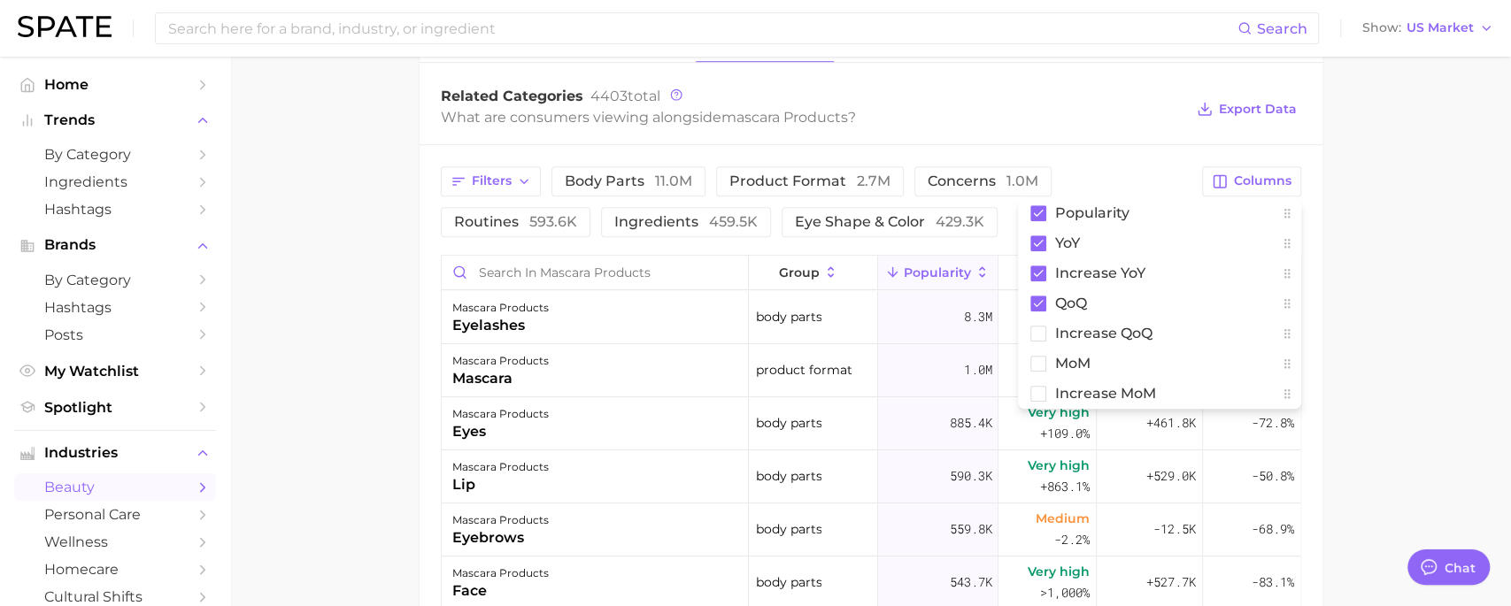
click at [1119, 158] on div "Filters body parts 11.0m product format 2.7m concerns 1.0m routines 593.6k ingr…" at bounding box center [870, 513] width 903 height 737
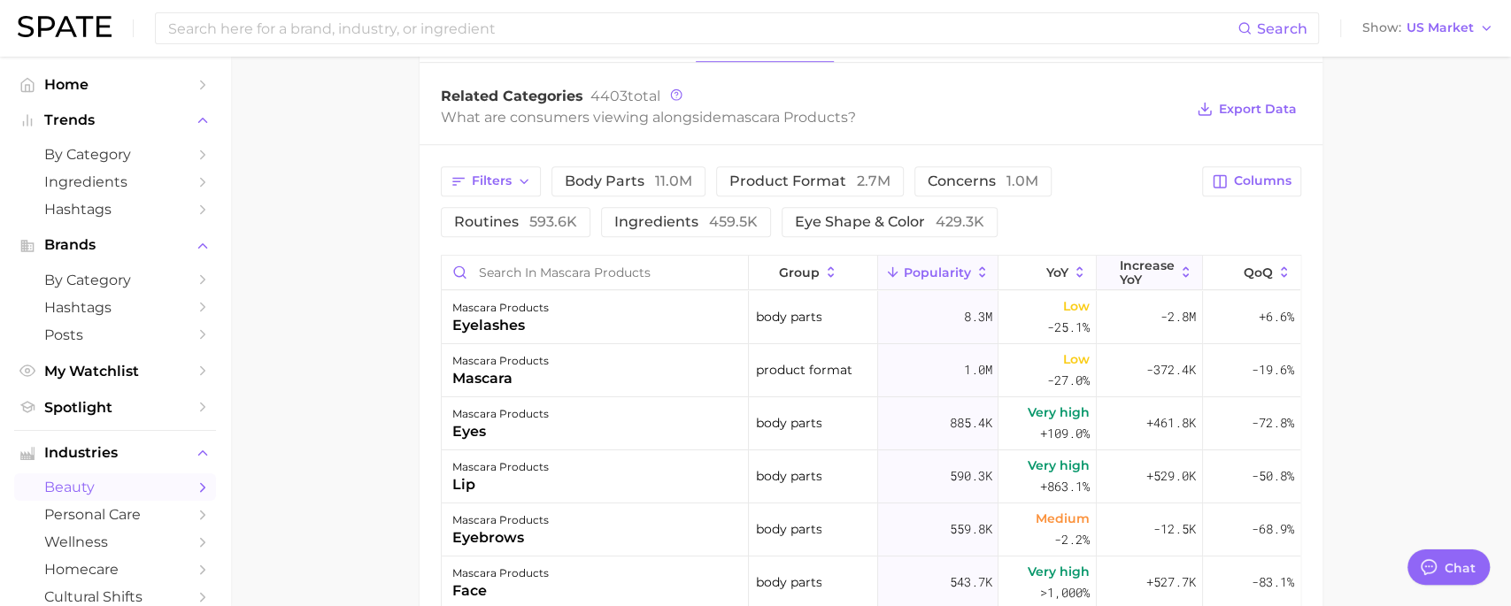
click at [1134, 283] on button "Increase YoY" at bounding box center [1149, 273] width 106 height 35
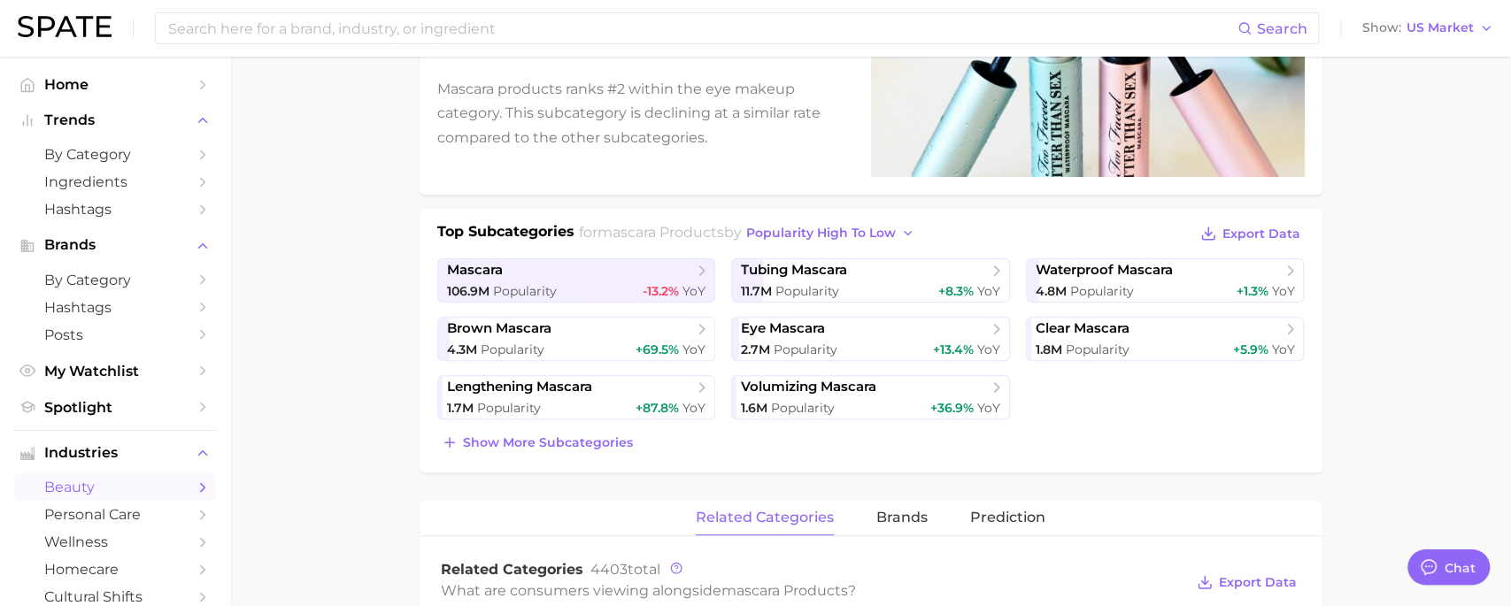
scroll to position [0, 0]
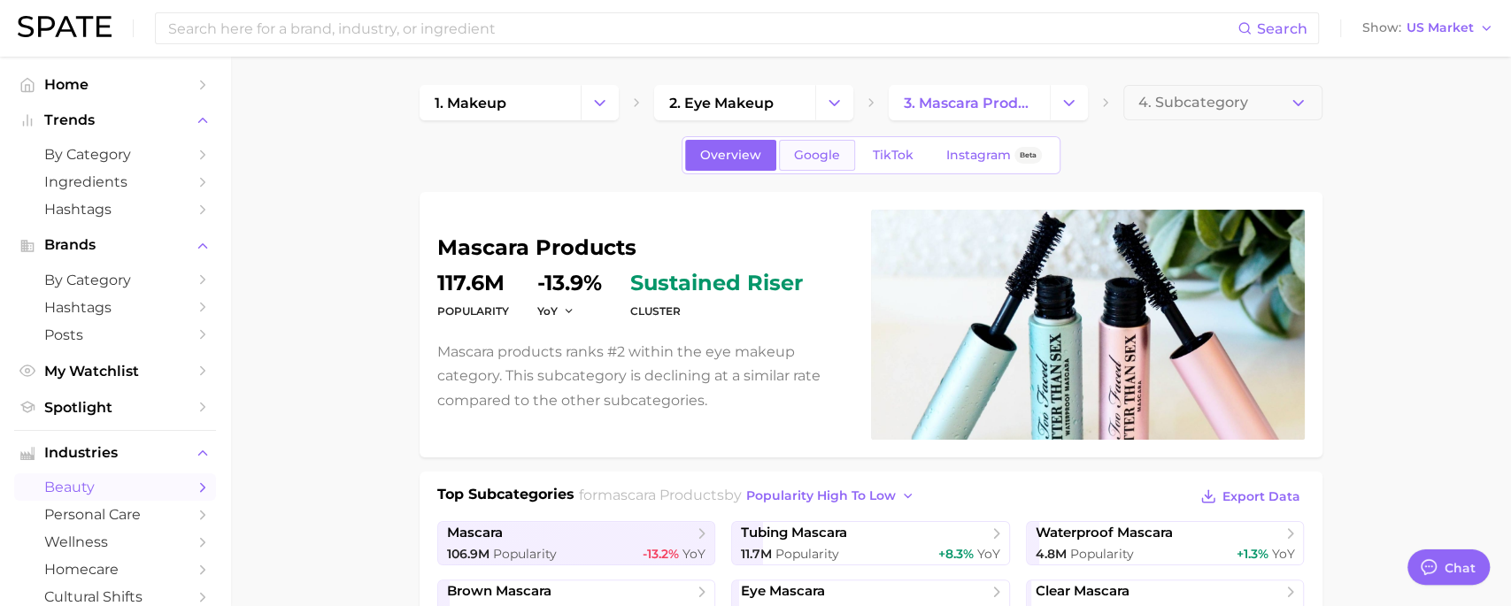
click at [844, 146] on link "Google" at bounding box center [817, 155] width 76 height 31
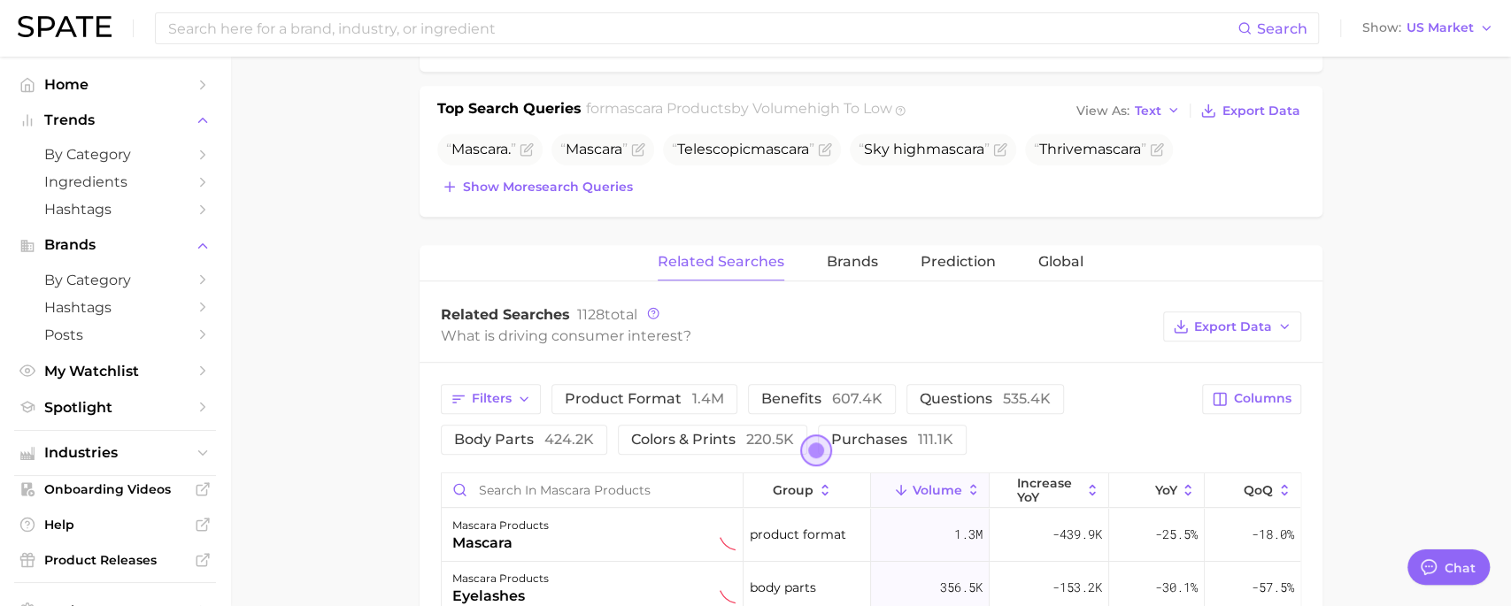
scroll to position [667, 0]
click at [501, 398] on span "Filters" at bounding box center [492, 395] width 40 height 15
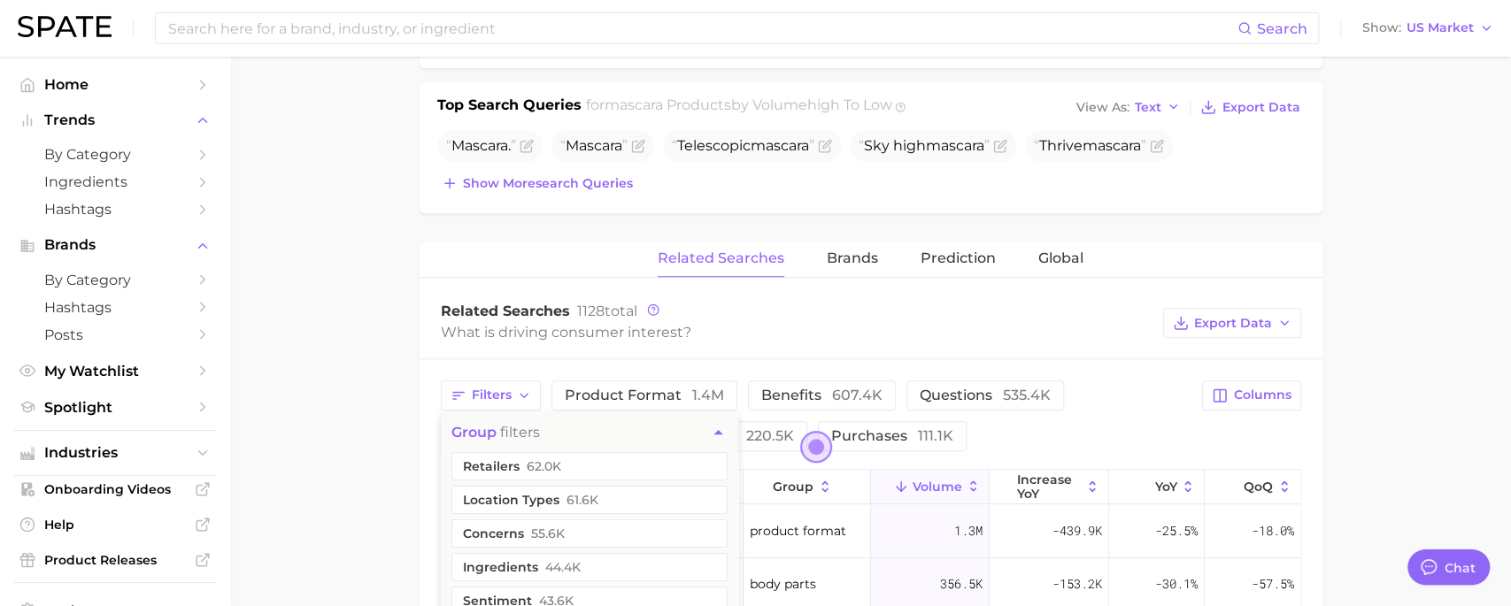
click at [381, 395] on main "1. makeup 2. eye makeup 3. mascara products 4. Subcategory Overview Google TikT…" at bounding box center [870, 286] width 1280 height 1795
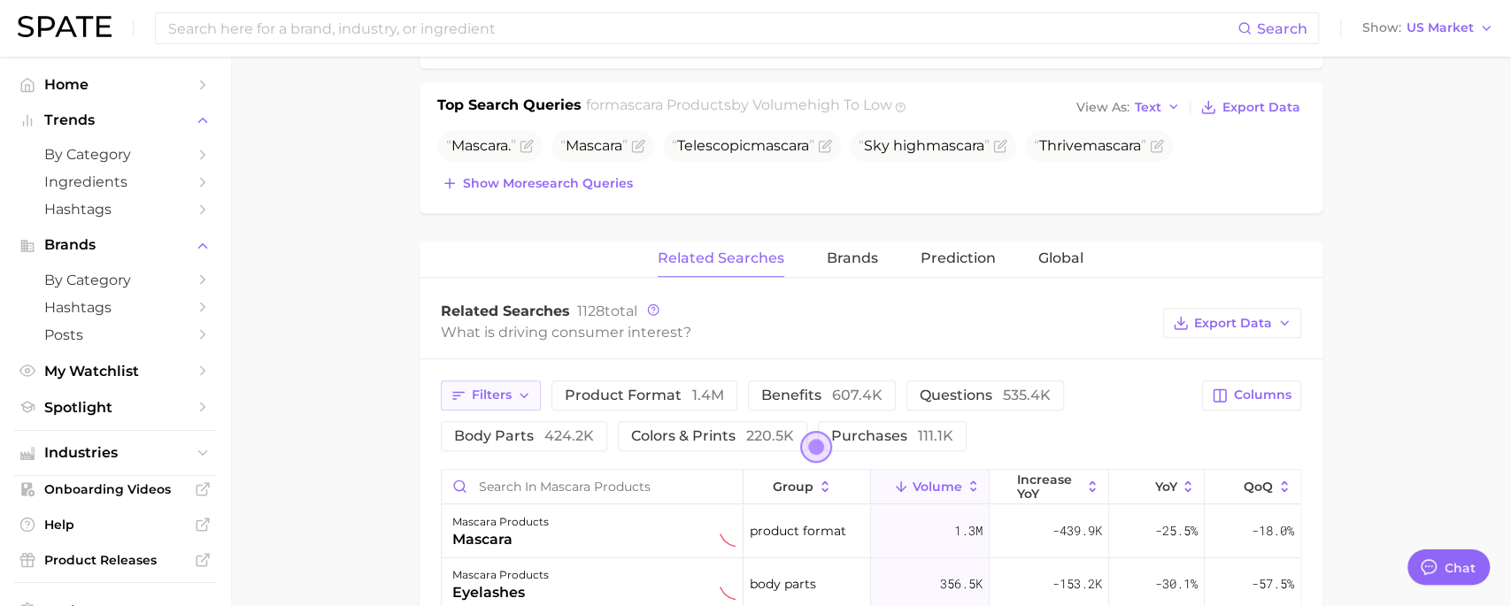
click at [477, 381] on button "Filters" at bounding box center [491, 396] width 100 height 30
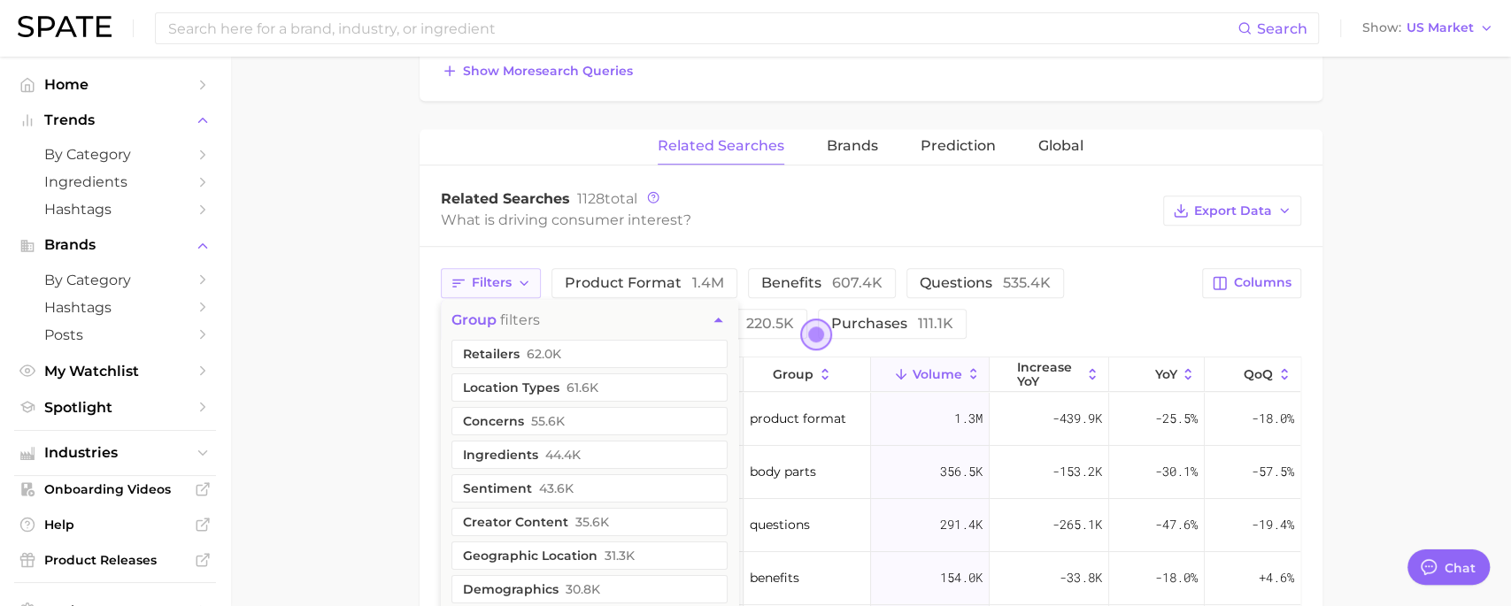
scroll to position [780, 0]
click at [341, 379] on main "1. makeup 2. eye makeup 3. mascara products 4. Subcategory Overview Google TikT…" at bounding box center [870, 173] width 1280 height 1795
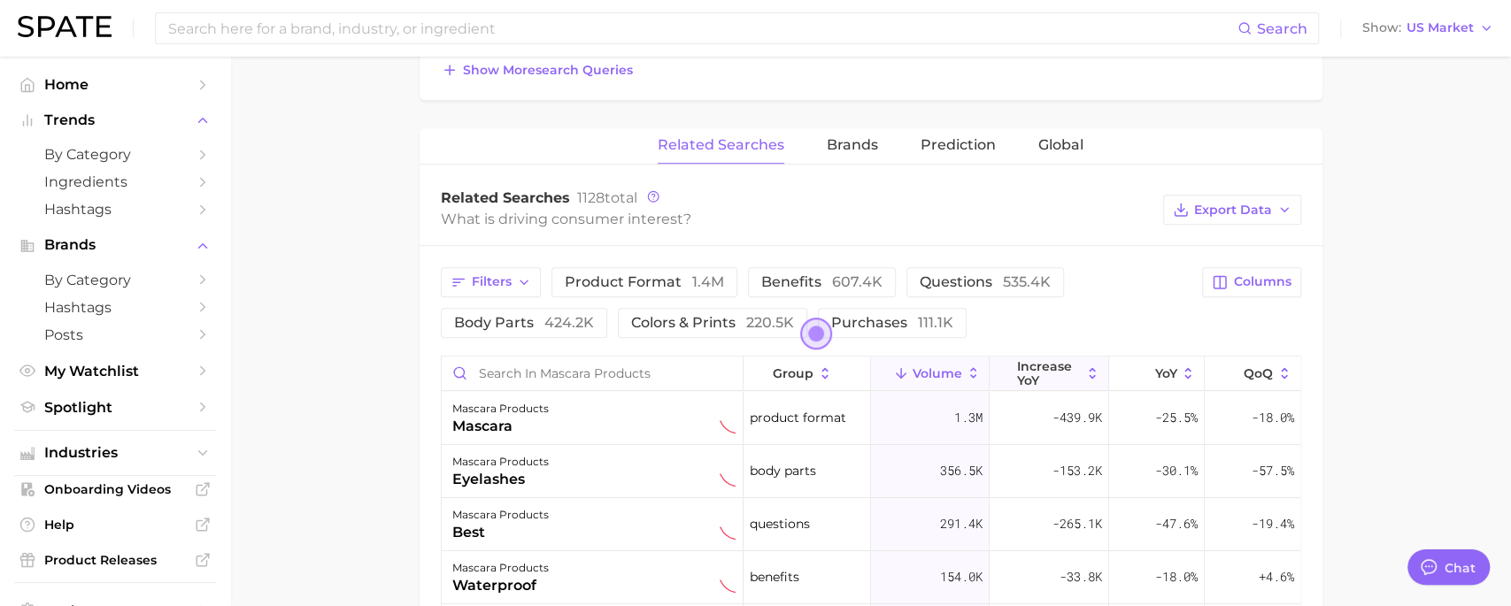
click at [1043, 372] on span "increase YoY" at bounding box center [1048, 373] width 65 height 28
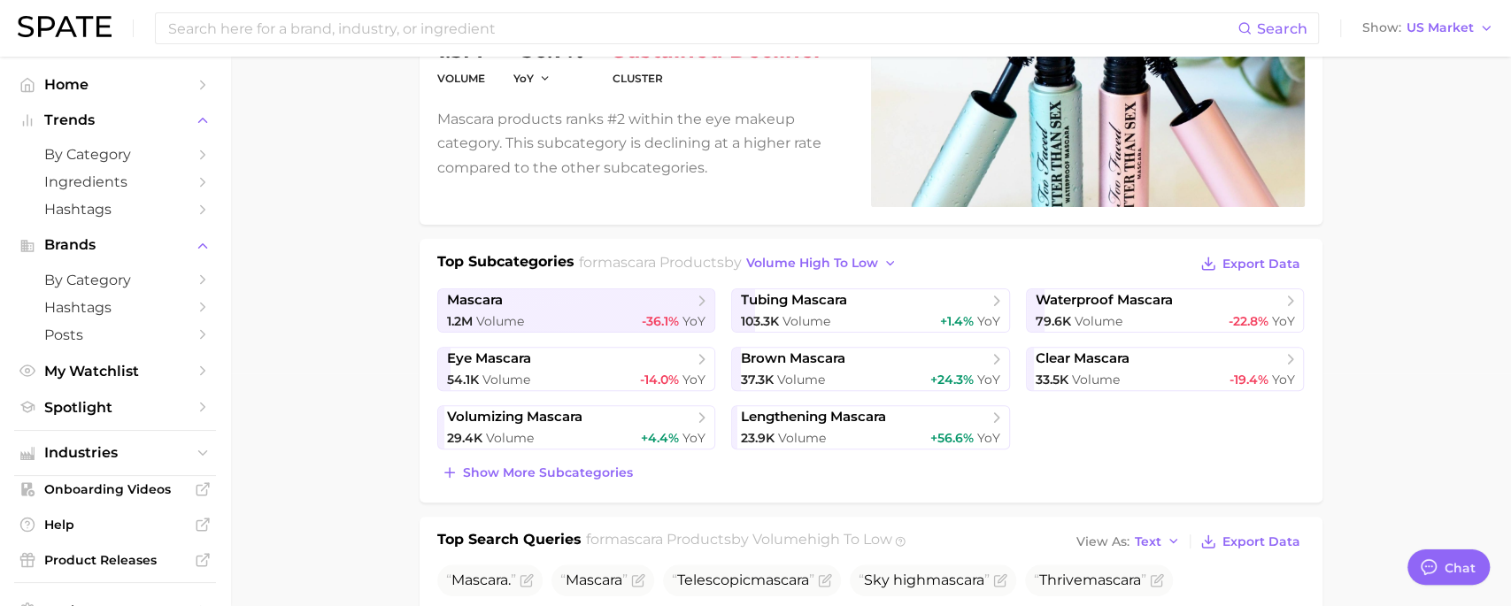
scroll to position [0, 0]
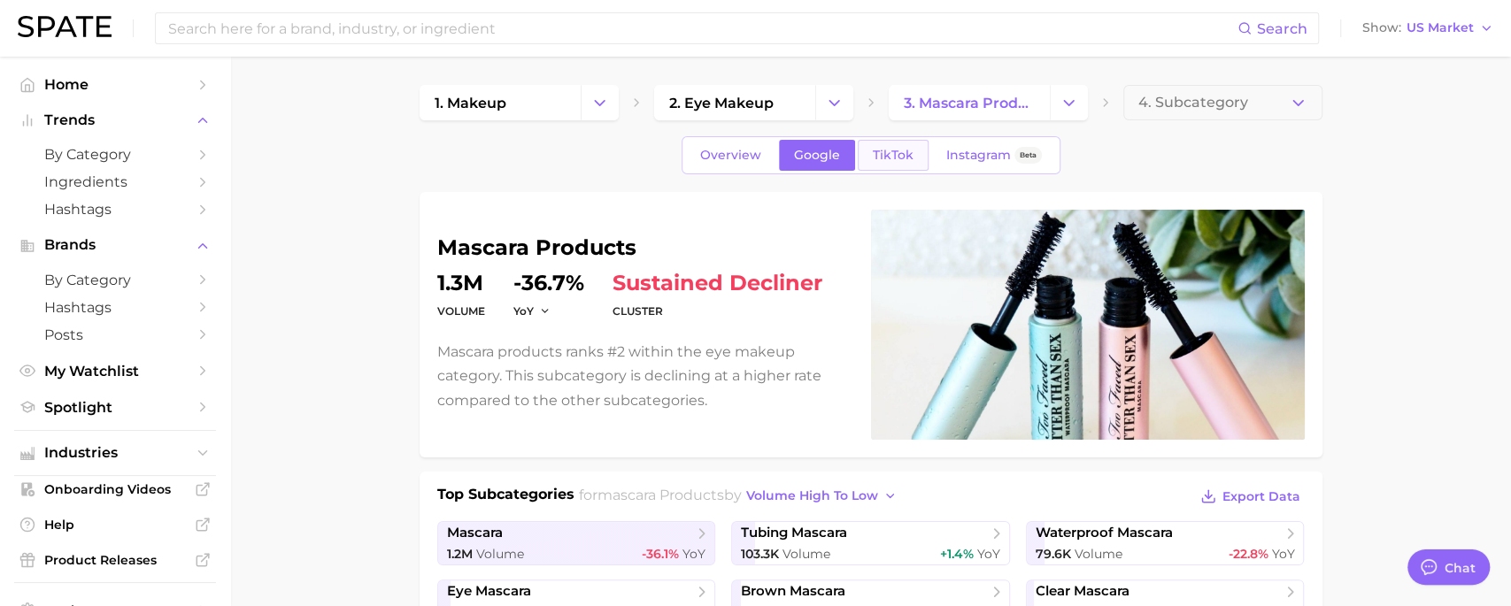
click at [892, 150] on span "TikTok" at bounding box center [893, 155] width 41 height 15
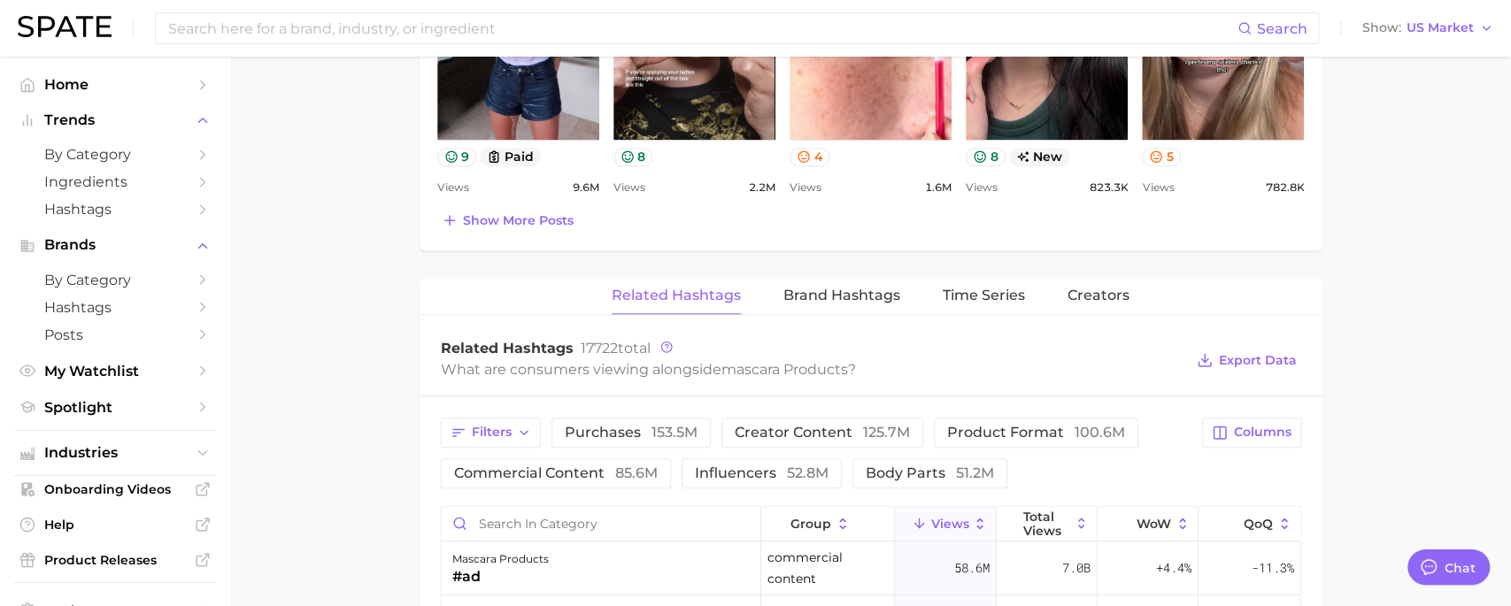
scroll to position [1136, 0]
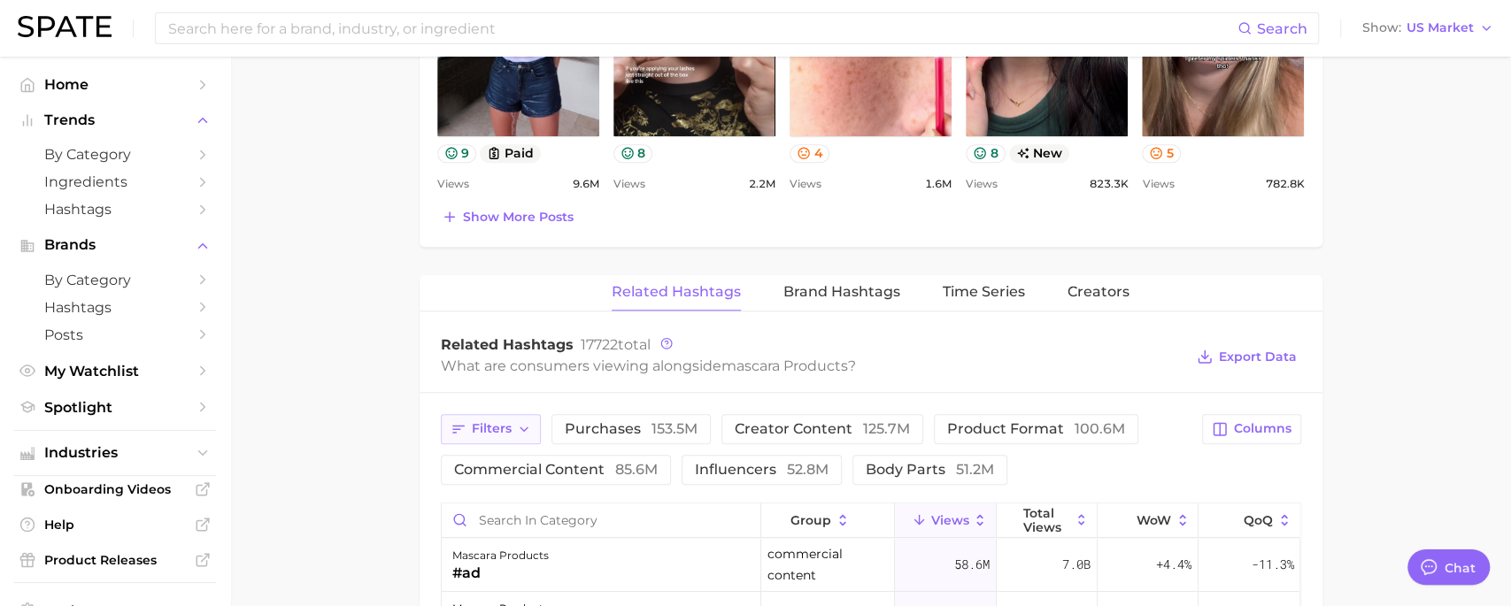
click at [508, 423] on span "Filters" at bounding box center [492, 428] width 40 height 15
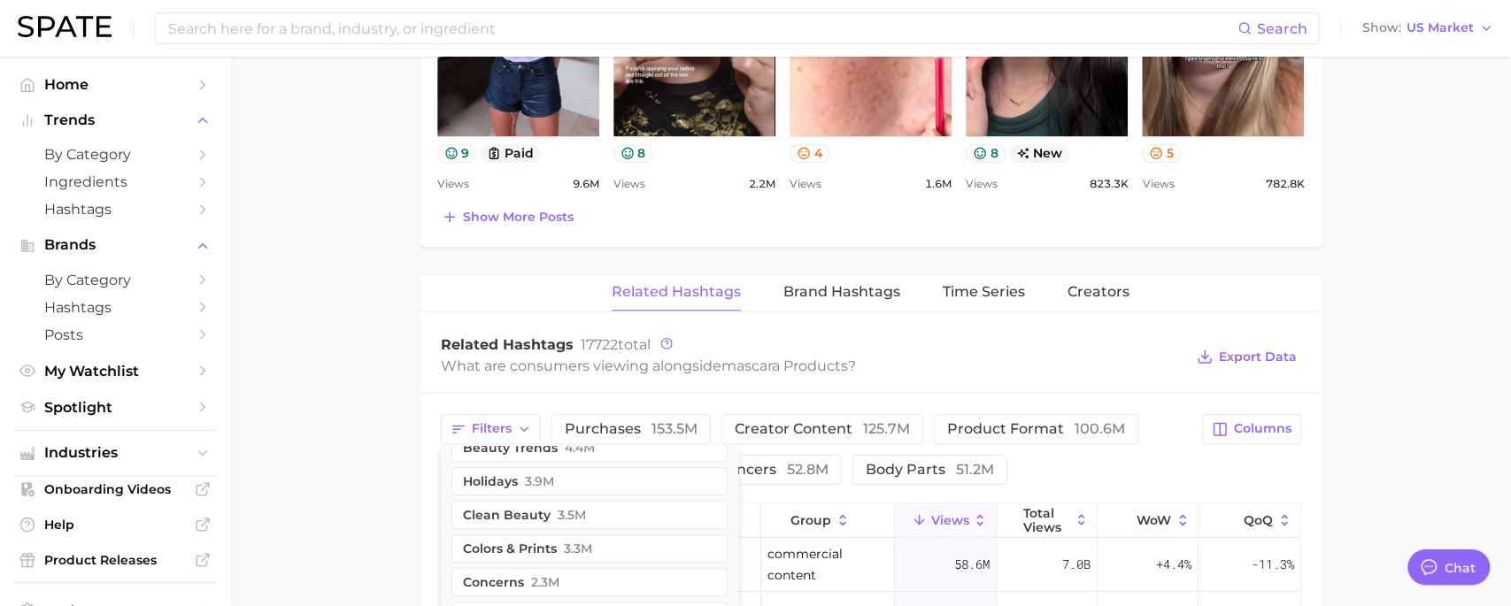
scroll to position [486, 0]
click at [358, 486] on main "1. makeup 2. eye makeup 3. mascara products 4. Subcategory Overview Google TikT…" at bounding box center [870, 69] width 1280 height 2298
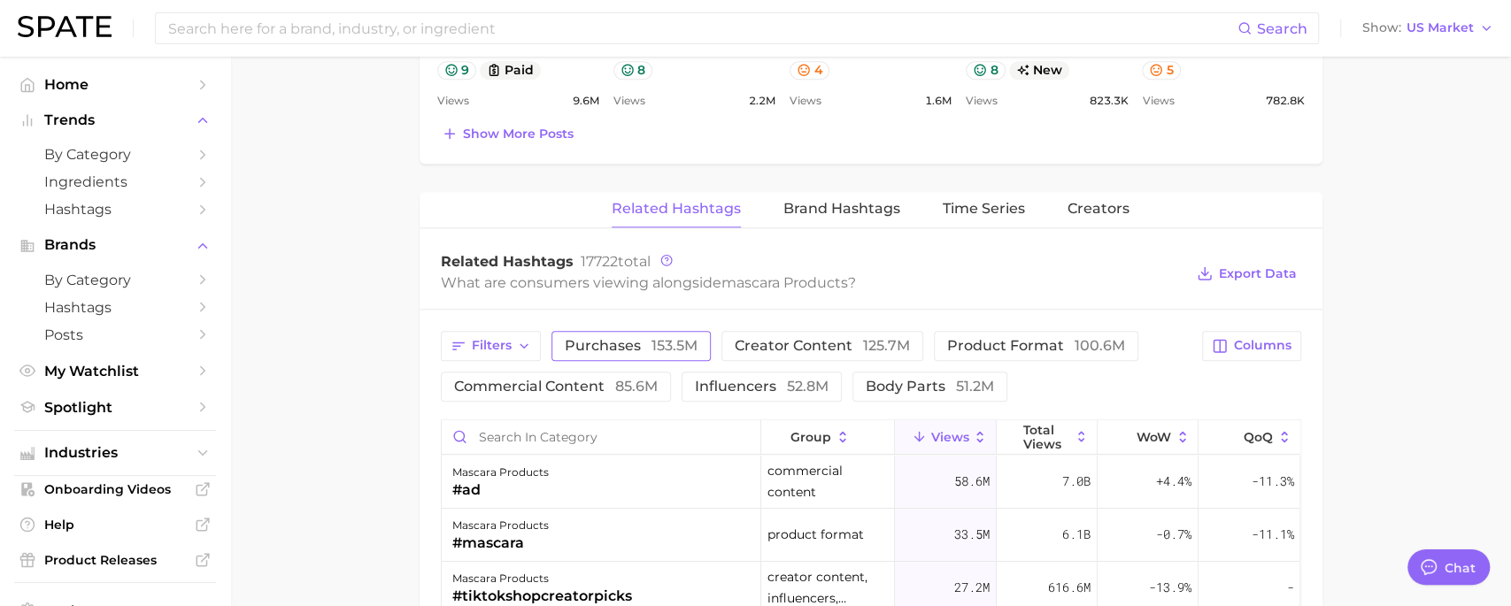
scroll to position [1223, 0]
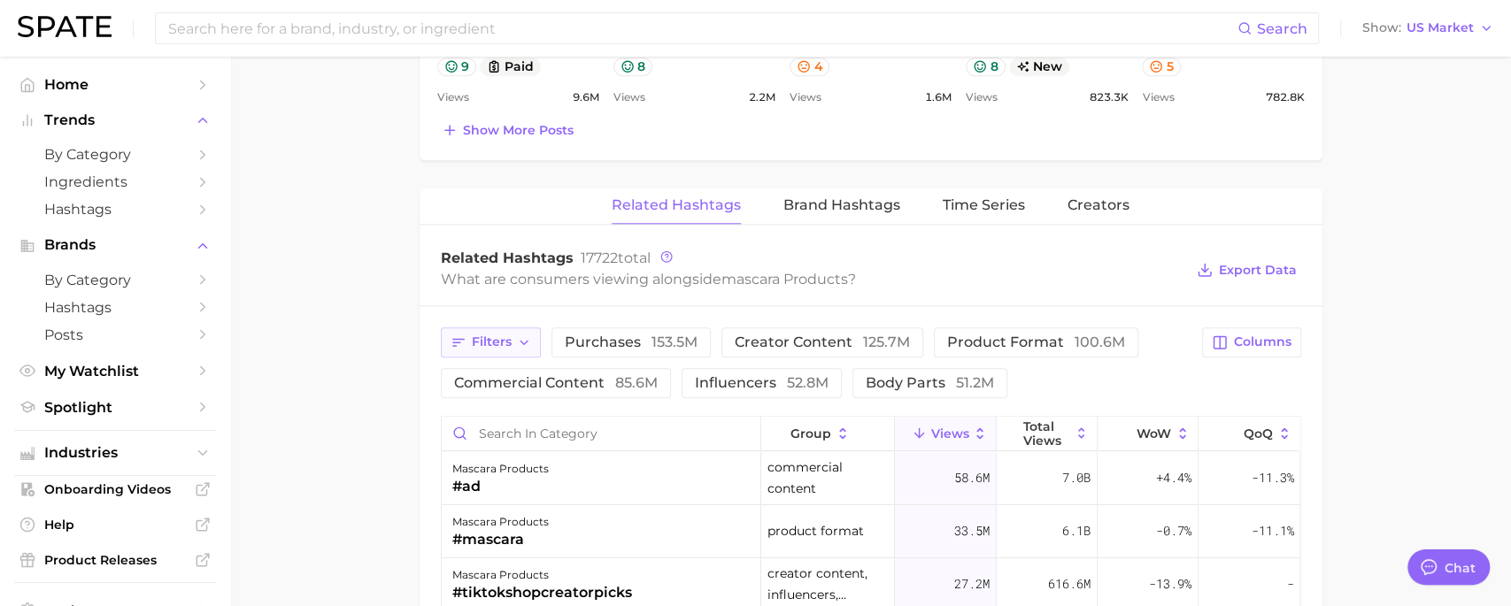
click at [489, 341] on span "Filters" at bounding box center [492, 341] width 40 height 15
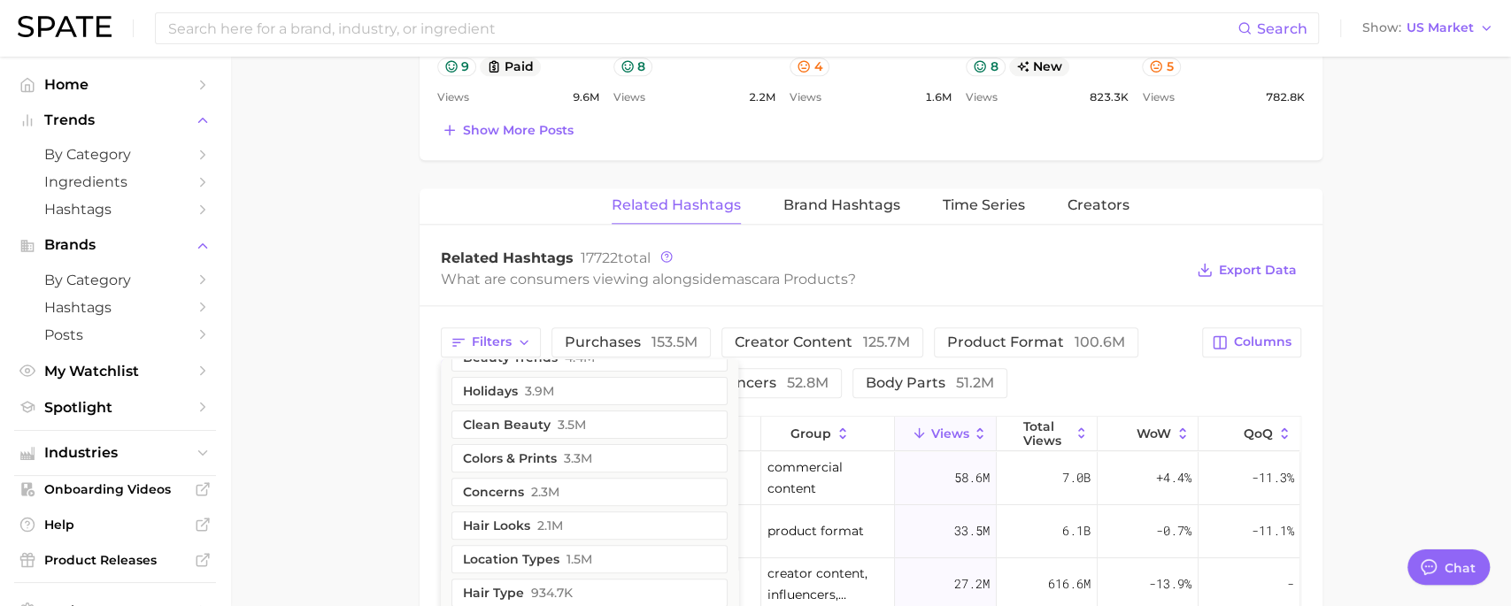
scroll to position [463, 0]
click at [565, 491] on button "concerns 2.3m" at bounding box center [589, 493] width 276 height 28
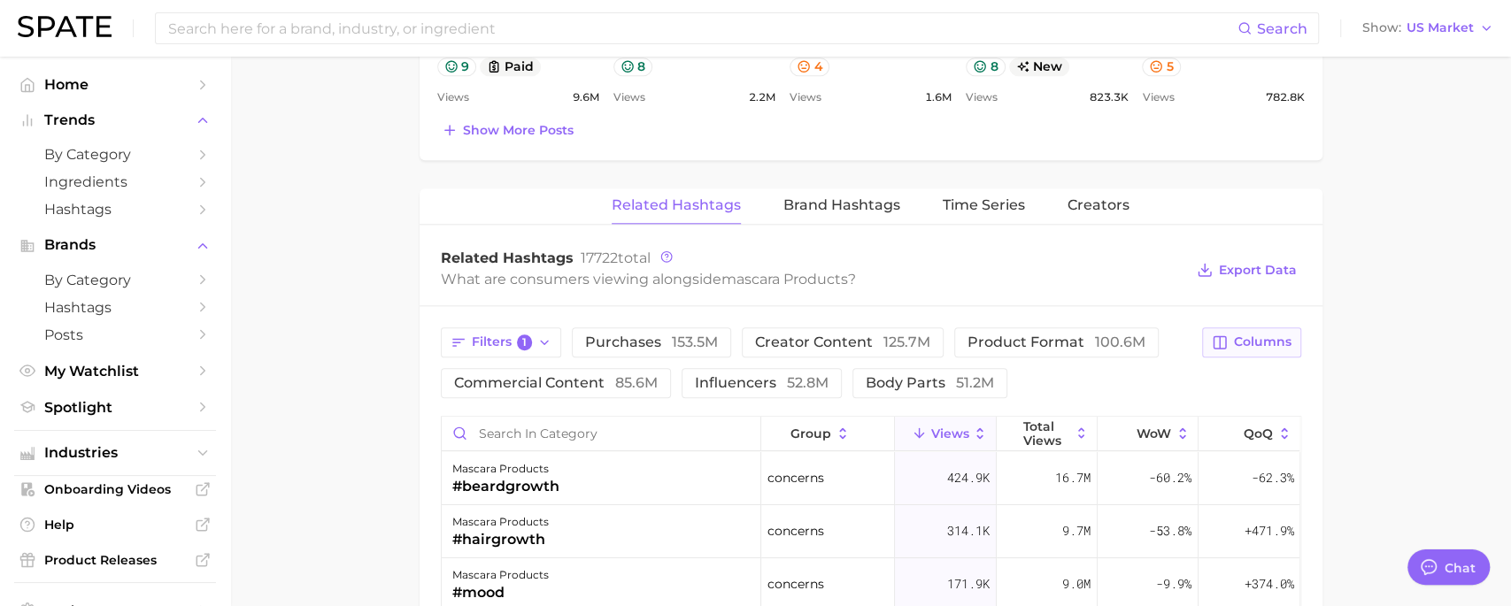
click at [1253, 335] on span "Columns" at bounding box center [1263, 341] width 58 height 15
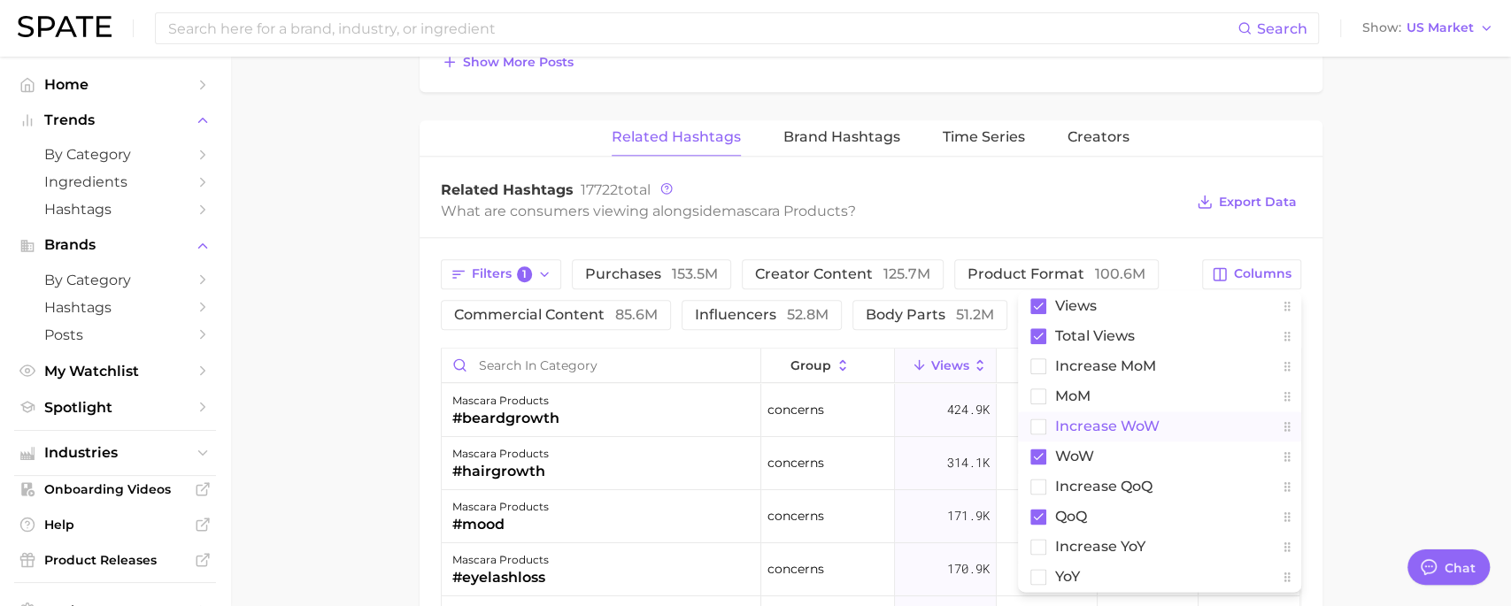
scroll to position [1290, 0]
click at [1080, 540] on span "increase YoY" at bounding box center [1100, 547] width 90 height 15
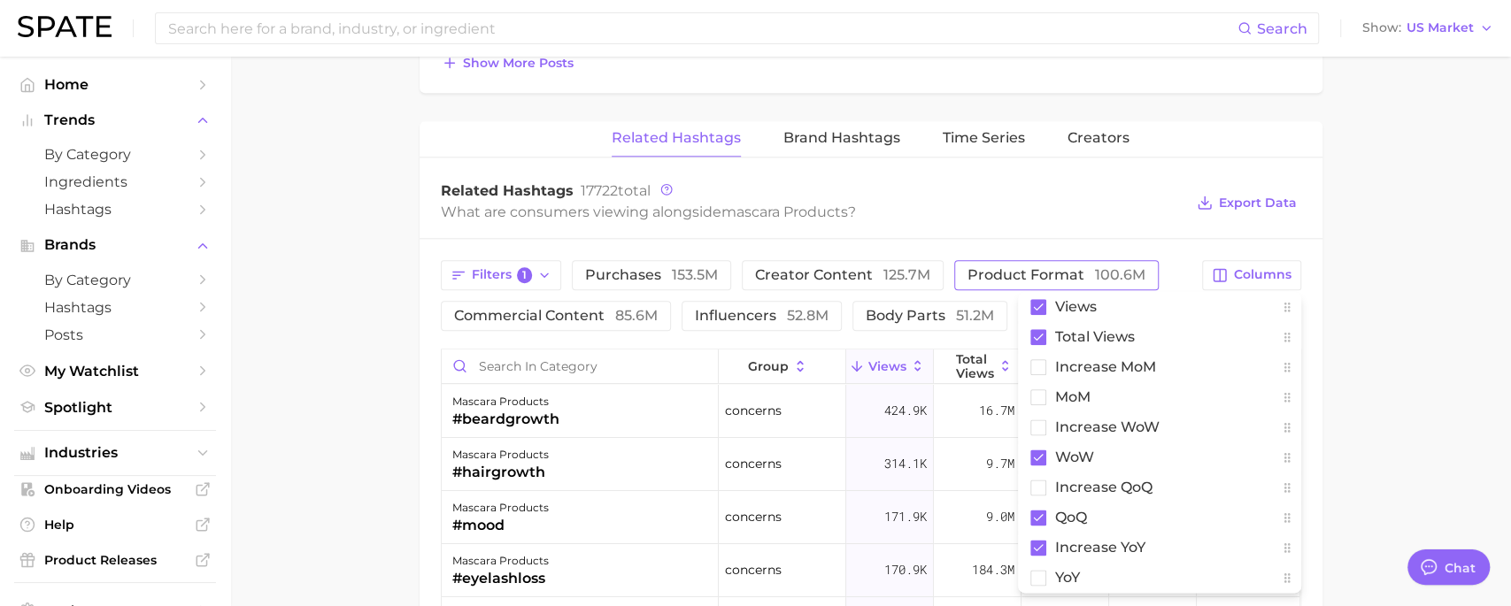
click at [1109, 260] on button "product format 100.6m" at bounding box center [1056, 275] width 204 height 30
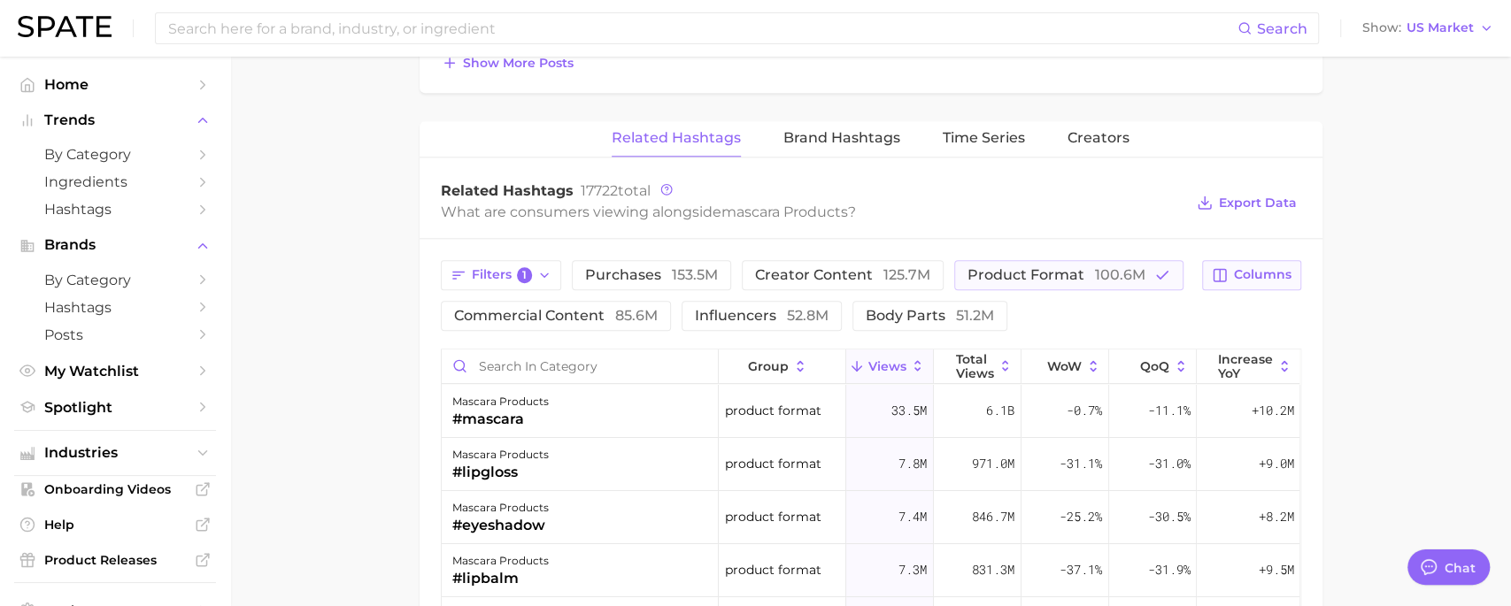
click at [1241, 273] on span "Columns" at bounding box center [1263, 274] width 58 height 15
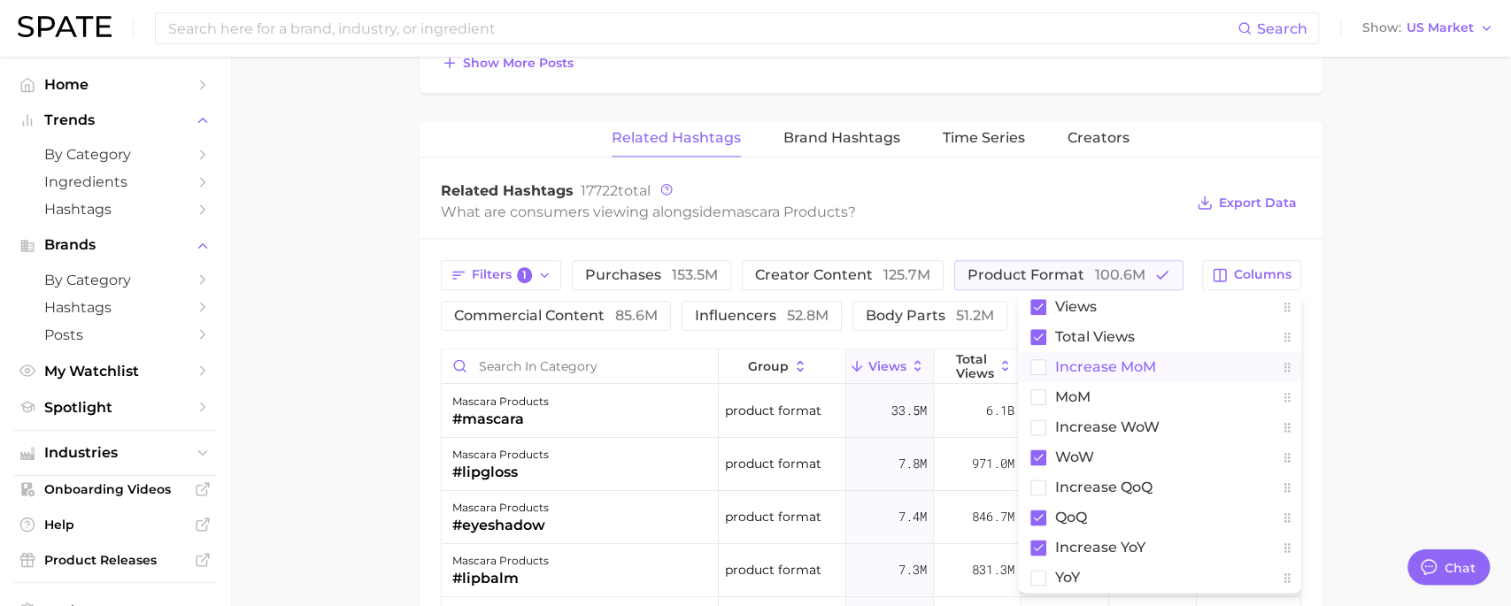
click at [1080, 361] on span "increase MoM" at bounding box center [1105, 366] width 101 height 15
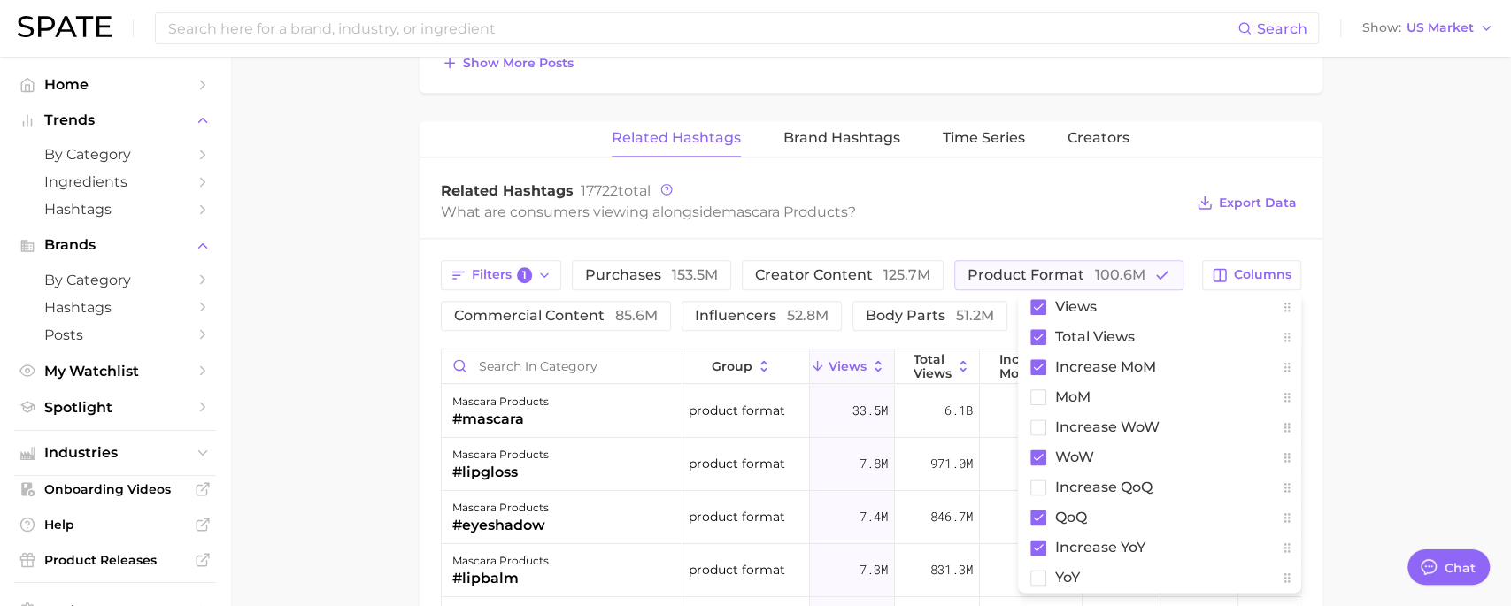
click at [1150, 239] on div "Filters 1 purchases 153.5m creator content 125.7m product format 100.6m commerc…" at bounding box center [870, 607] width 903 height 737
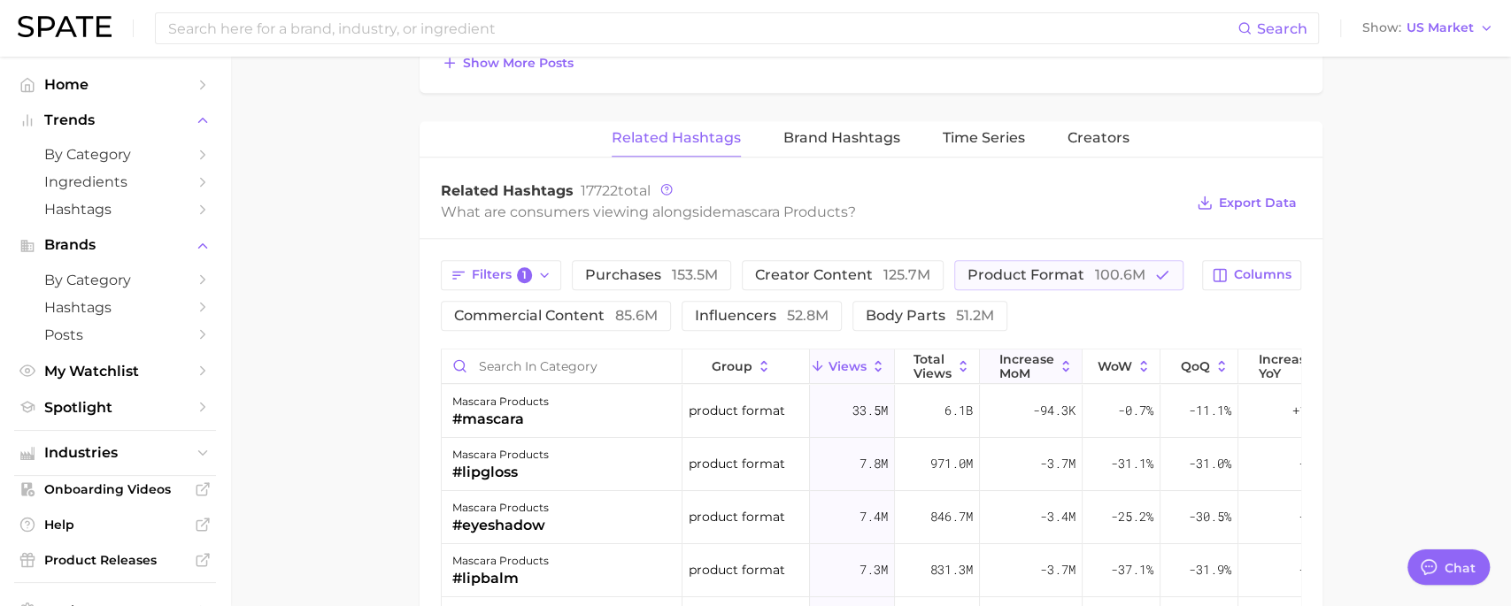
click at [1028, 365] on span "increase MoM" at bounding box center [1026, 366] width 55 height 28
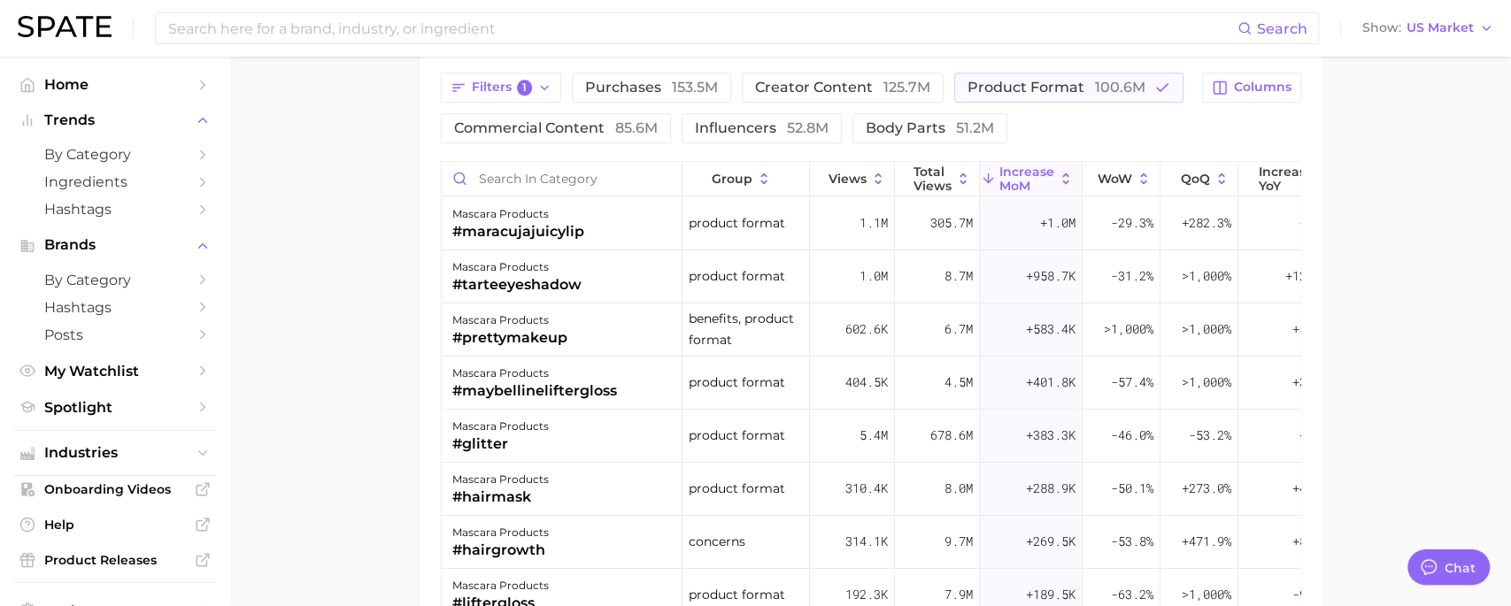
scroll to position [1476, 0]
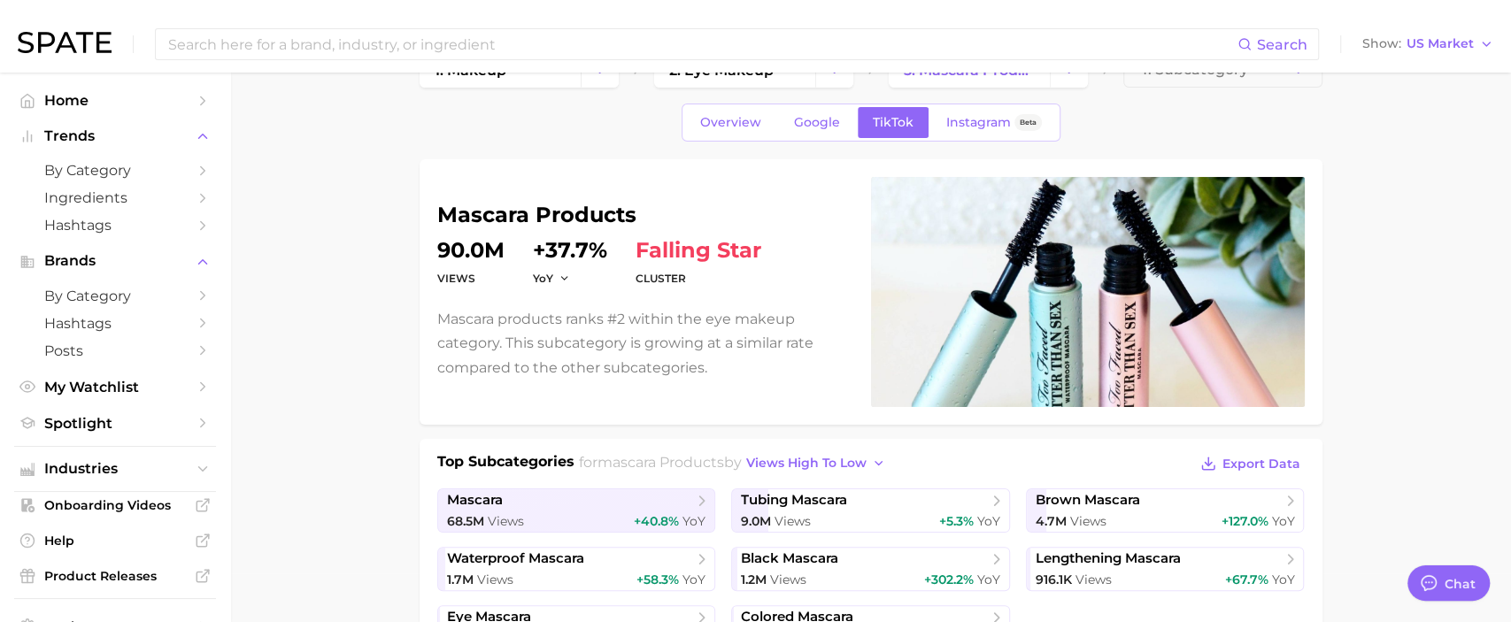
scroll to position [0, 0]
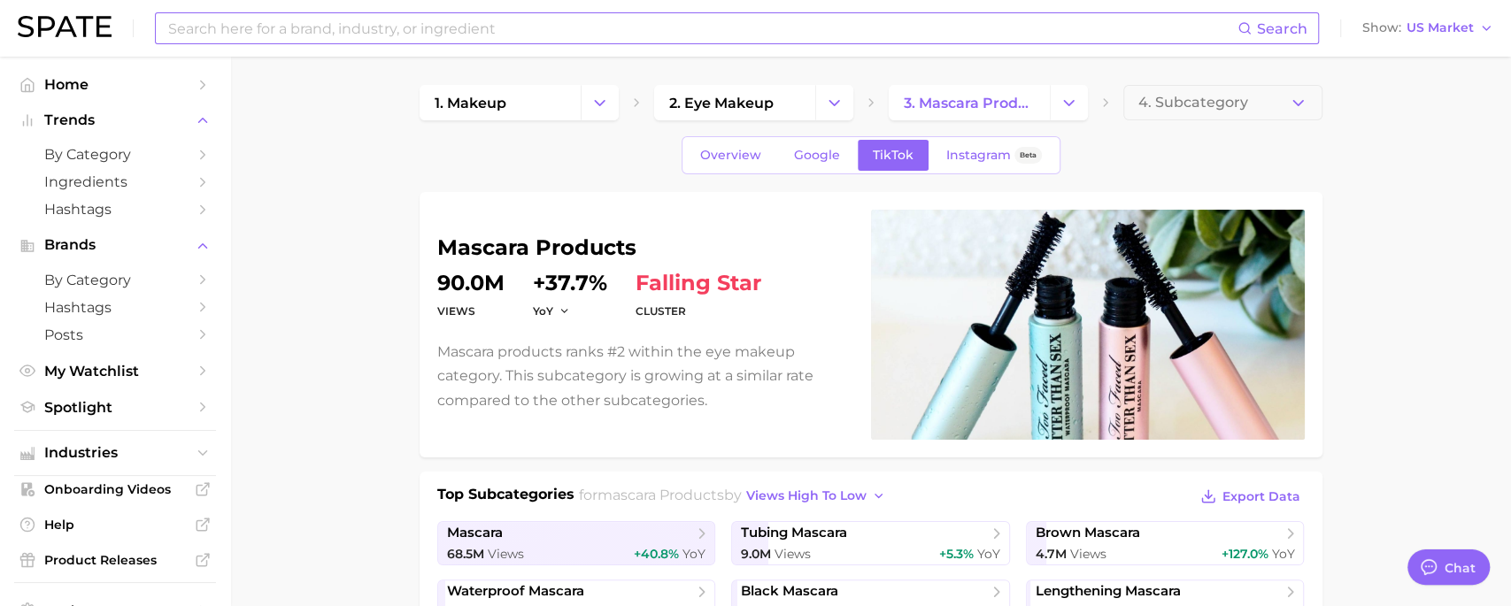
type textarea "x"
